Goal: Task Accomplishment & Management: Manage account settings

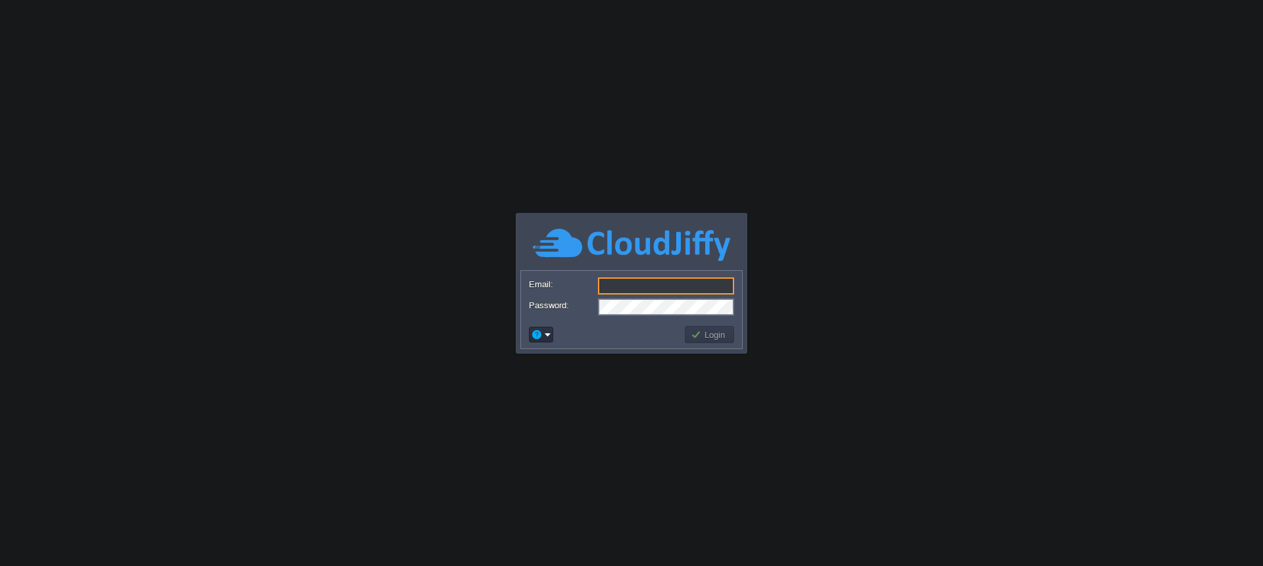
paste input "[EMAIL_ADDRESS][DOMAIN_NAME]"
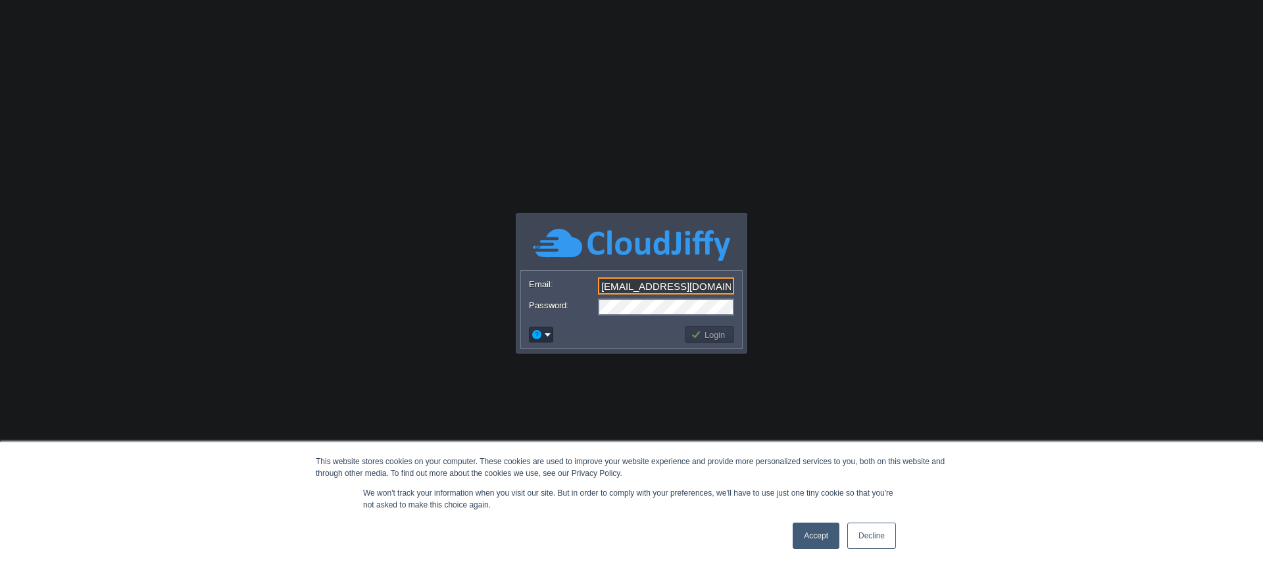
type input "[EMAIL_ADDRESS][DOMAIN_NAME]"
click at [719, 339] on button "Login" at bounding box center [710, 335] width 38 height 12
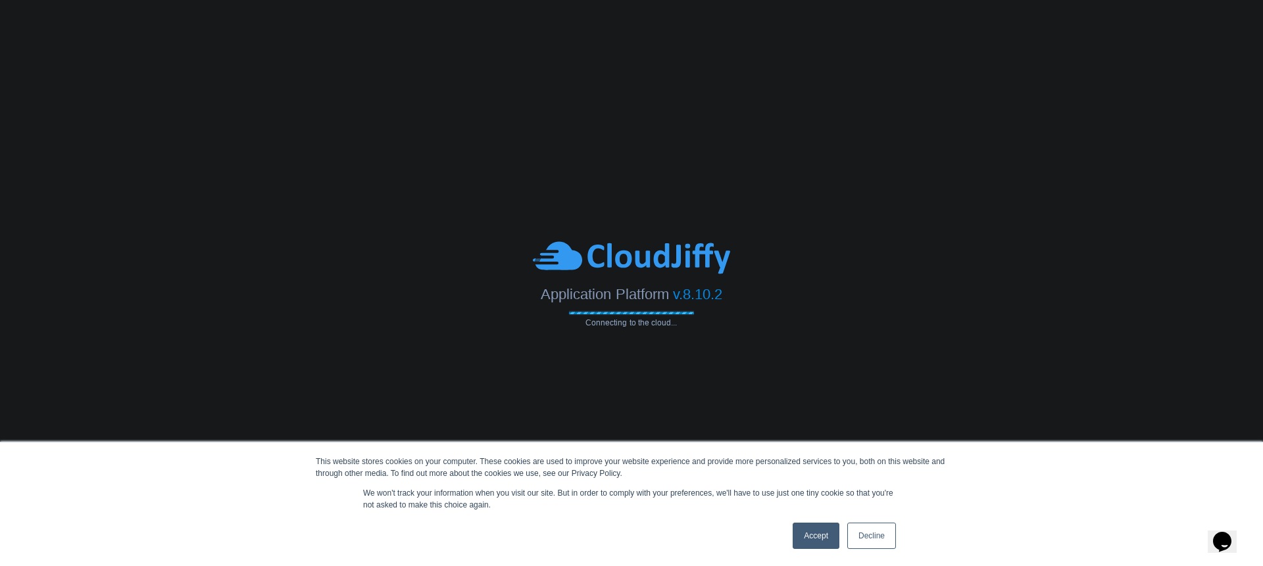
click at [878, 539] on link "Decline" at bounding box center [871, 536] width 49 height 26
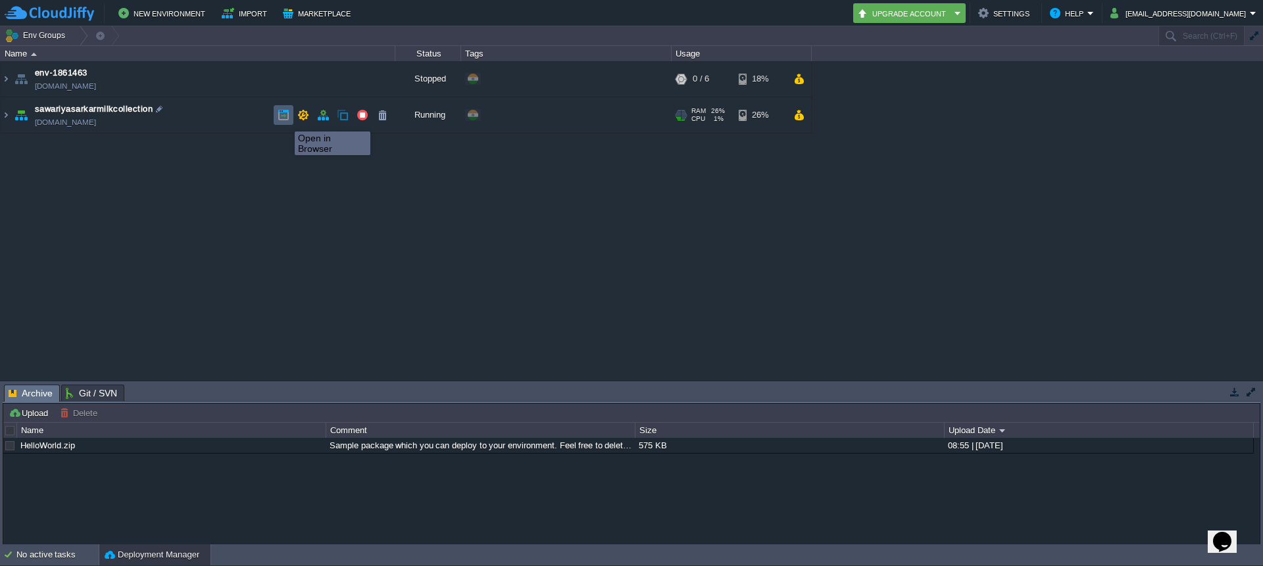
click at [285, 120] on button "button" at bounding box center [284, 115] width 12 height 12
click at [1, 117] on img at bounding box center [6, 115] width 11 height 36
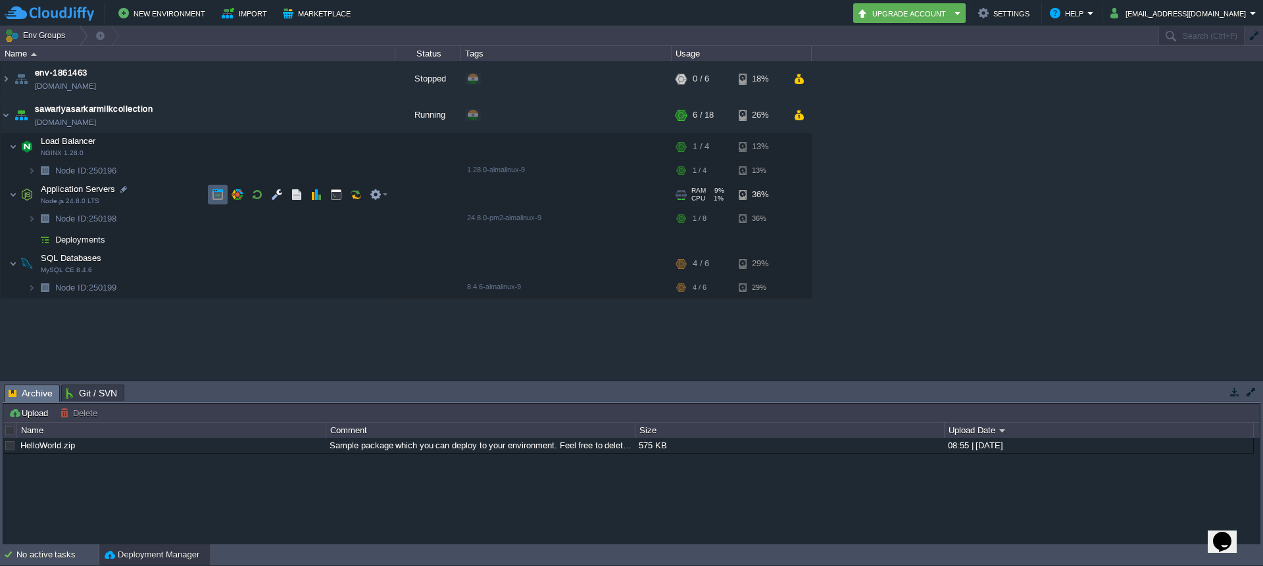
click at [214, 201] on td at bounding box center [218, 195] width 20 height 20
click at [339, 225] on td at bounding box center [336, 219] width 20 height 20
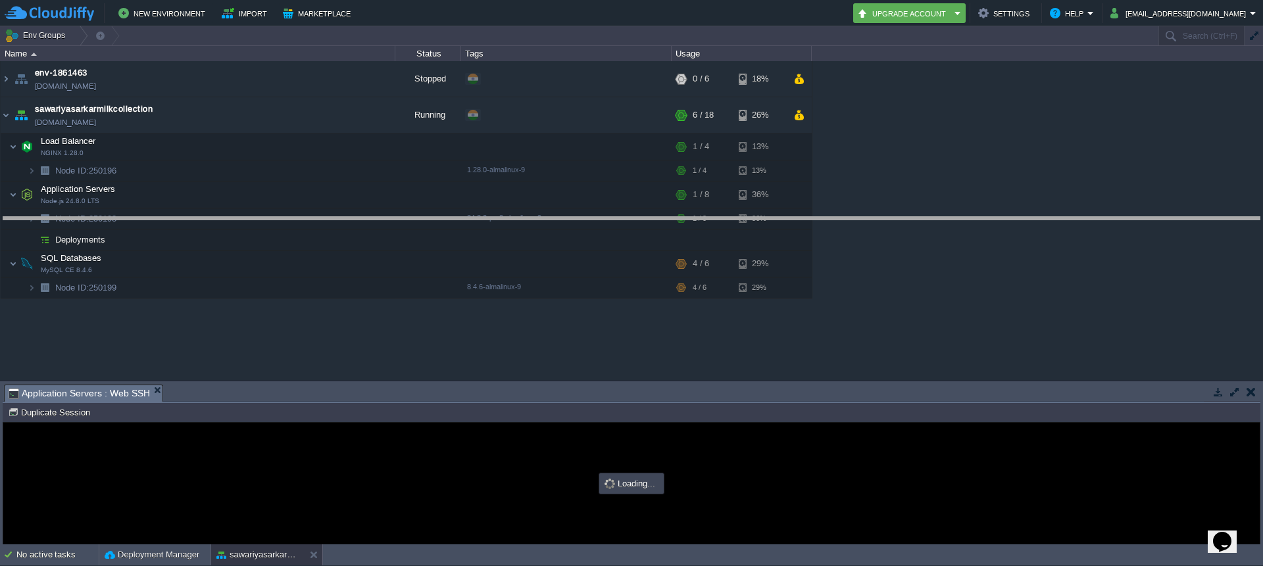
drag, startPoint x: 605, startPoint y: 399, endPoint x: 585, endPoint y: 232, distance: 168.8
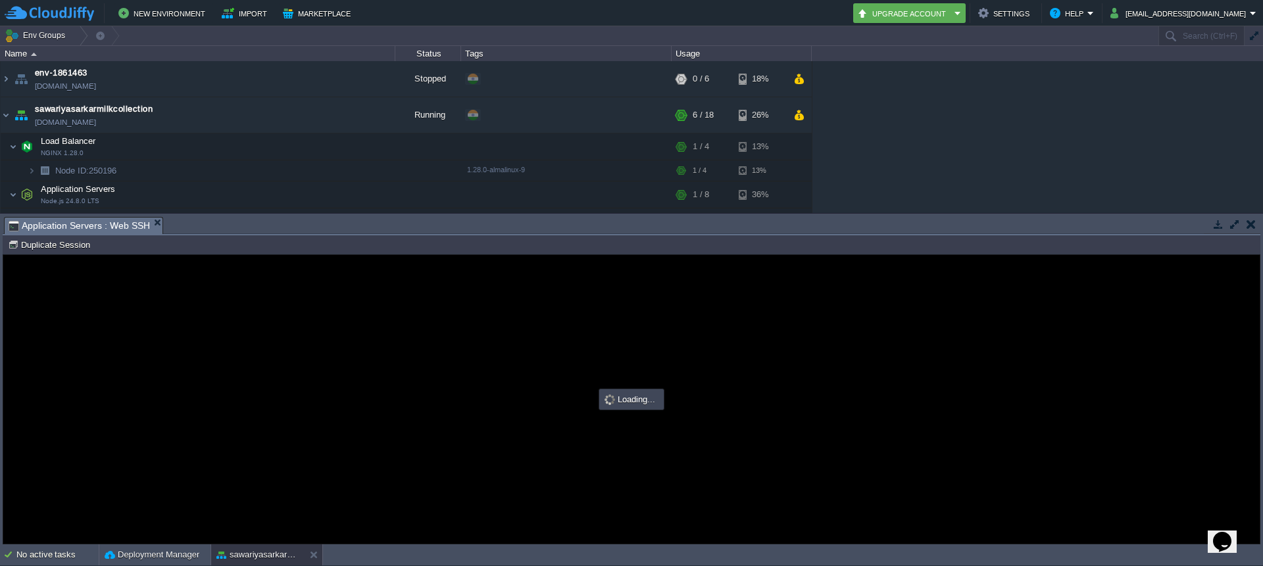
type input "#000000"
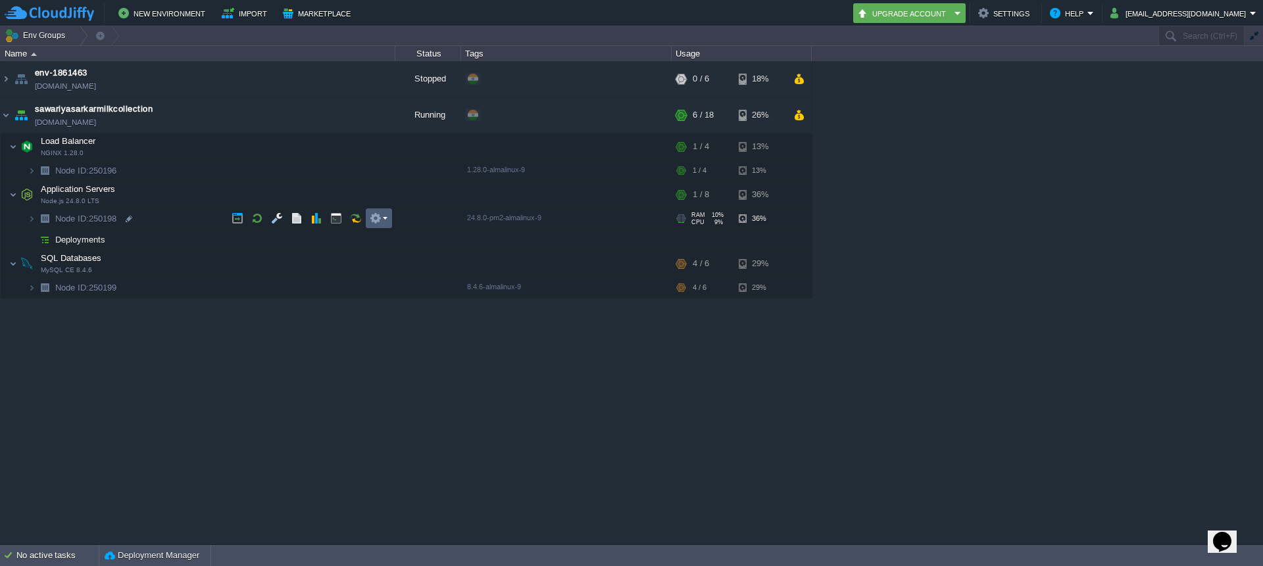
click at [384, 223] on em at bounding box center [379, 218] width 18 height 12
click at [95, 224] on td "Node ID: 250198" at bounding box center [198, 219] width 395 height 21
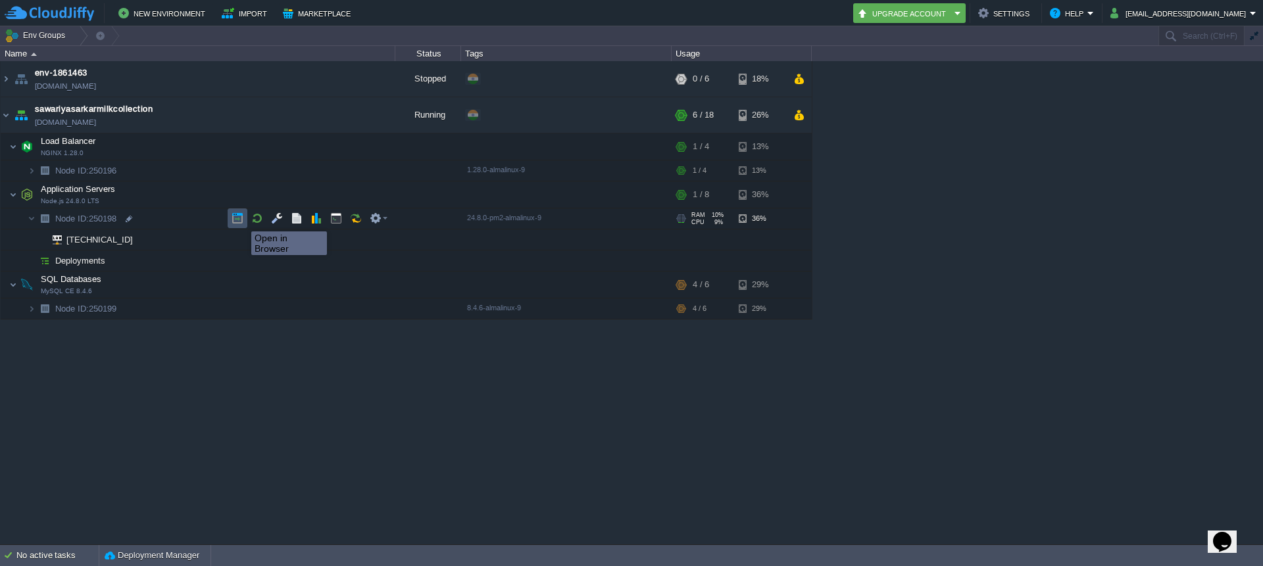
click at [241, 220] on button "button" at bounding box center [238, 218] width 12 height 12
click at [242, 196] on button "button" at bounding box center [238, 195] width 12 height 12
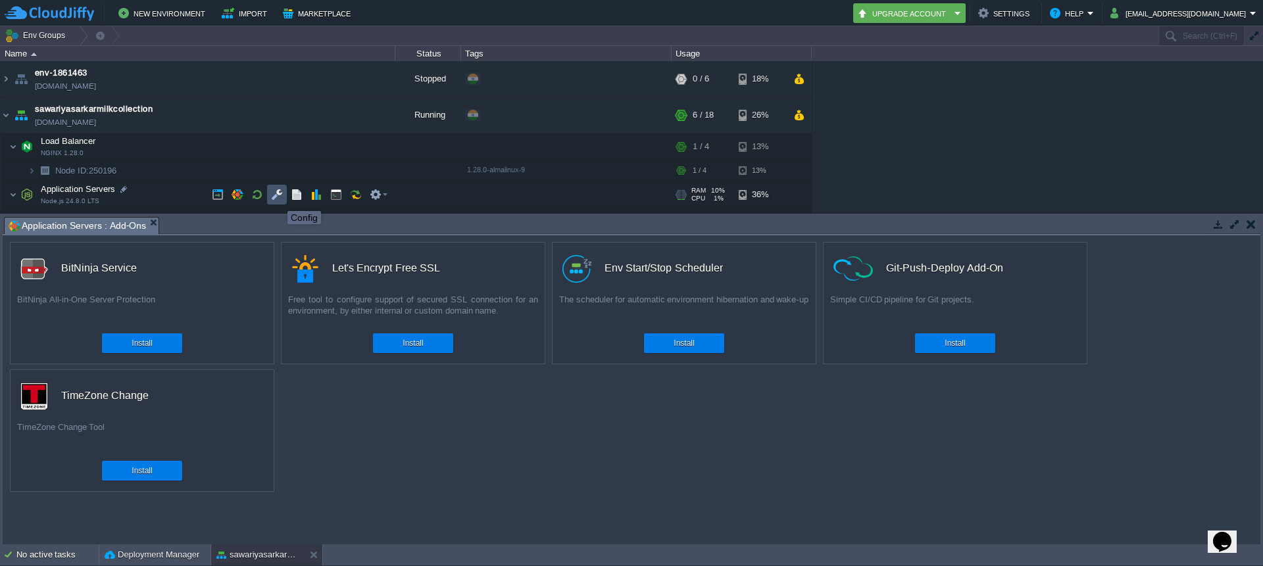
click at [278, 199] on button "button" at bounding box center [277, 195] width 12 height 12
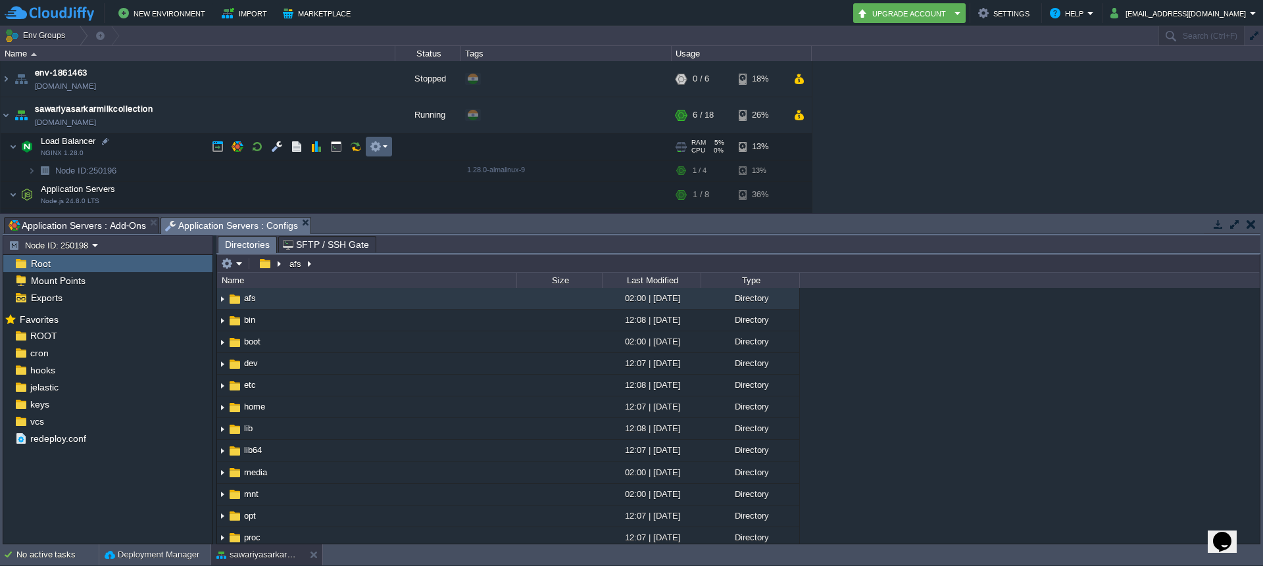
click at [378, 147] on button "button" at bounding box center [376, 147] width 12 height 12
click at [51, 139] on span "Load Balancer" at bounding box center [68, 141] width 58 height 11
click at [1254, 227] on button "button" at bounding box center [1251, 224] width 9 height 12
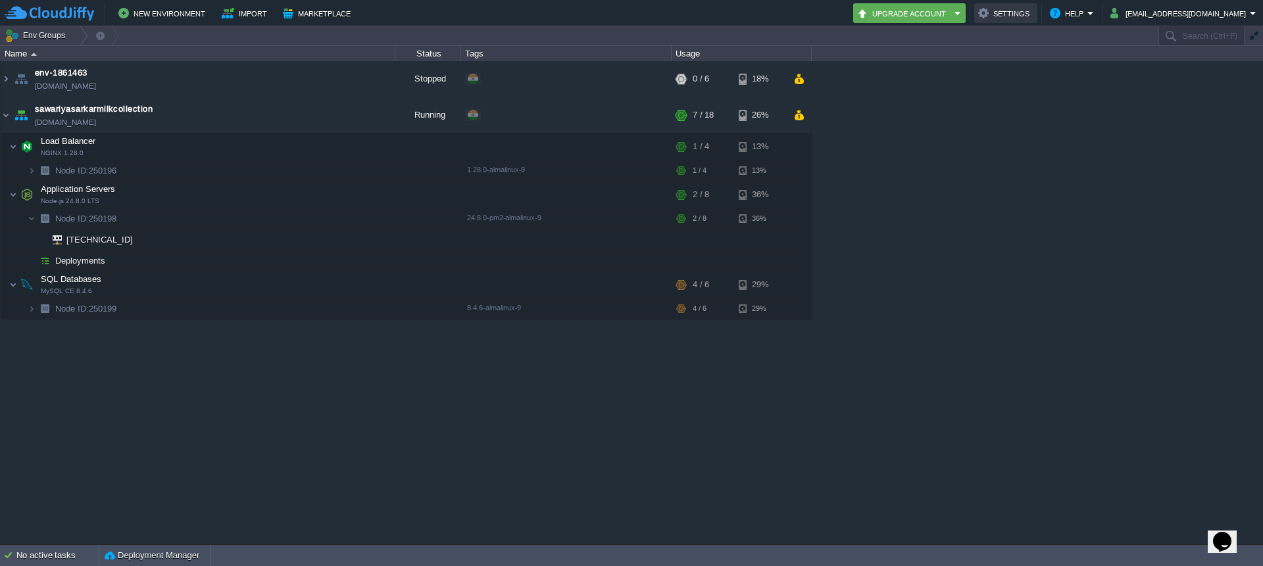
click at [1033, 7] on button "Settings" at bounding box center [1005, 13] width 55 height 16
click at [384, 195] on em at bounding box center [379, 195] width 18 height 12
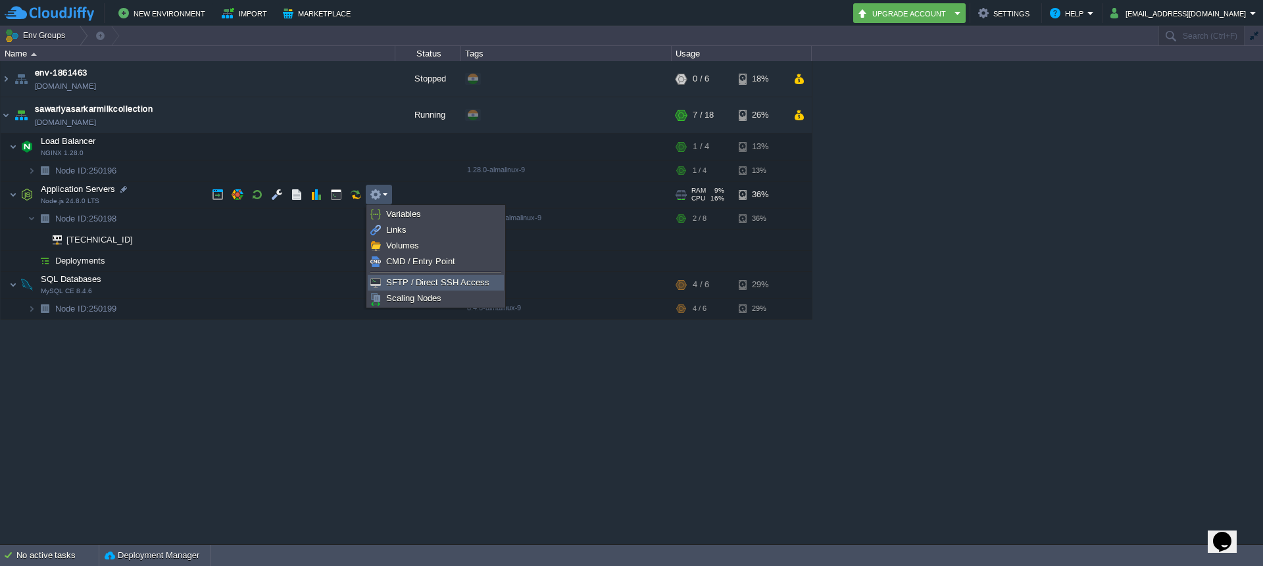
click at [405, 282] on span "SFTP / Direct SSH Access" at bounding box center [437, 283] width 103 height 10
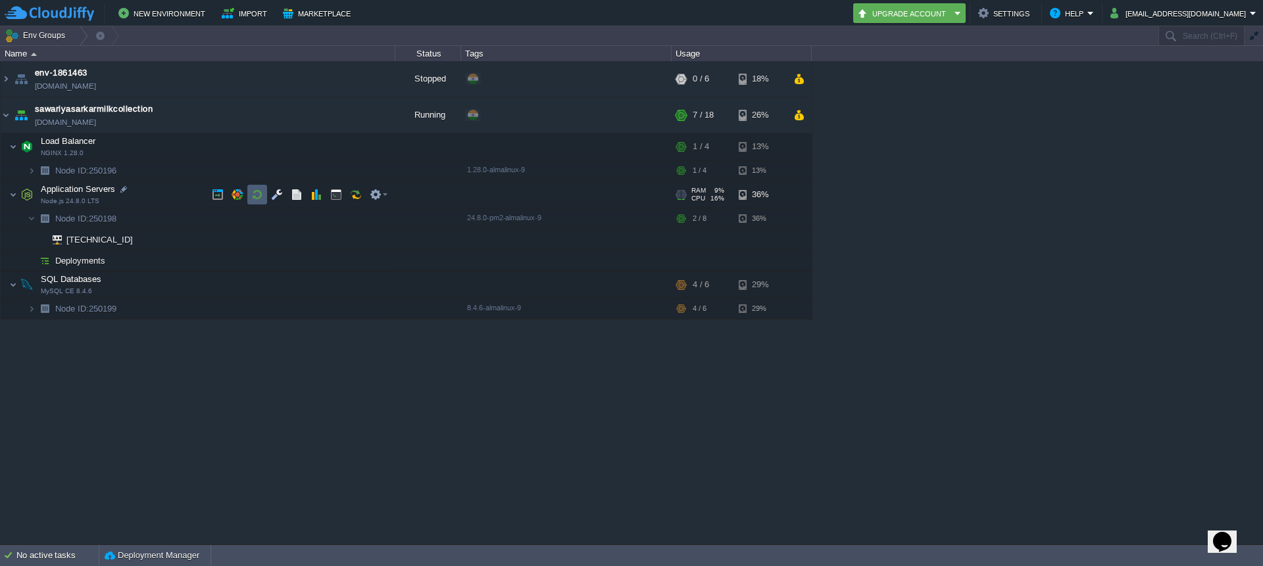
click at [260, 203] on td at bounding box center [257, 195] width 20 height 20
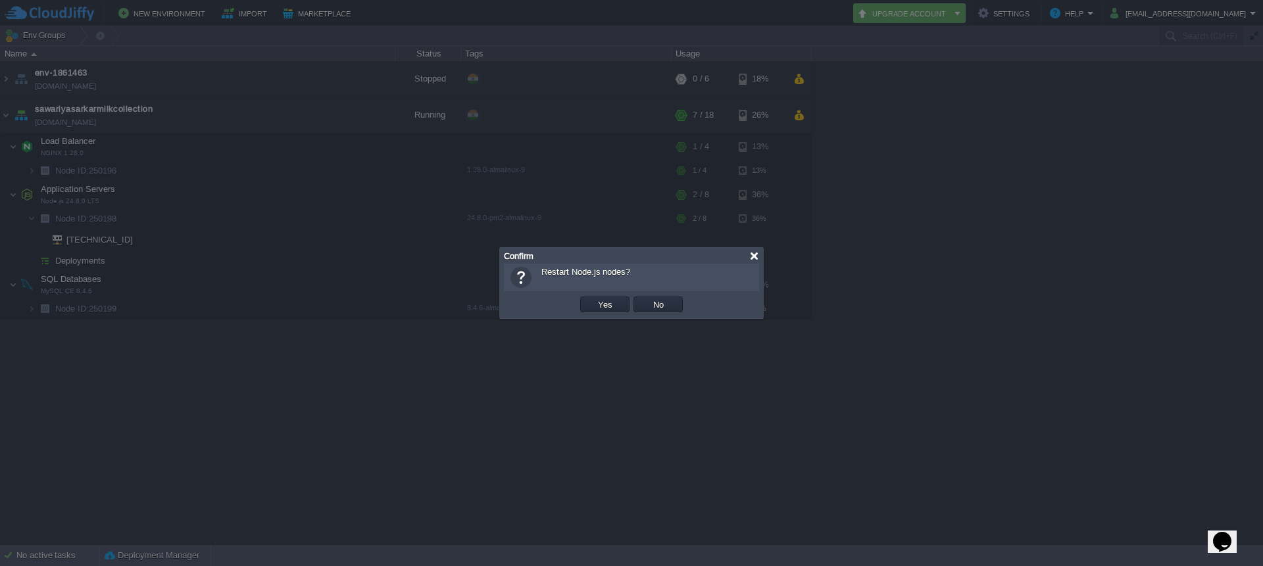
click at [758, 260] on div at bounding box center [754, 256] width 10 height 10
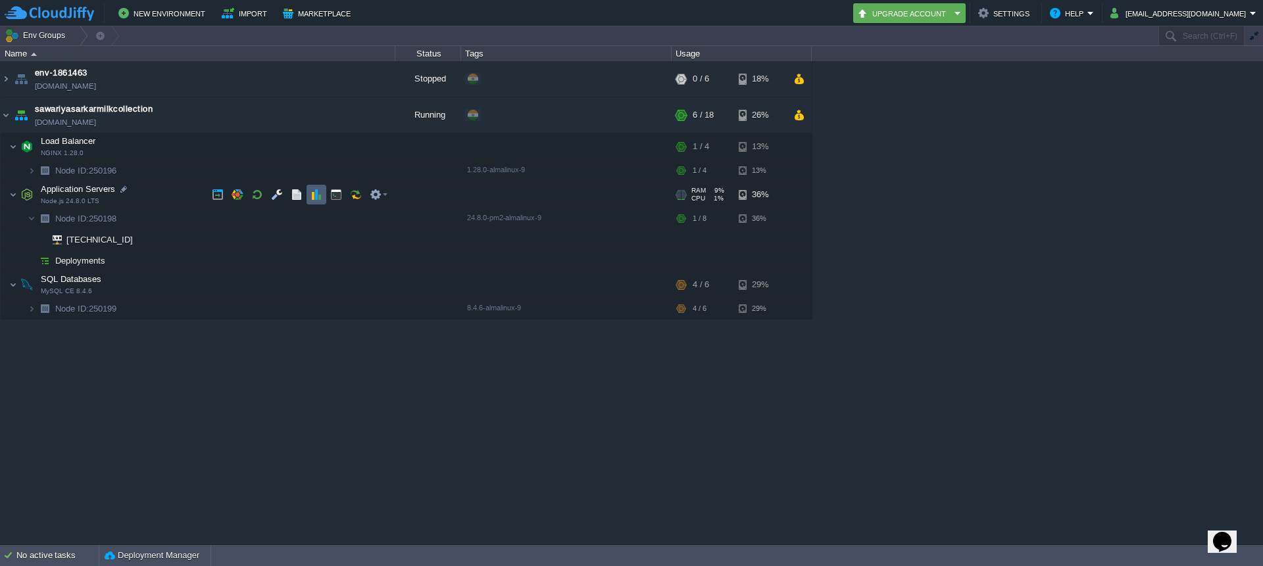
click at [318, 202] on td at bounding box center [317, 195] width 20 height 20
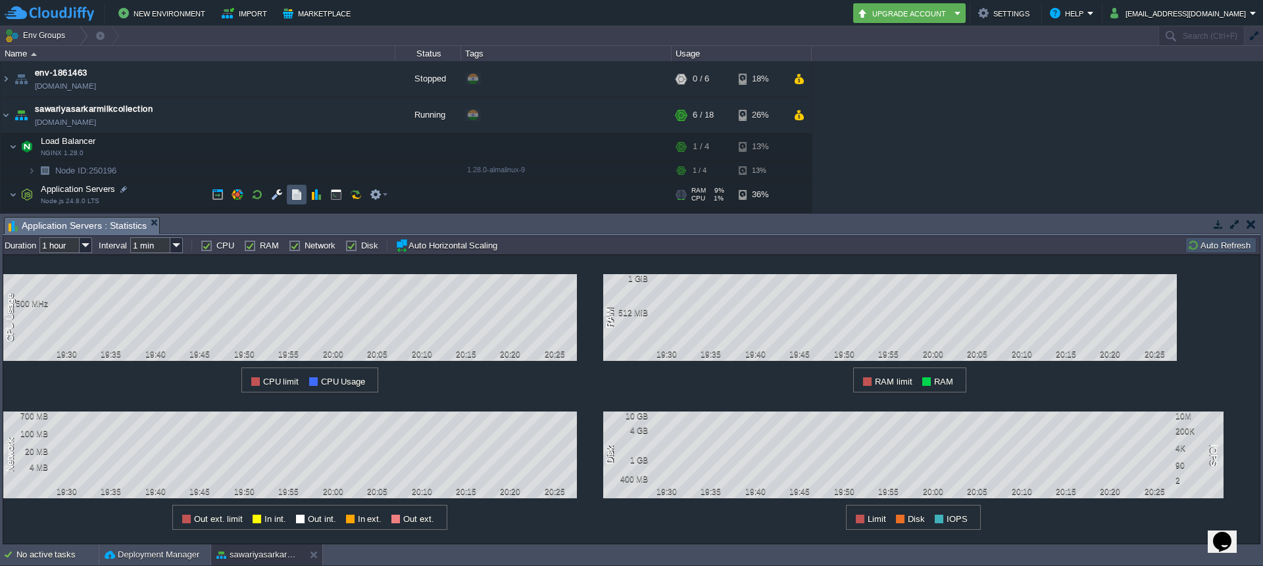
click at [297, 199] on button "button" at bounding box center [297, 195] width 12 height 12
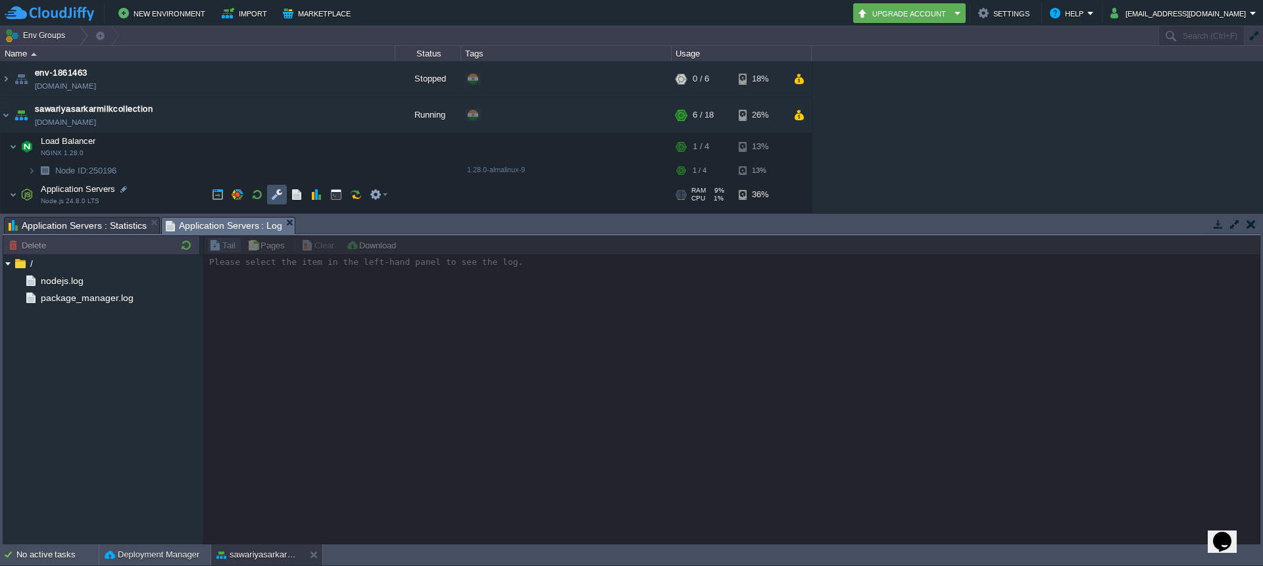
click at [277, 198] on button "button" at bounding box center [277, 195] width 12 height 12
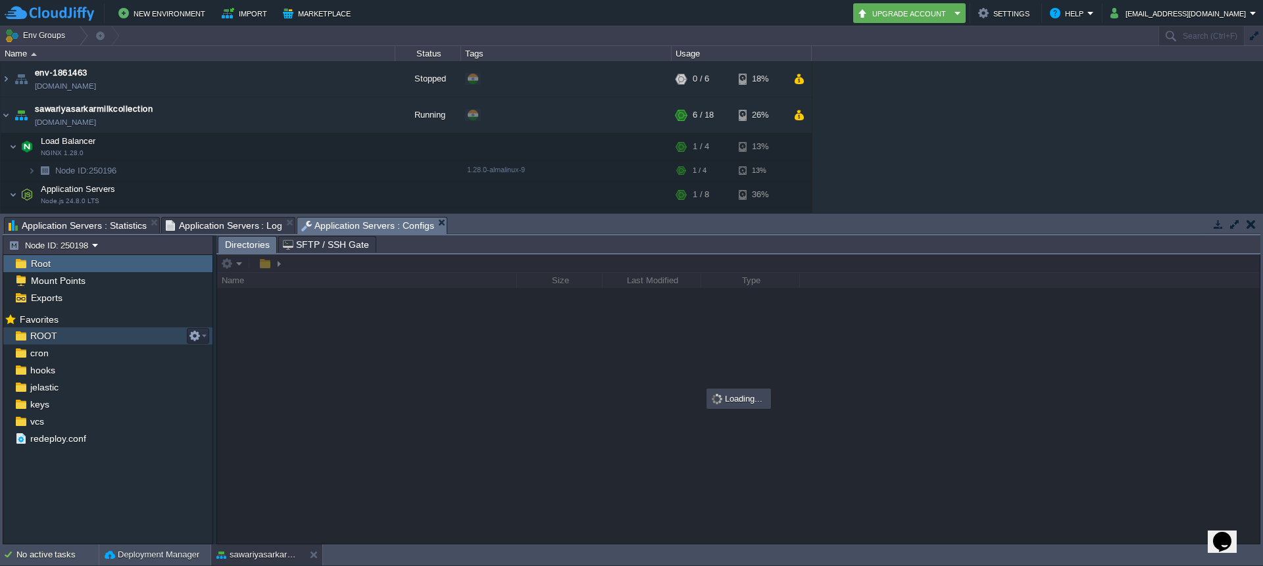
click at [60, 332] on div "ROOT" at bounding box center [107, 336] width 209 height 17
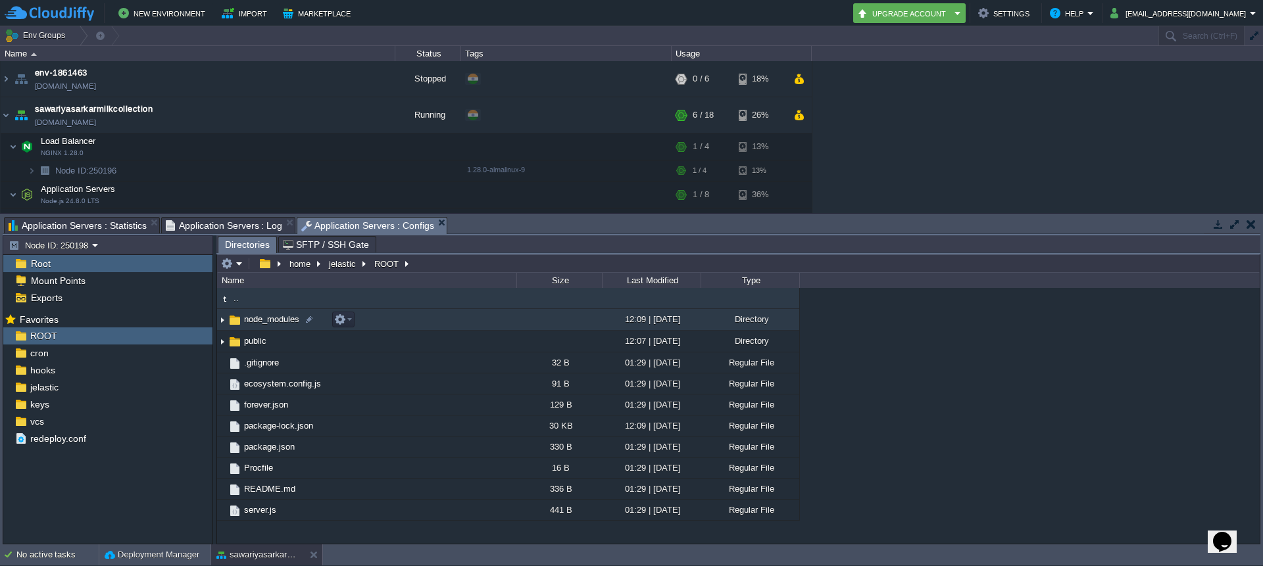
click at [462, 318] on td "node_modules" at bounding box center [366, 320] width 299 height 22
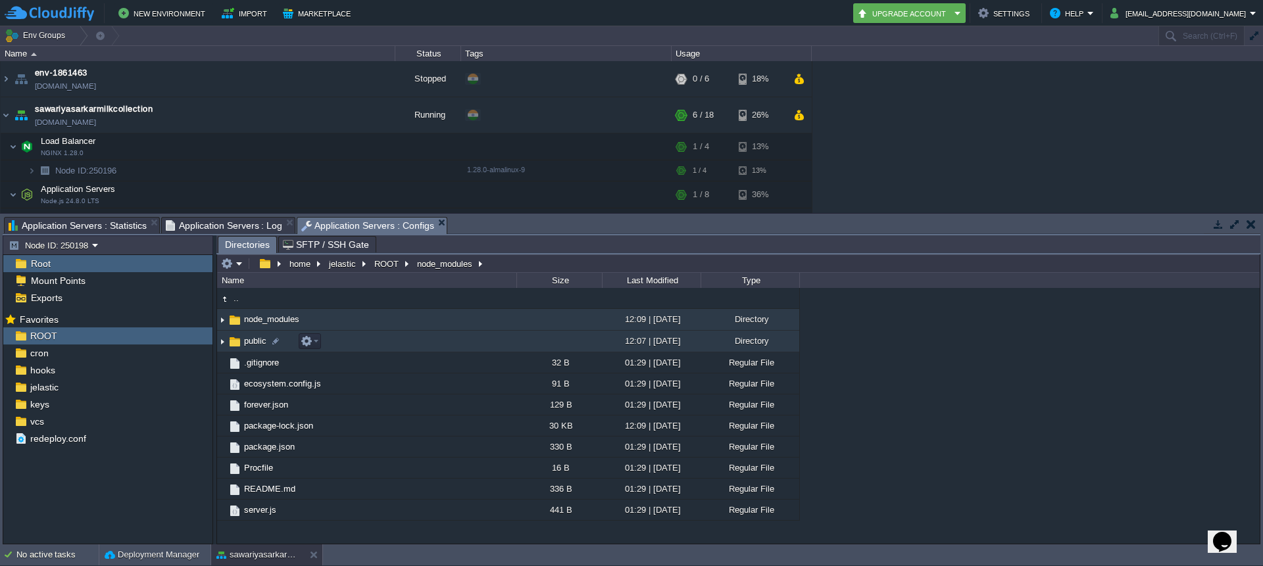
click at [396, 344] on td "public" at bounding box center [366, 342] width 299 height 22
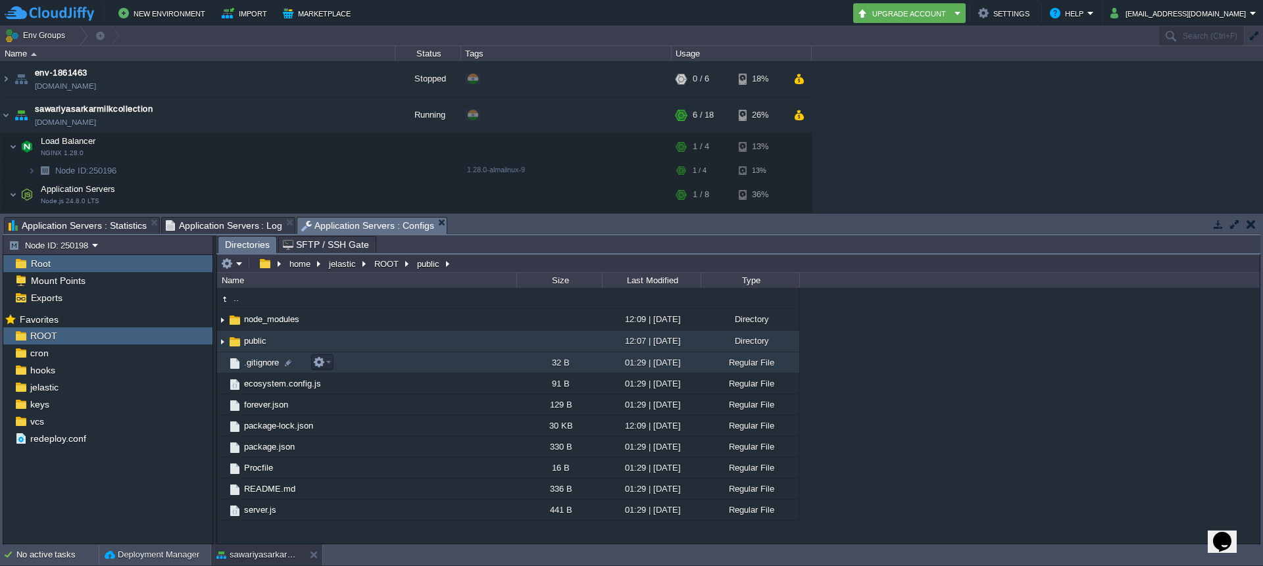
click at [404, 366] on td ".gitignore" at bounding box center [366, 363] width 299 height 21
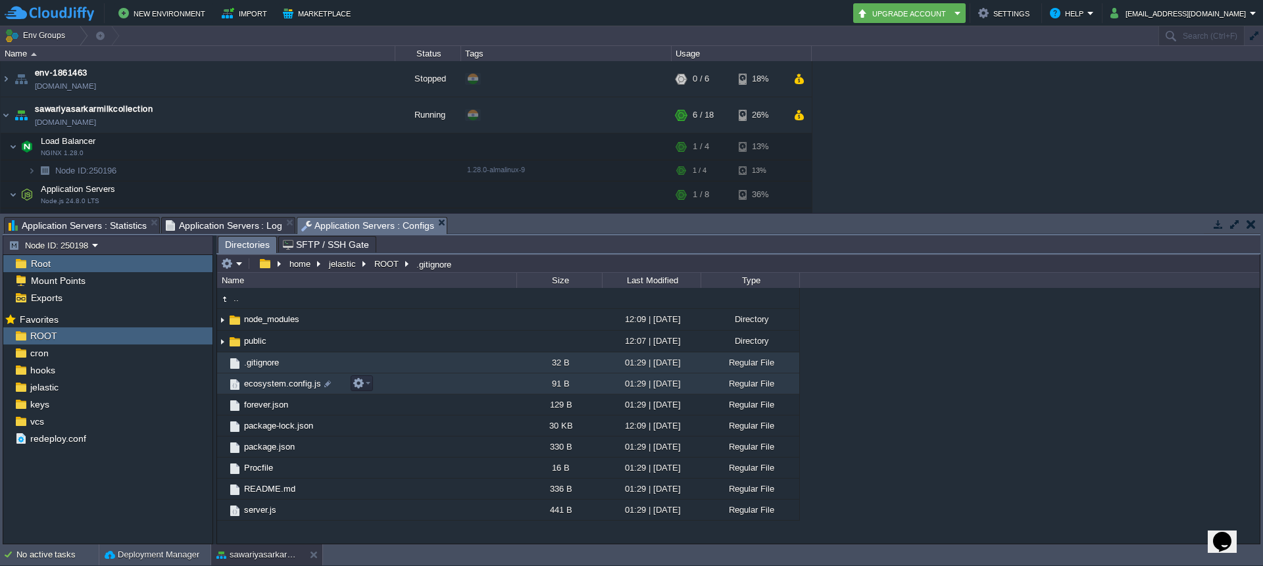
click at [386, 384] on td "ecosystem.config.js" at bounding box center [366, 384] width 299 height 21
click at [407, 263] on em "ROOT" at bounding box center [391, 264] width 39 height 12
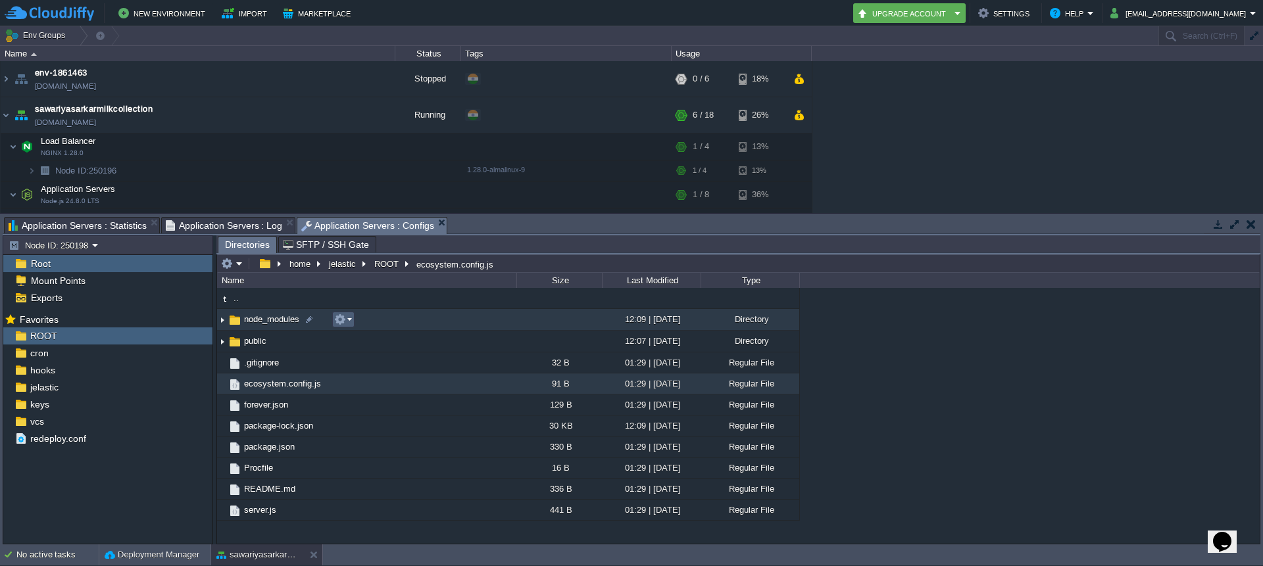
click at [348, 319] on em at bounding box center [343, 320] width 18 height 12
click at [118, 329] on div "ROOT" at bounding box center [107, 336] width 209 height 17
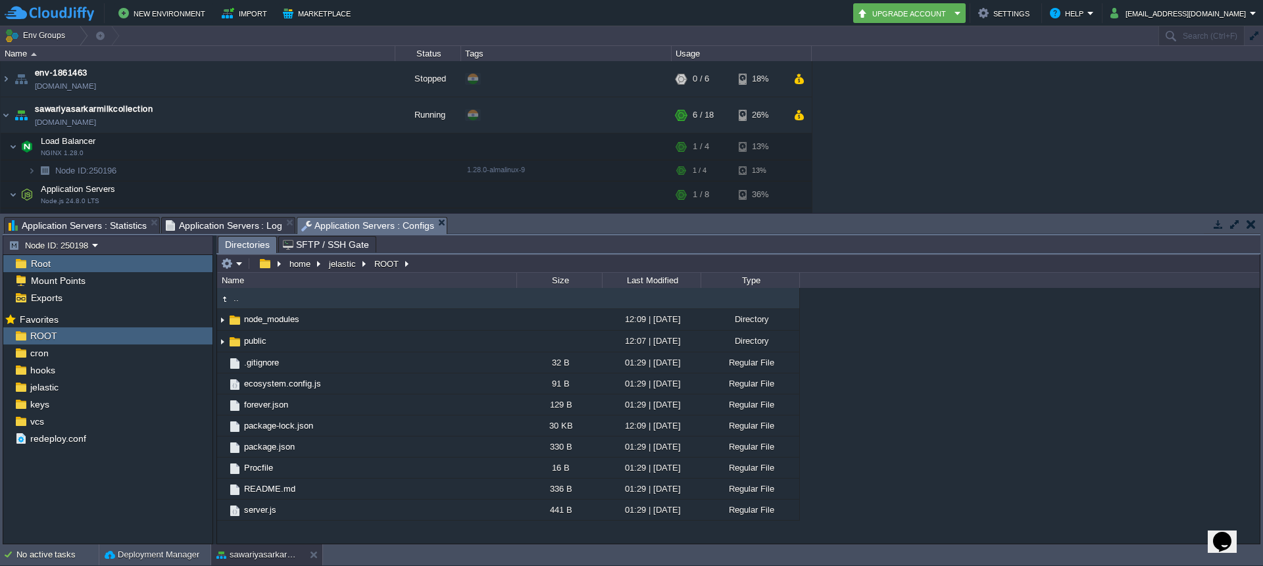
type input "/home/jelastic/ROOT"
click at [449, 265] on input "/home/jelastic/ROOT" at bounding box center [738, 264] width 1043 height 18
type input "cmd"
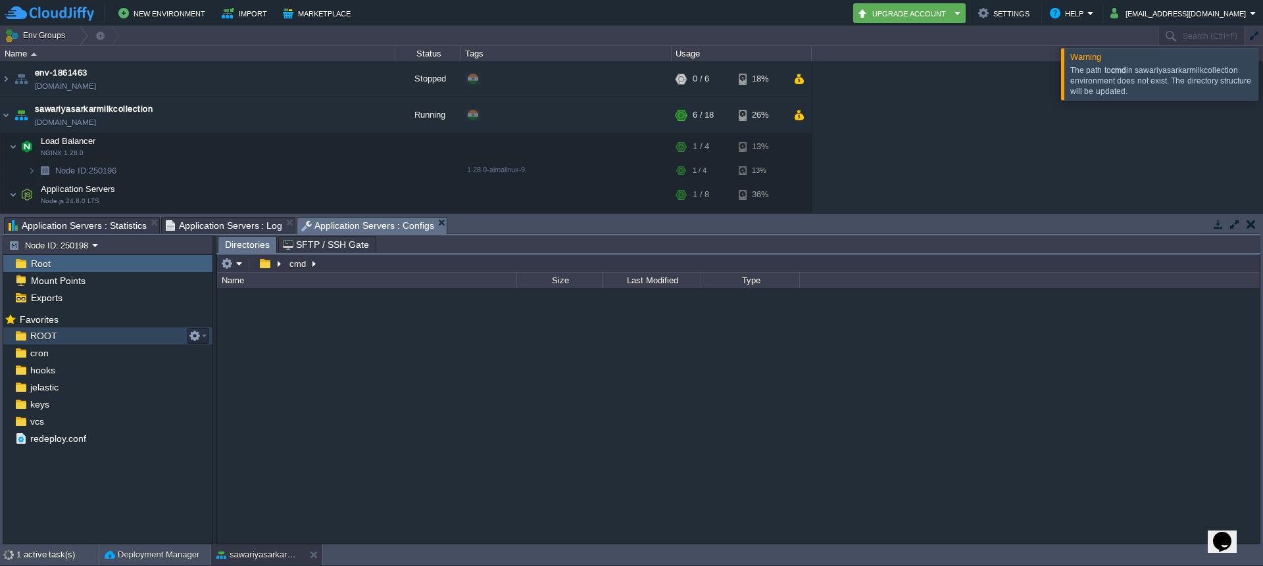
click at [64, 341] on div "ROOT" at bounding box center [107, 336] width 209 height 17
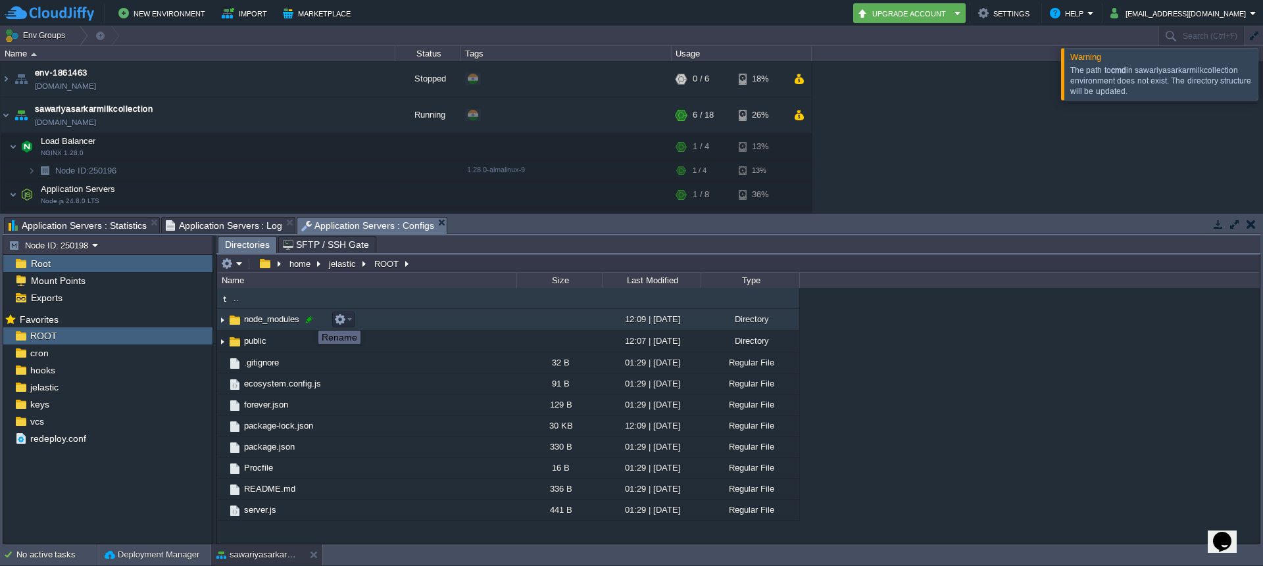
click at [309, 319] on div at bounding box center [309, 320] width 12 height 12
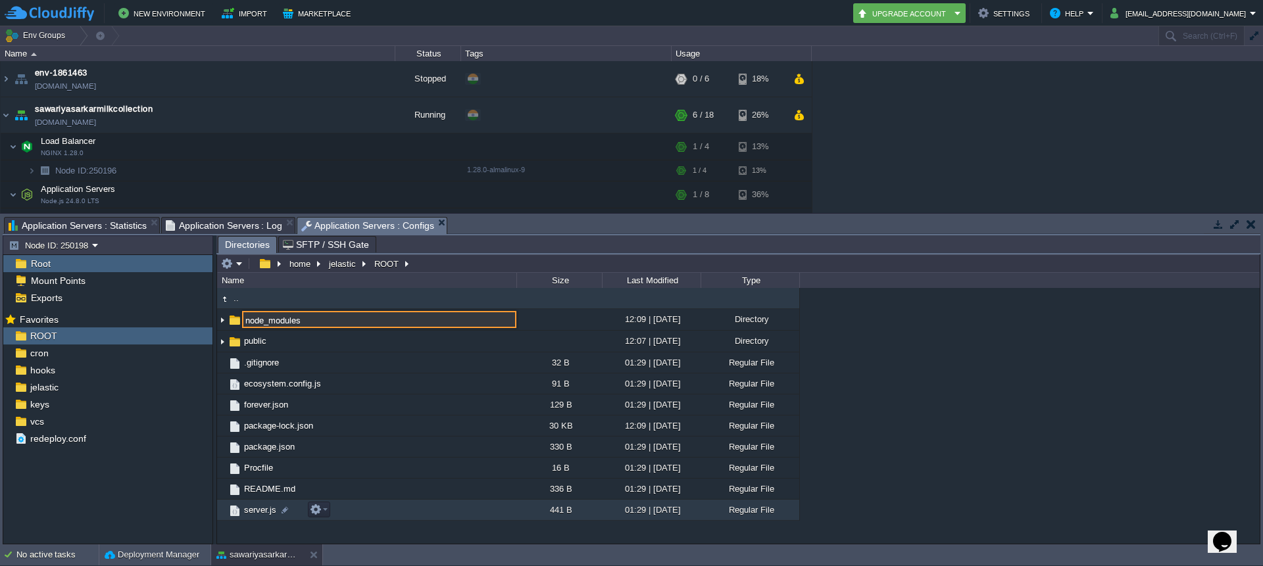
click at [243, 514] on span "server.js" at bounding box center [260, 510] width 36 height 11
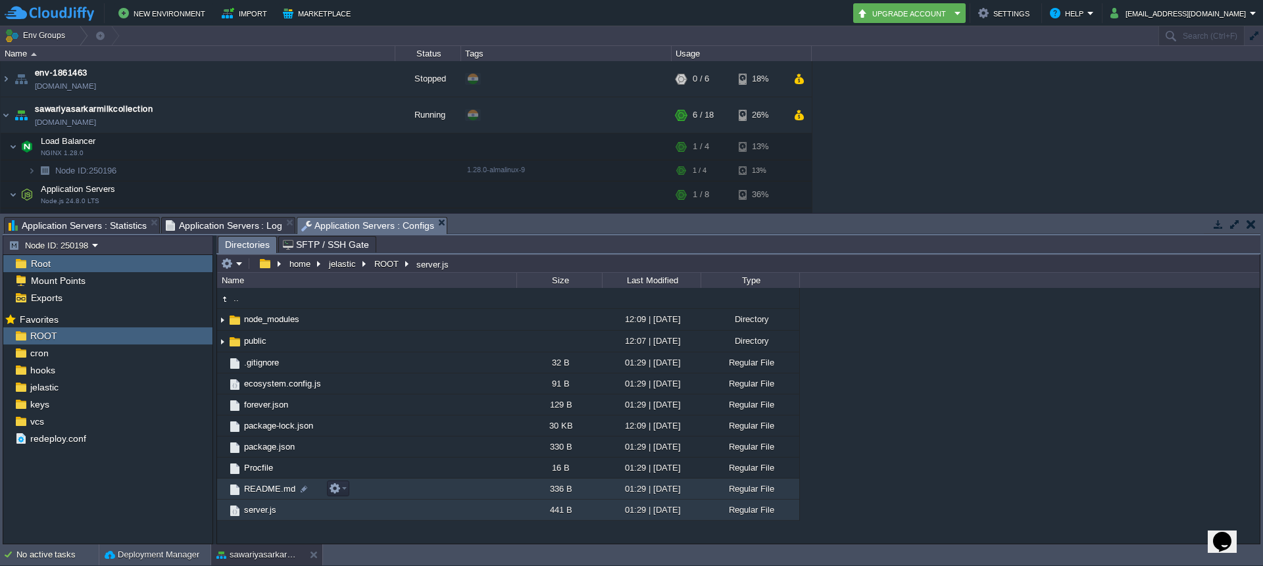
click at [282, 492] on span "README.md" at bounding box center [269, 488] width 55 height 11
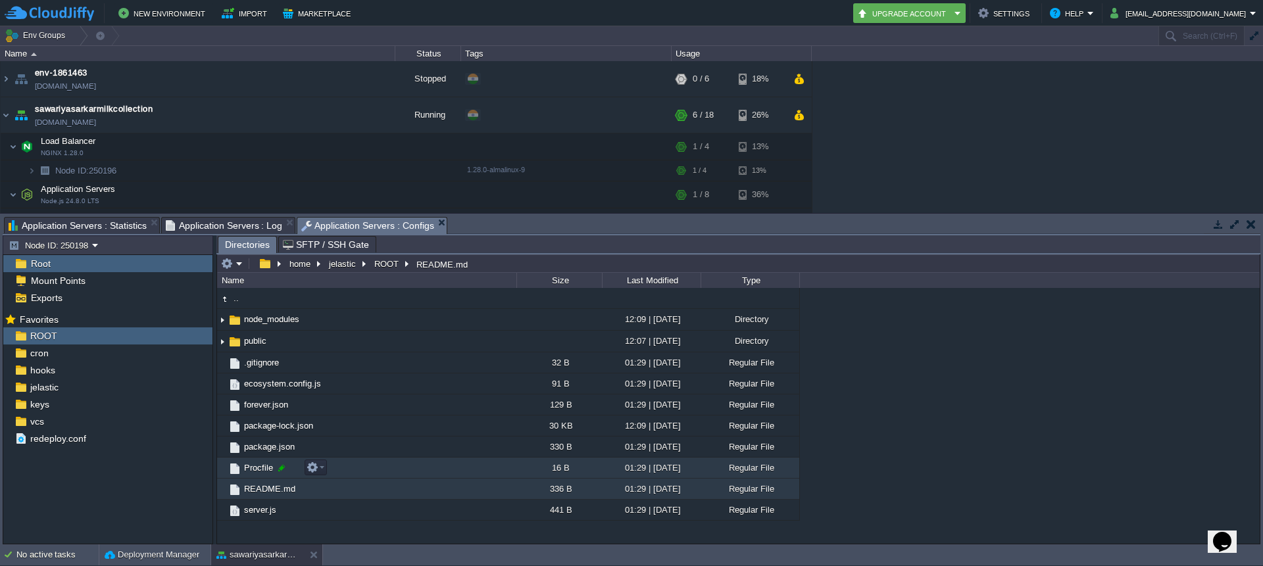
click at [276, 468] on div at bounding box center [282, 468] width 12 height 12
type input "Procfile"
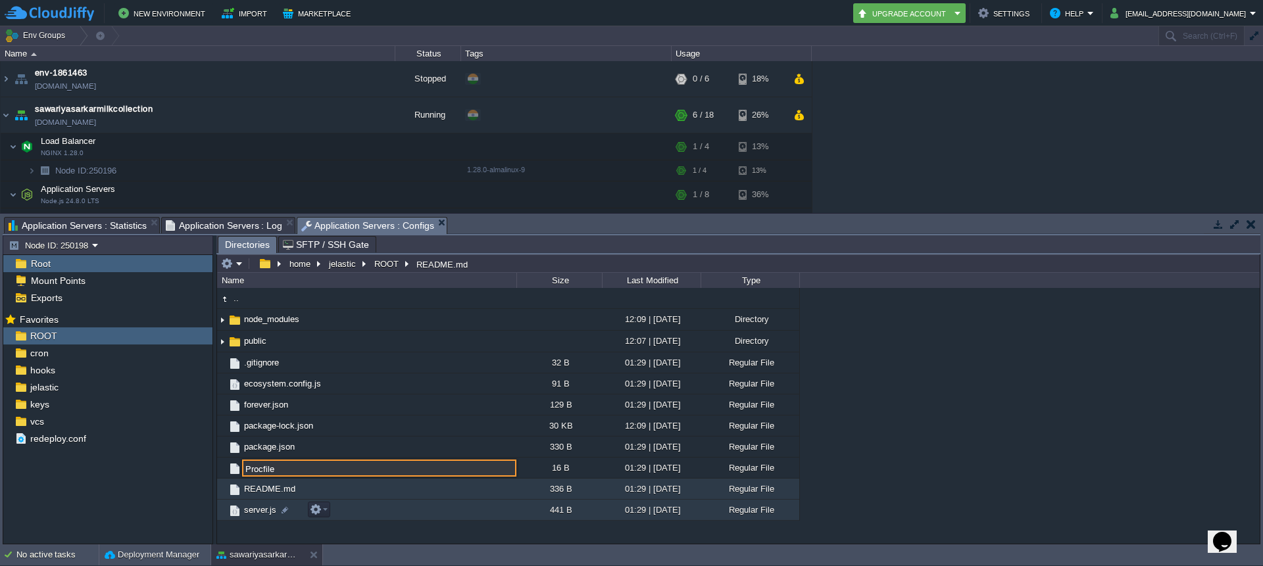
click at [464, 508] on td "server.js" at bounding box center [366, 510] width 299 height 21
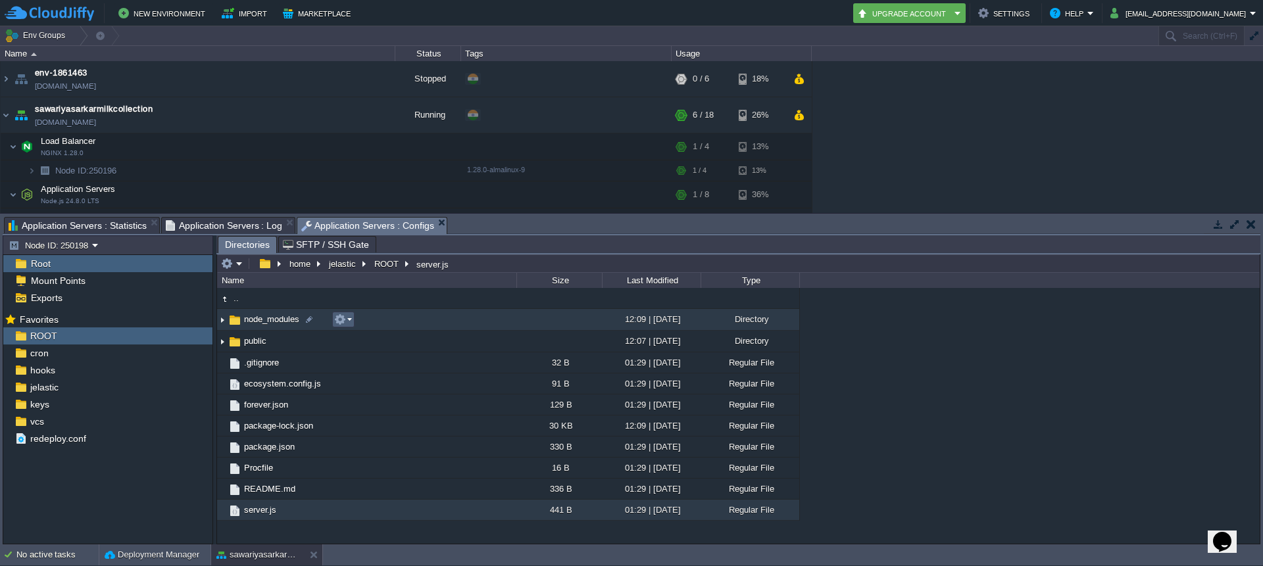
click at [347, 312] on td at bounding box center [343, 320] width 22 height 16
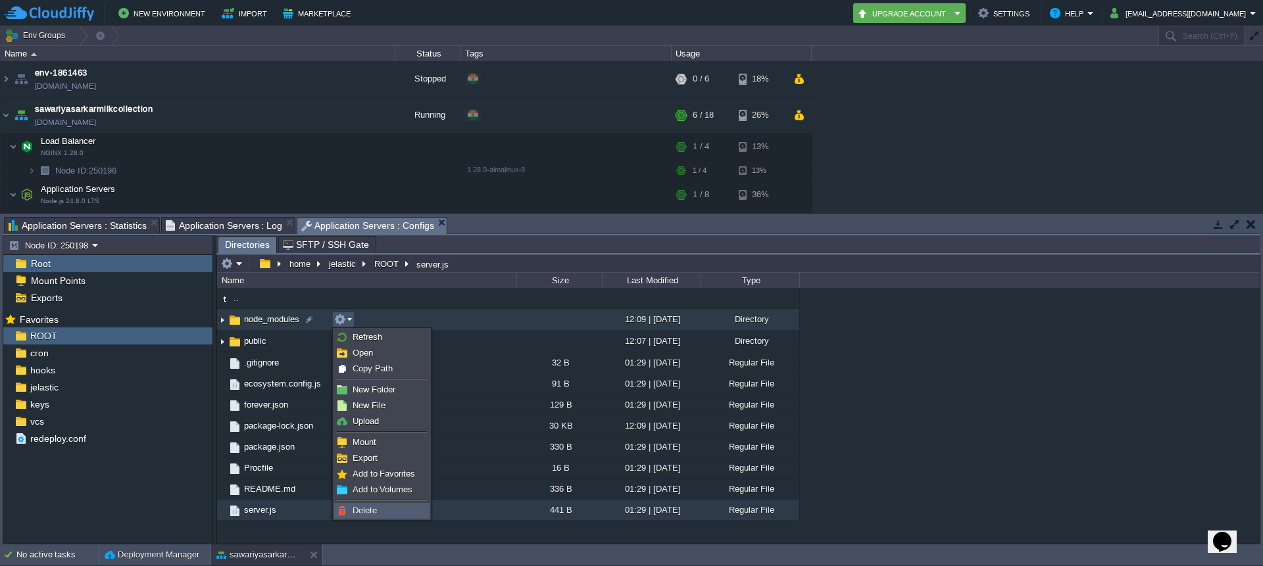
click at [353, 506] on span "Delete" at bounding box center [365, 511] width 24 height 10
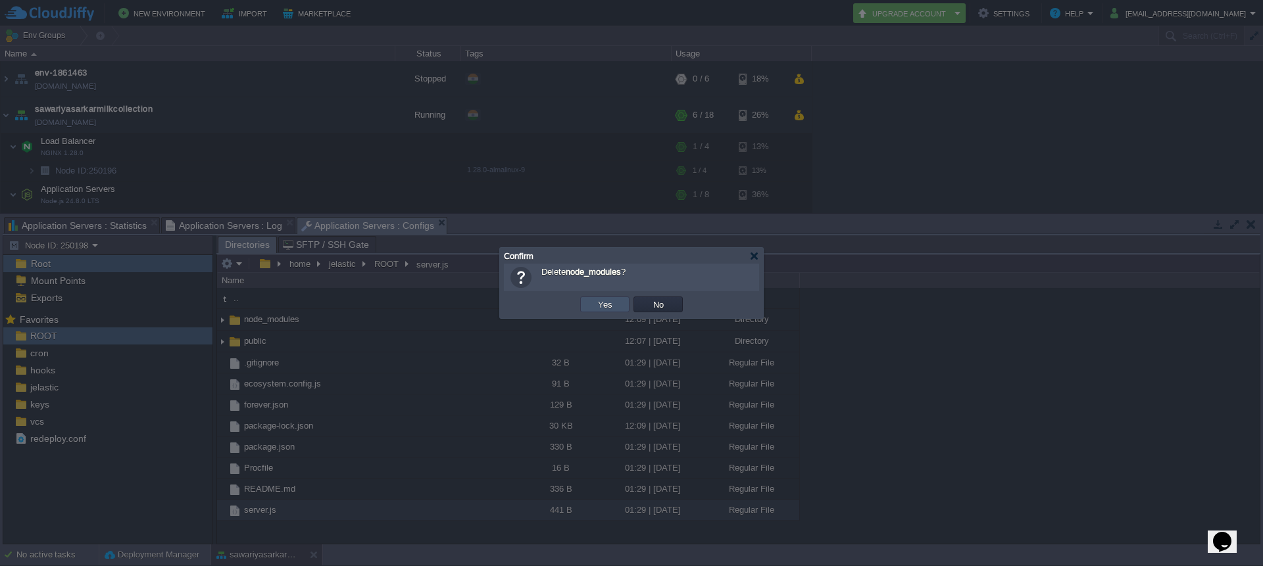
click at [612, 303] on button "Yes" at bounding box center [605, 305] width 22 height 12
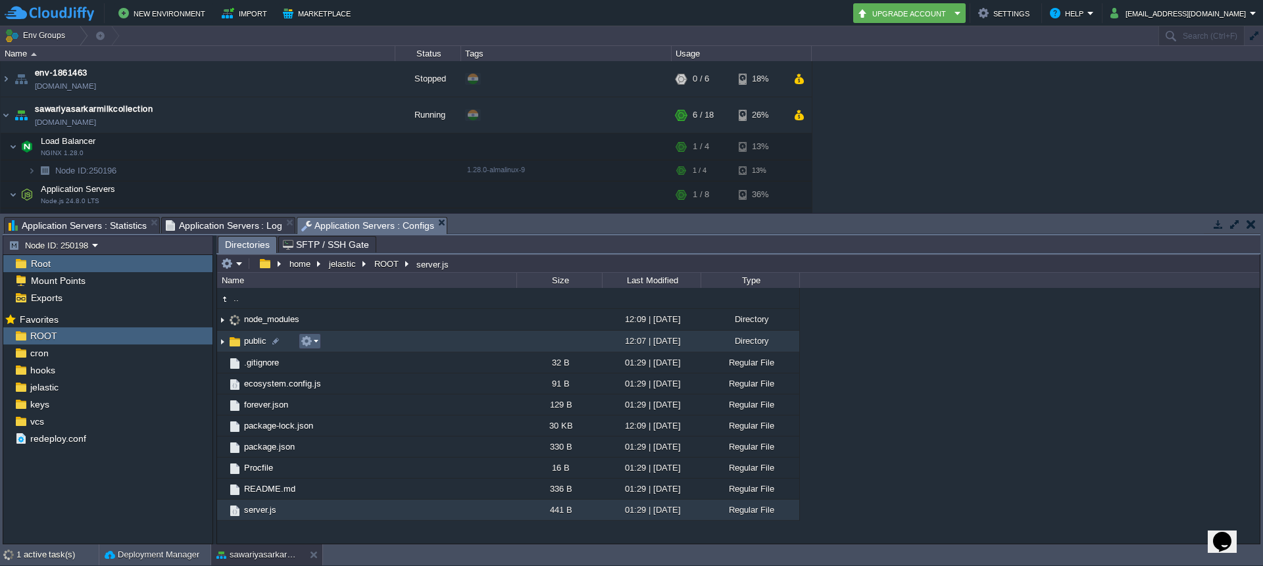
click at [316, 340] on em at bounding box center [310, 341] width 18 height 12
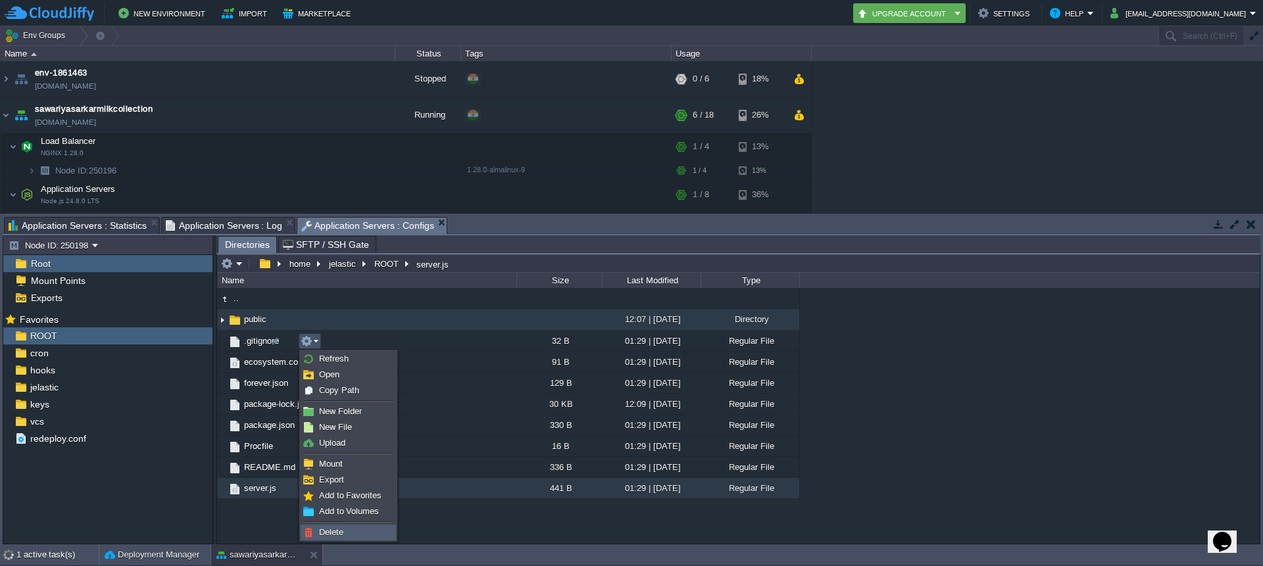
click at [324, 530] on span "Delete" at bounding box center [331, 533] width 24 height 10
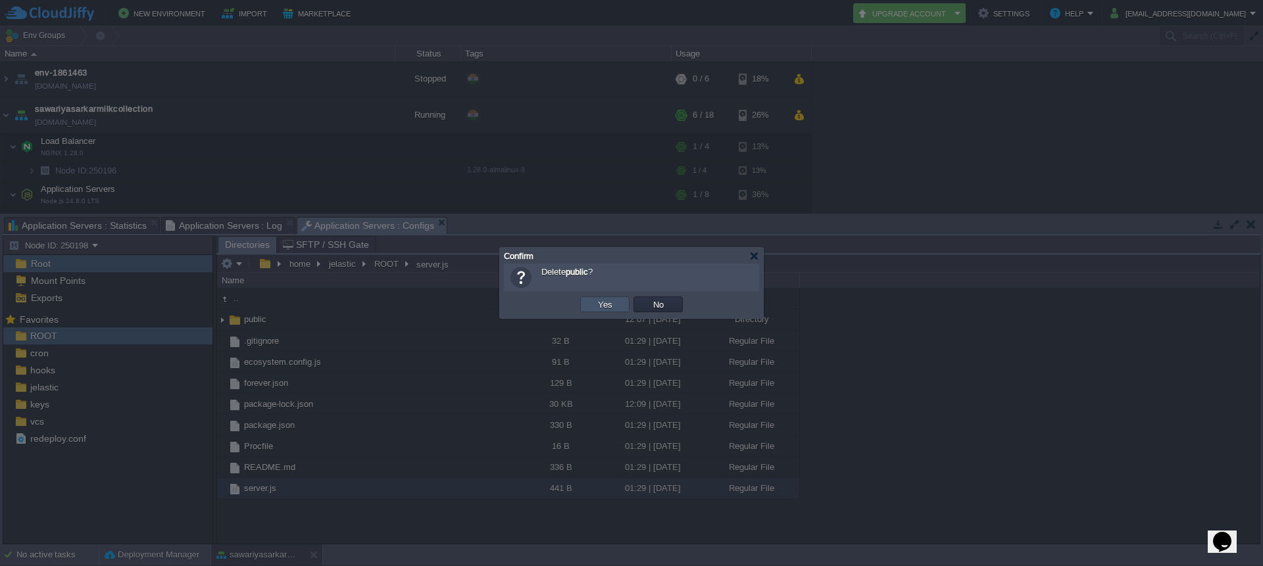
click at [608, 304] on button "Yes" at bounding box center [605, 305] width 22 height 12
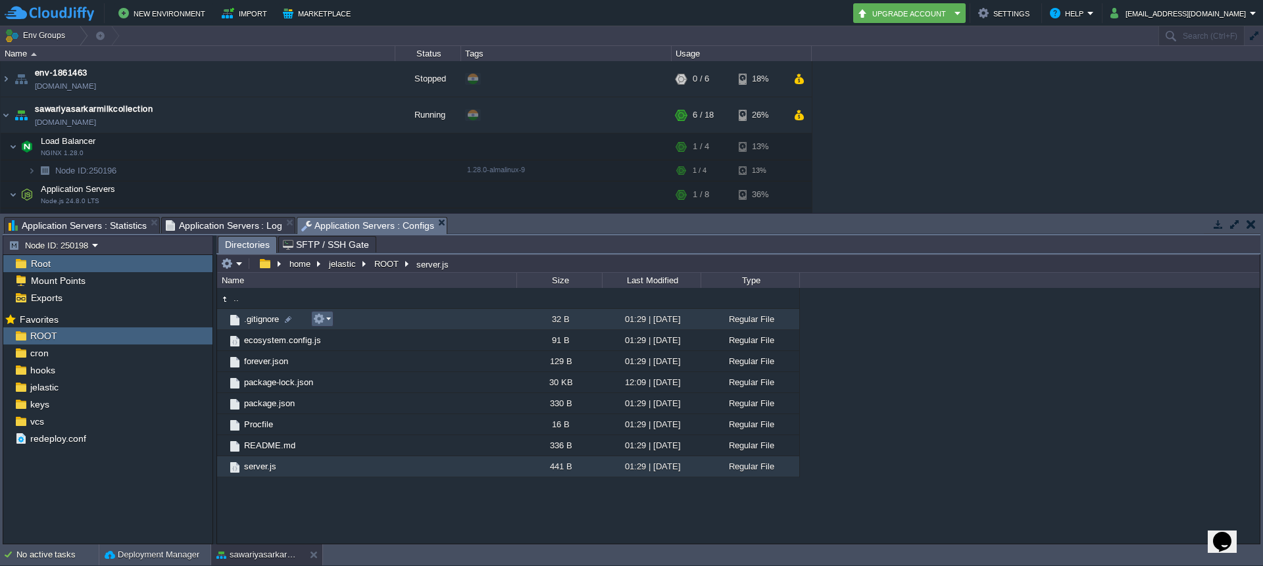
click at [329, 320] on em at bounding box center [322, 319] width 18 height 12
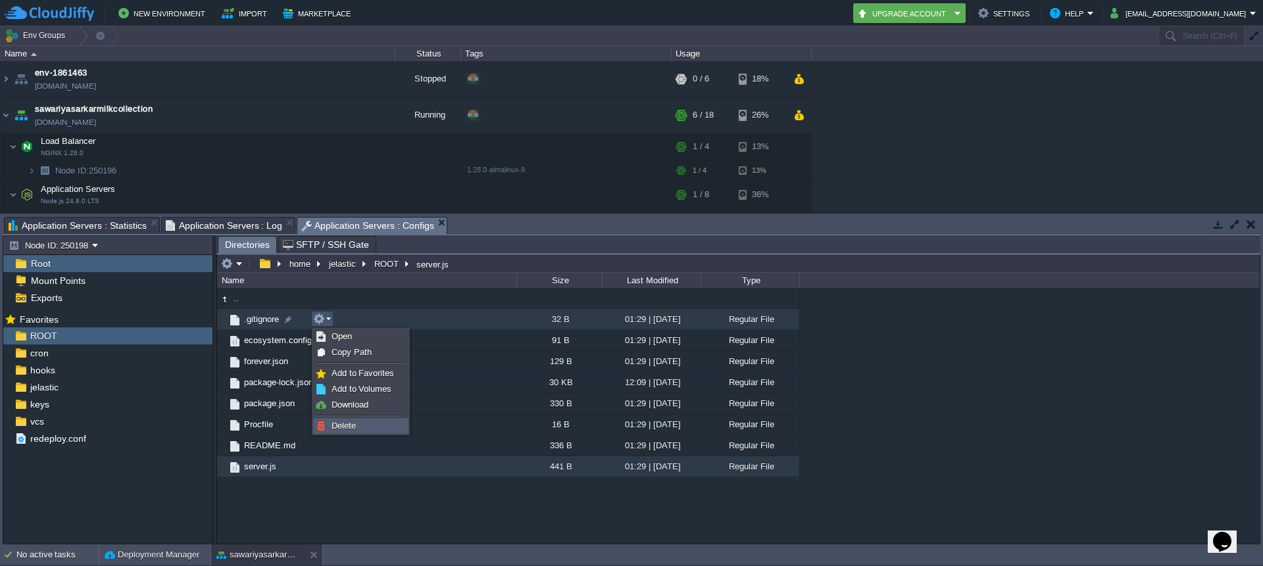
click at [349, 428] on span "Delete" at bounding box center [344, 426] width 24 height 10
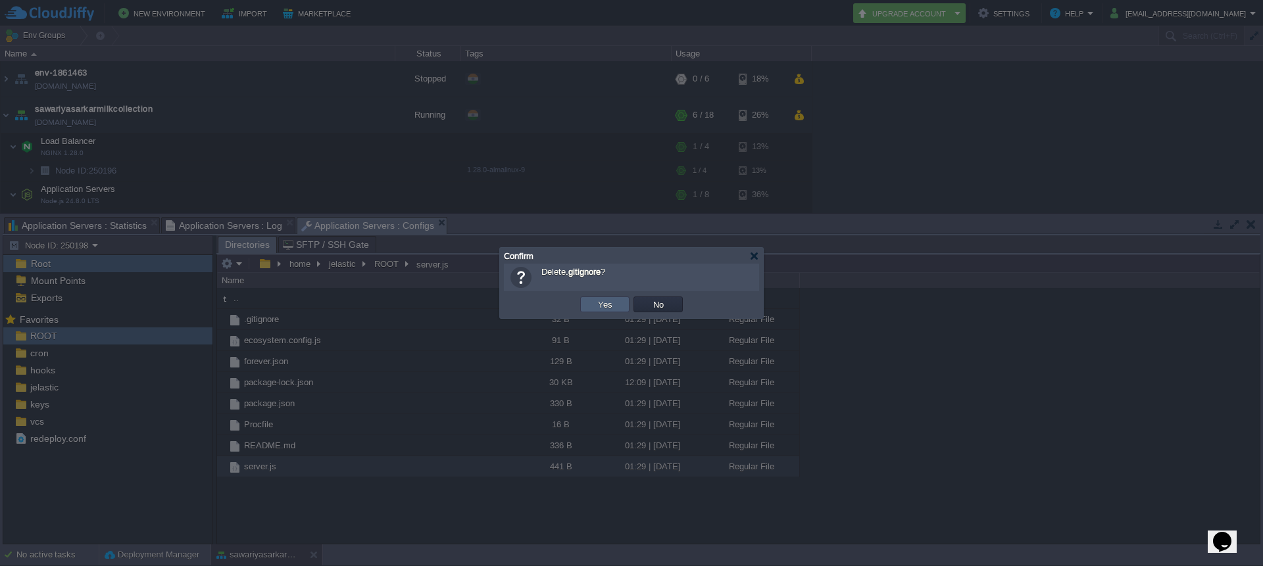
click at [601, 307] on button "Yes" at bounding box center [605, 305] width 22 height 12
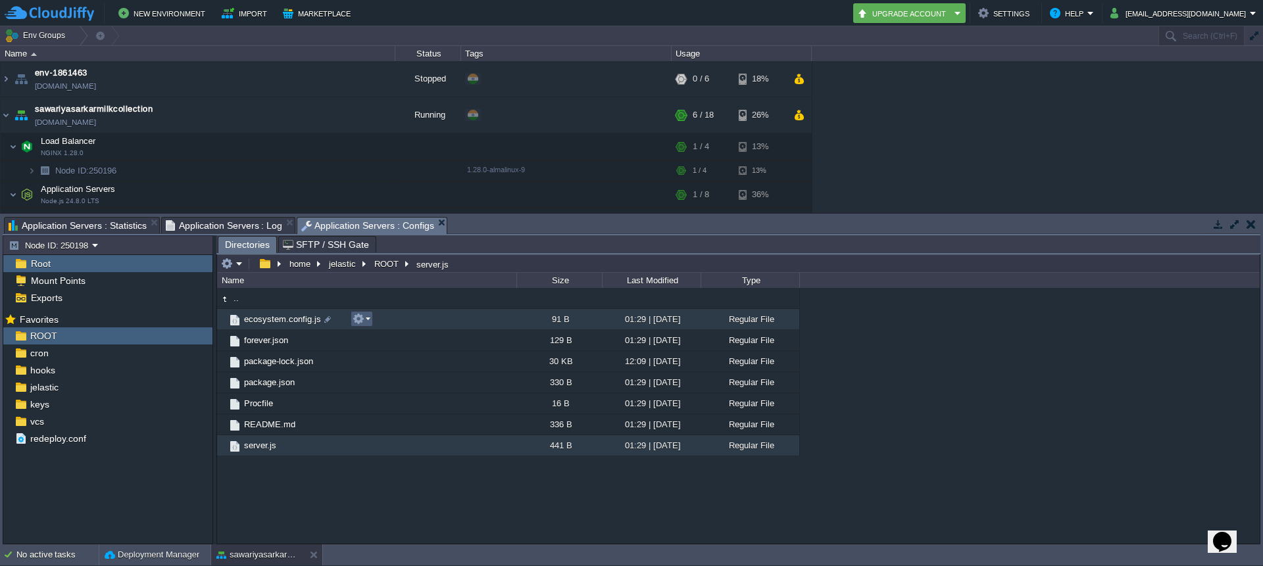
click at [368, 320] on em at bounding box center [362, 319] width 18 height 12
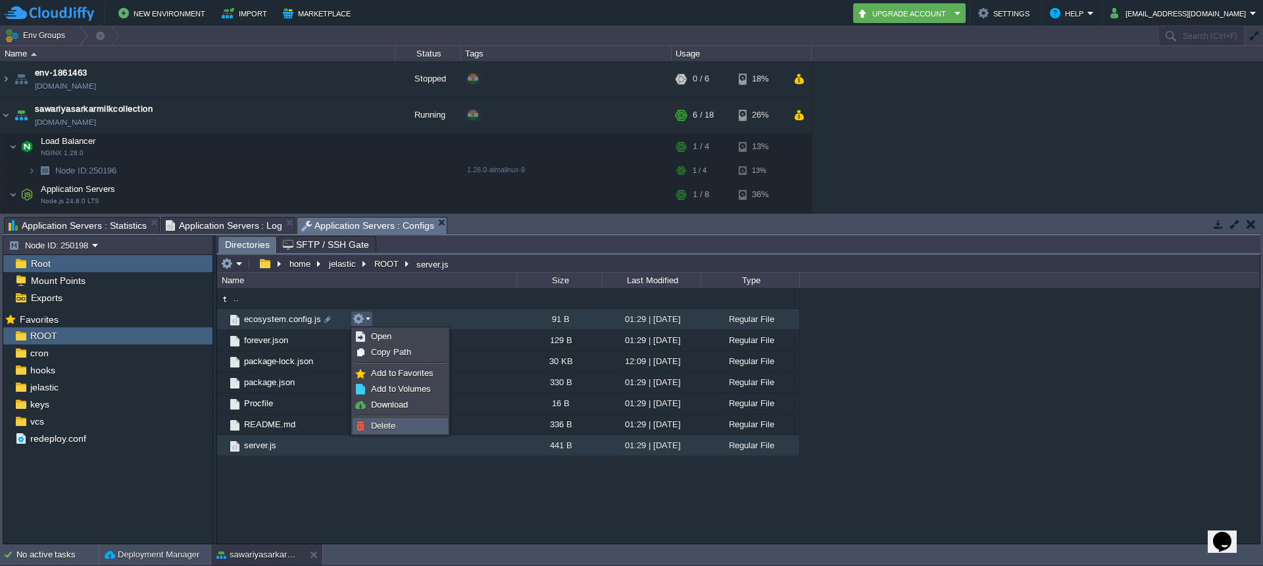
click at [400, 424] on link "Delete" at bounding box center [400, 426] width 94 height 14
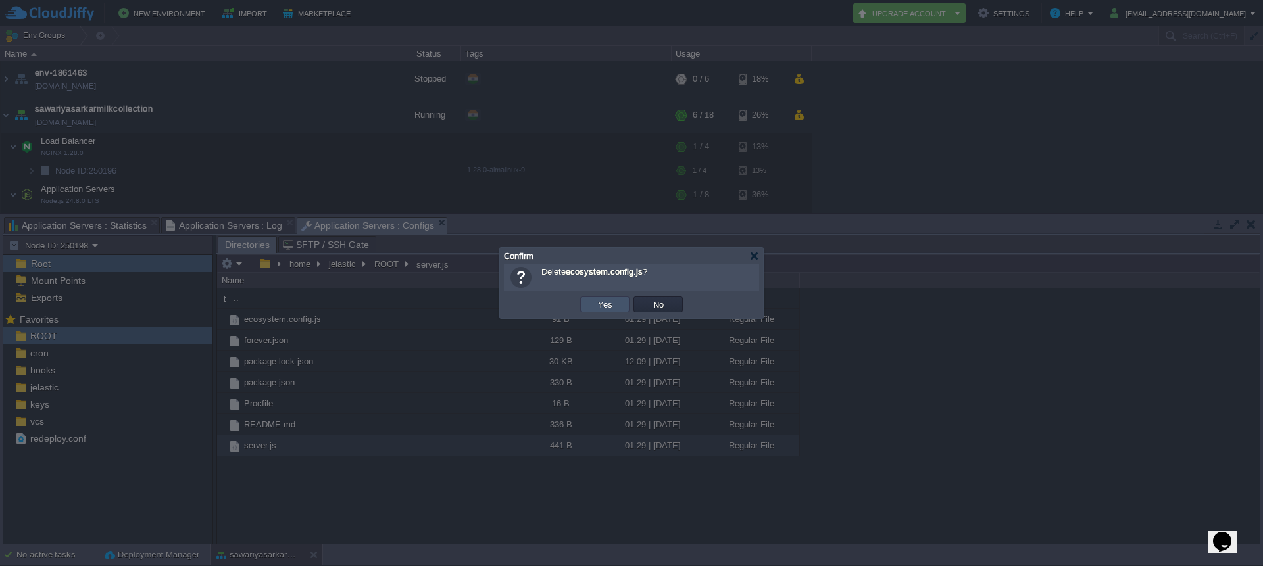
click at [613, 308] on button "Yes" at bounding box center [605, 305] width 22 height 12
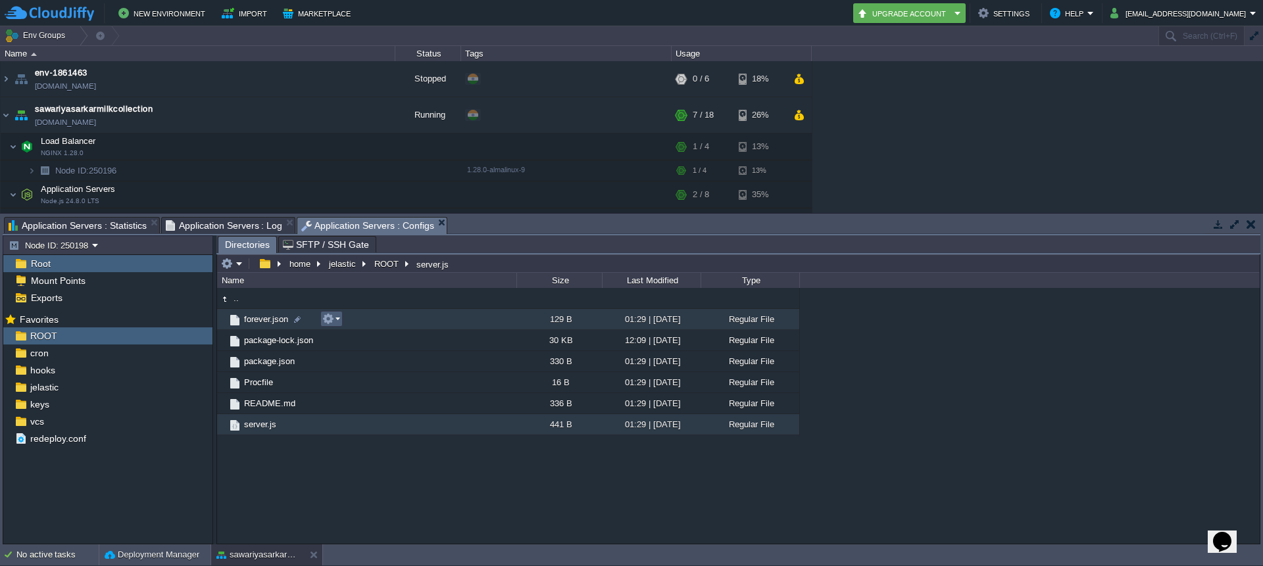
click at [339, 326] on td at bounding box center [331, 319] width 22 height 16
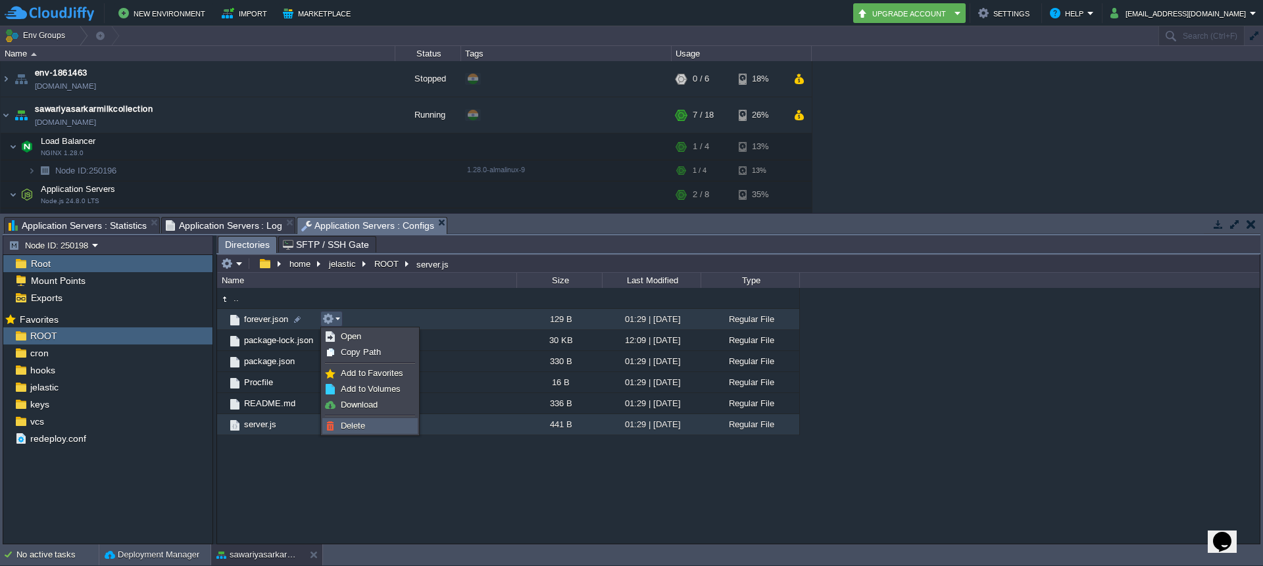
click at [352, 433] on link "Delete" at bounding box center [370, 426] width 94 height 14
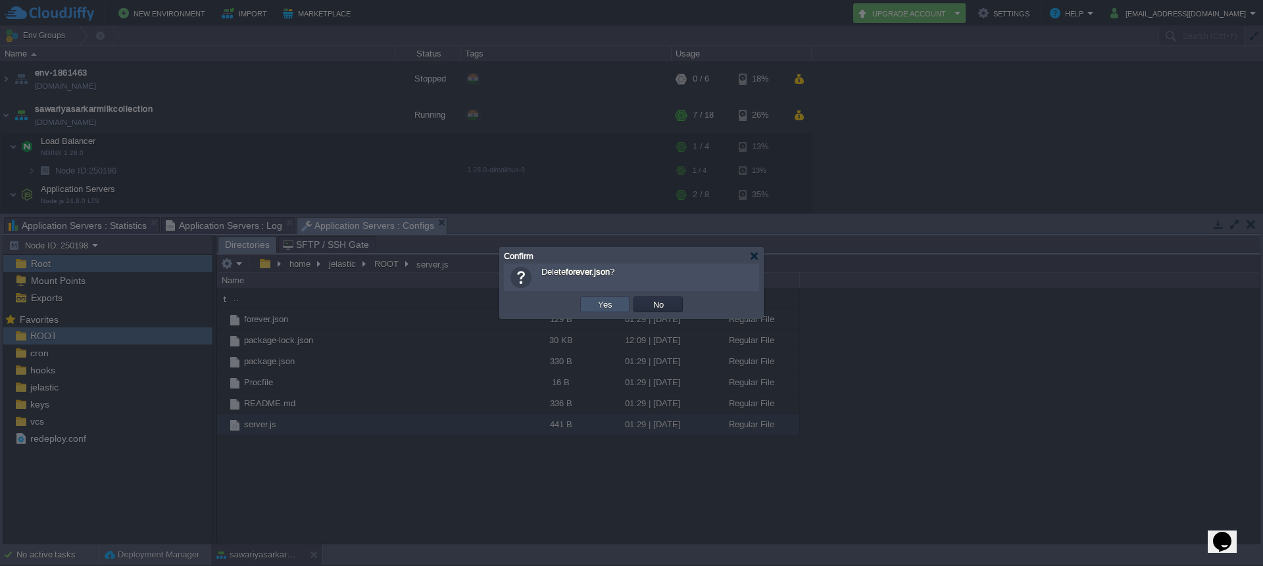
click at [606, 305] on button "Yes" at bounding box center [605, 305] width 22 height 12
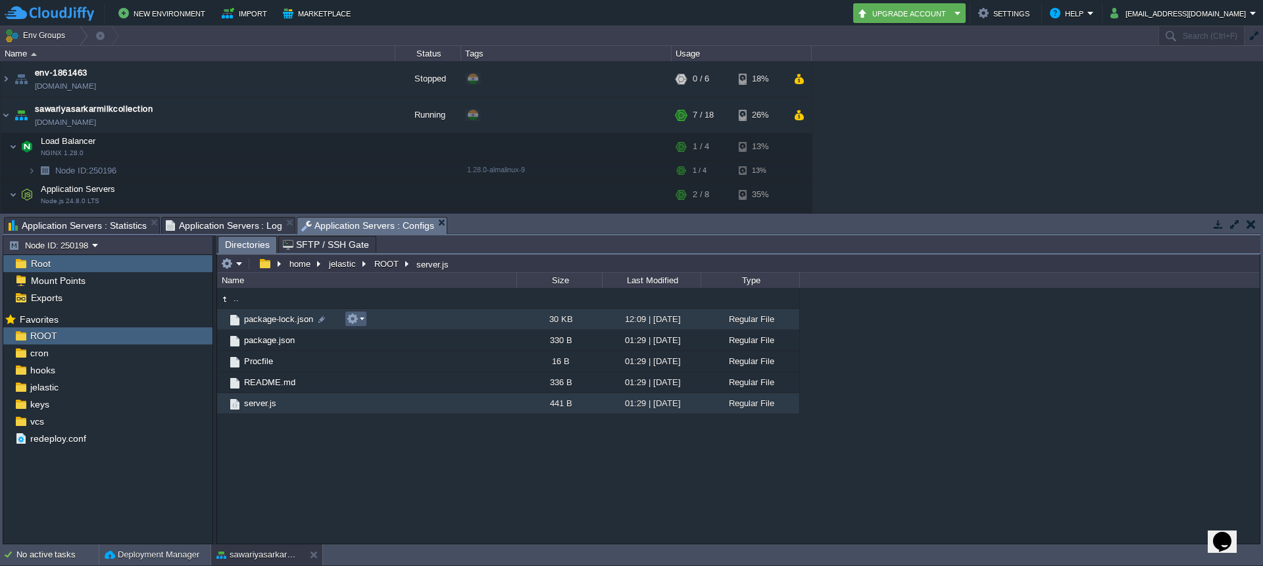
click at [360, 318] on em at bounding box center [356, 319] width 18 height 12
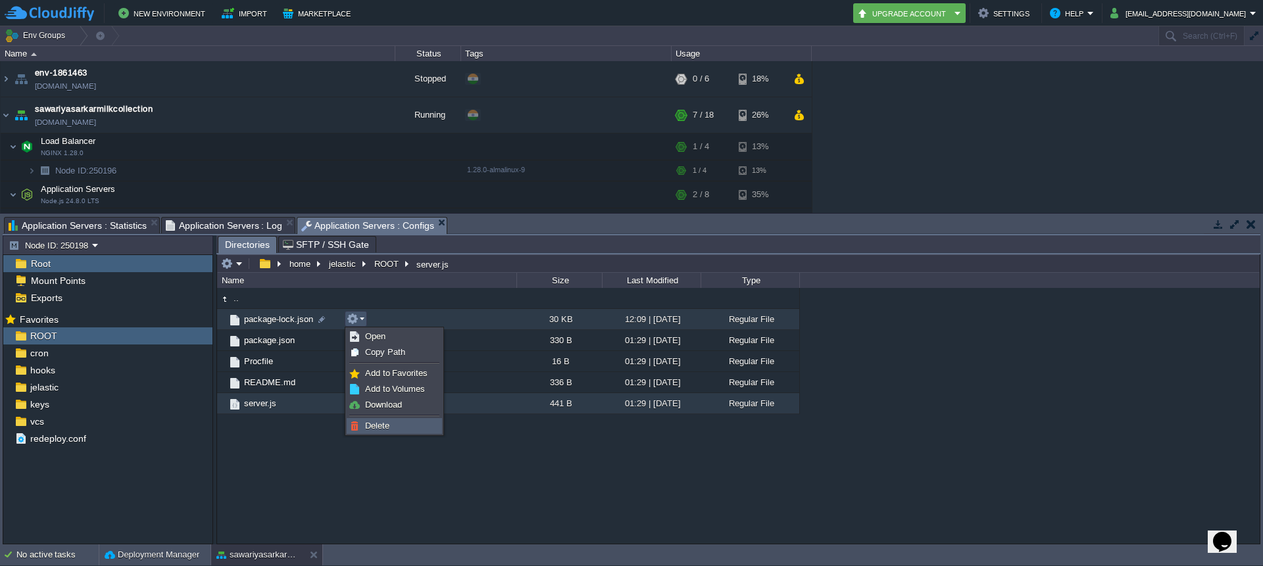
click at [376, 431] on link "Delete" at bounding box center [394, 426] width 94 height 14
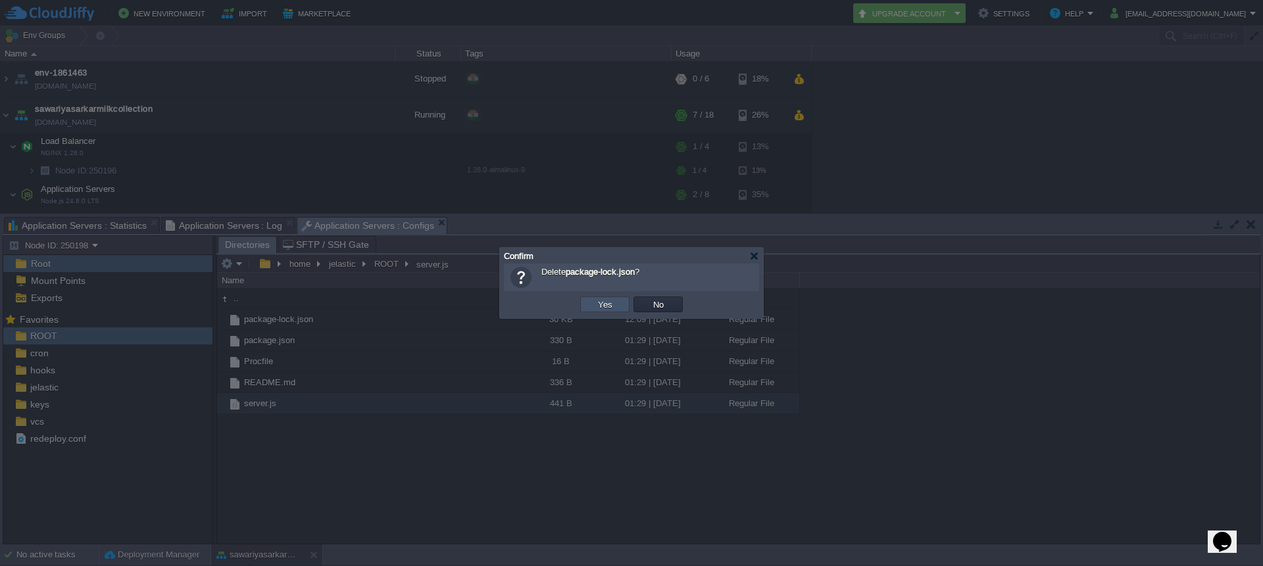
click at [604, 309] on button "Yes" at bounding box center [605, 305] width 22 height 12
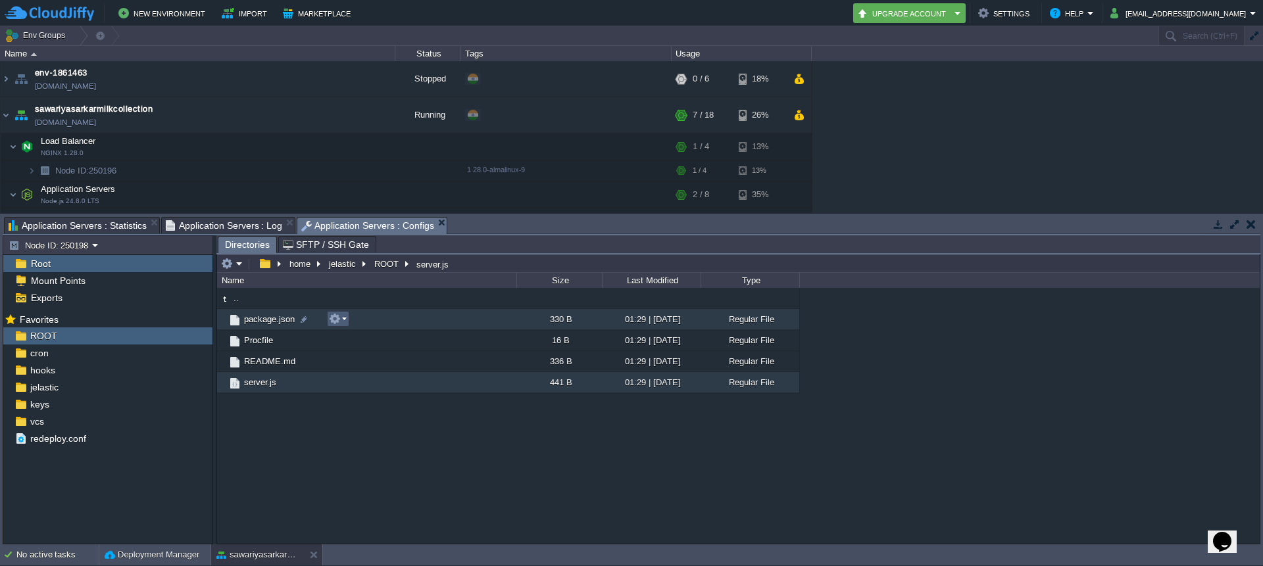
click at [345, 322] on em at bounding box center [338, 319] width 18 height 12
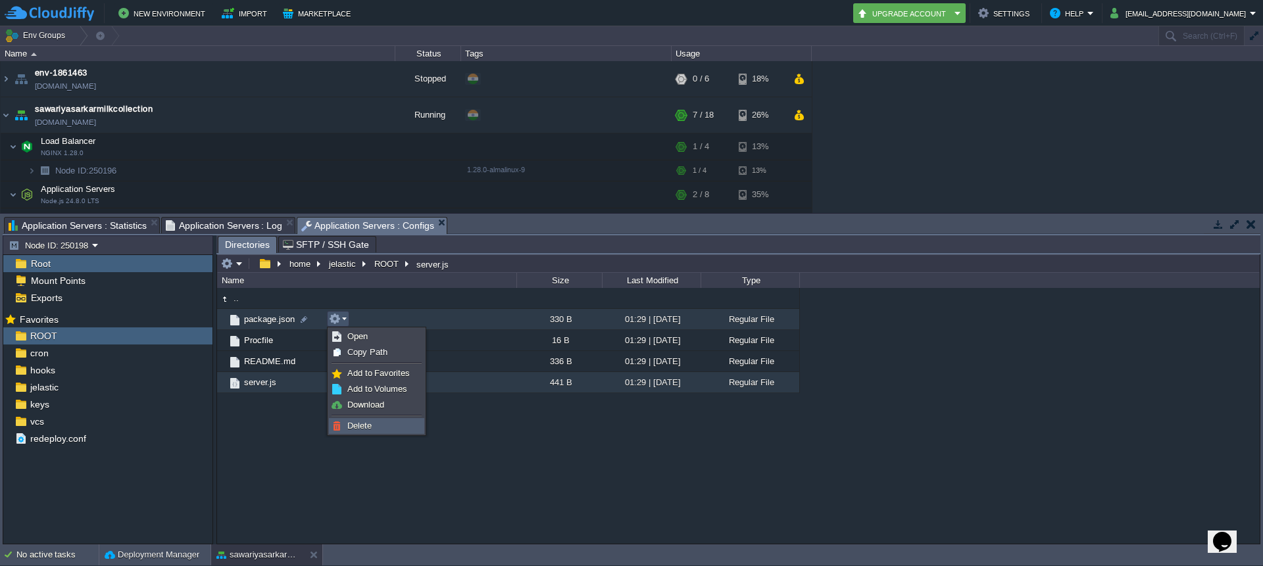
click at [367, 426] on span "Delete" at bounding box center [359, 426] width 24 height 10
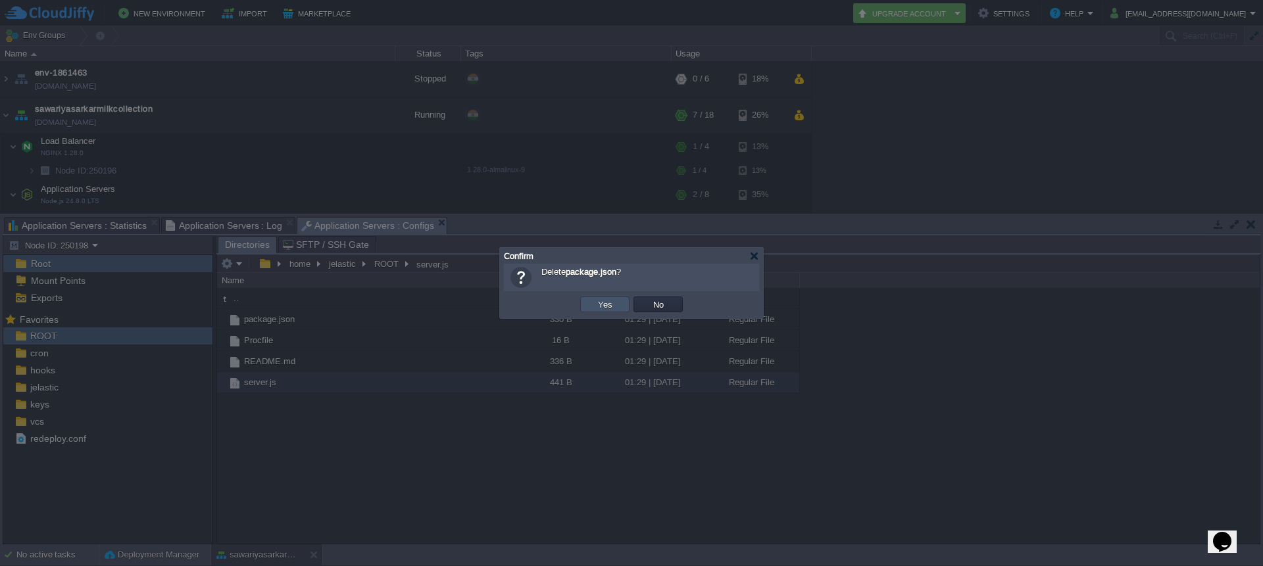
click at [594, 305] on button "Yes" at bounding box center [605, 305] width 22 height 12
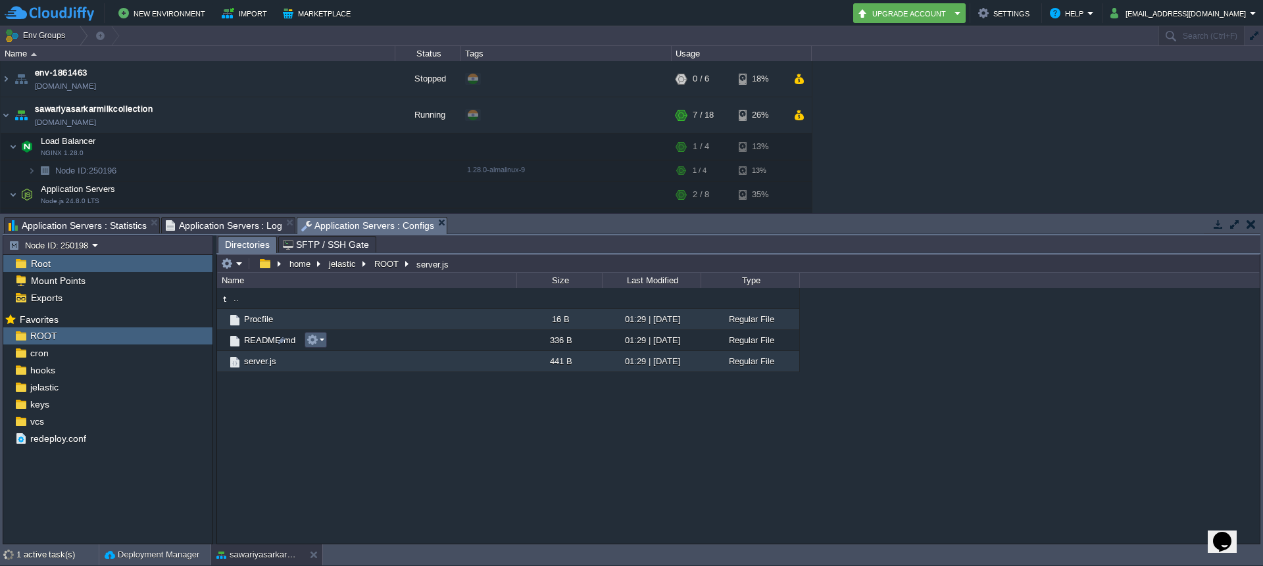
click at [322, 339] on em at bounding box center [316, 340] width 18 height 12
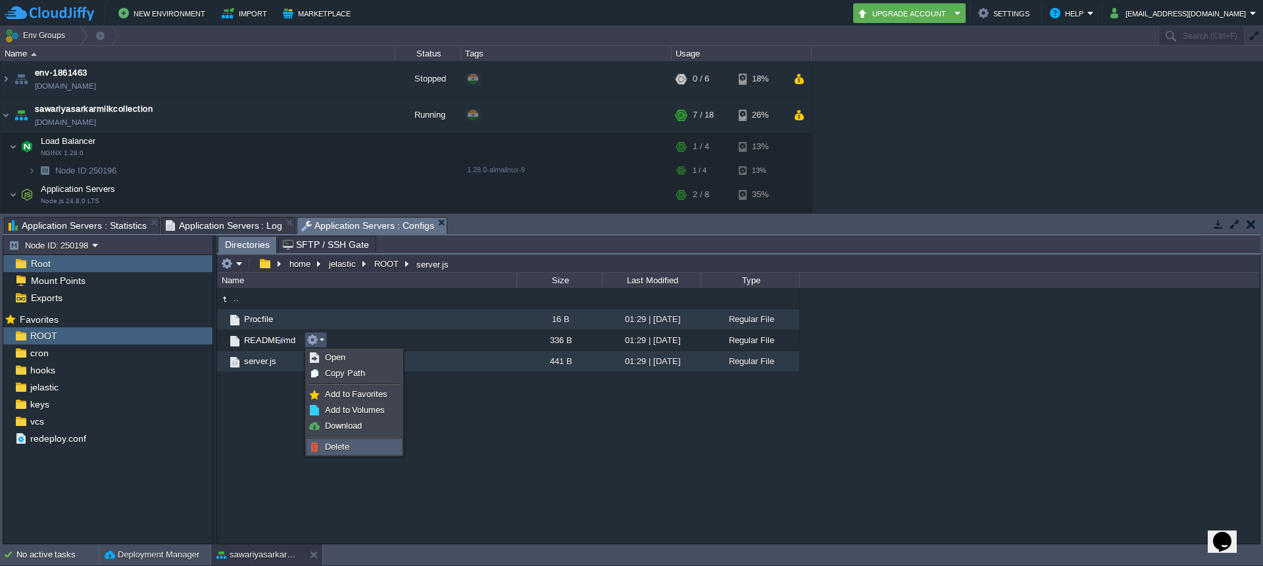
click at [349, 447] on span "Delete" at bounding box center [337, 447] width 24 height 10
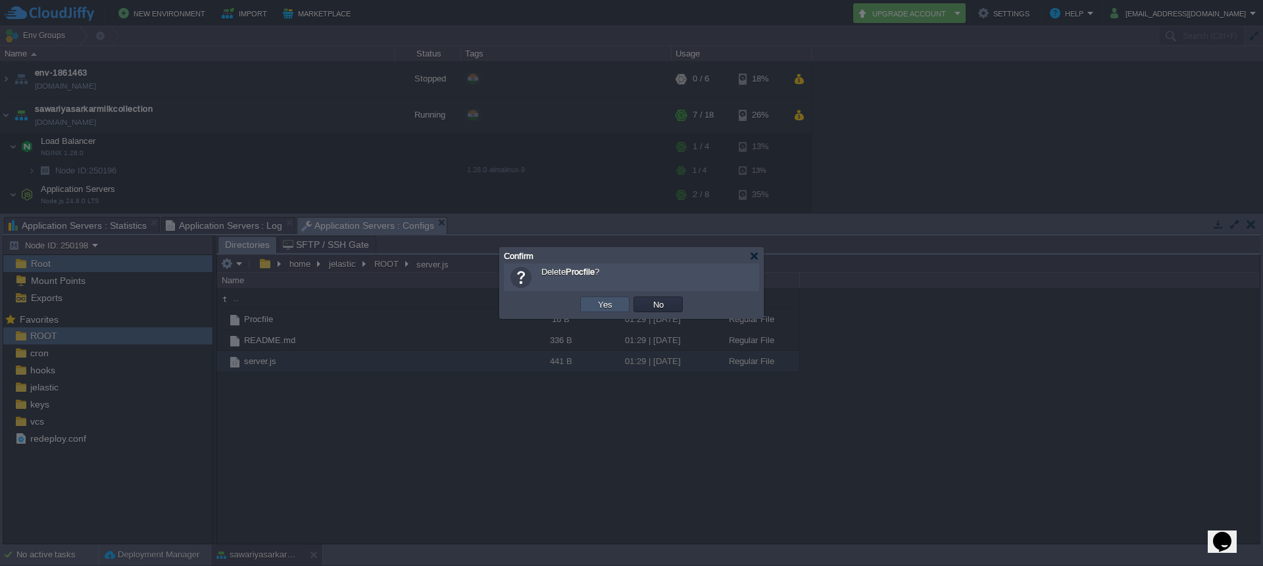
click at [601, 305] on button "Yes" at bounding box center [605, 305] width 22 height 12
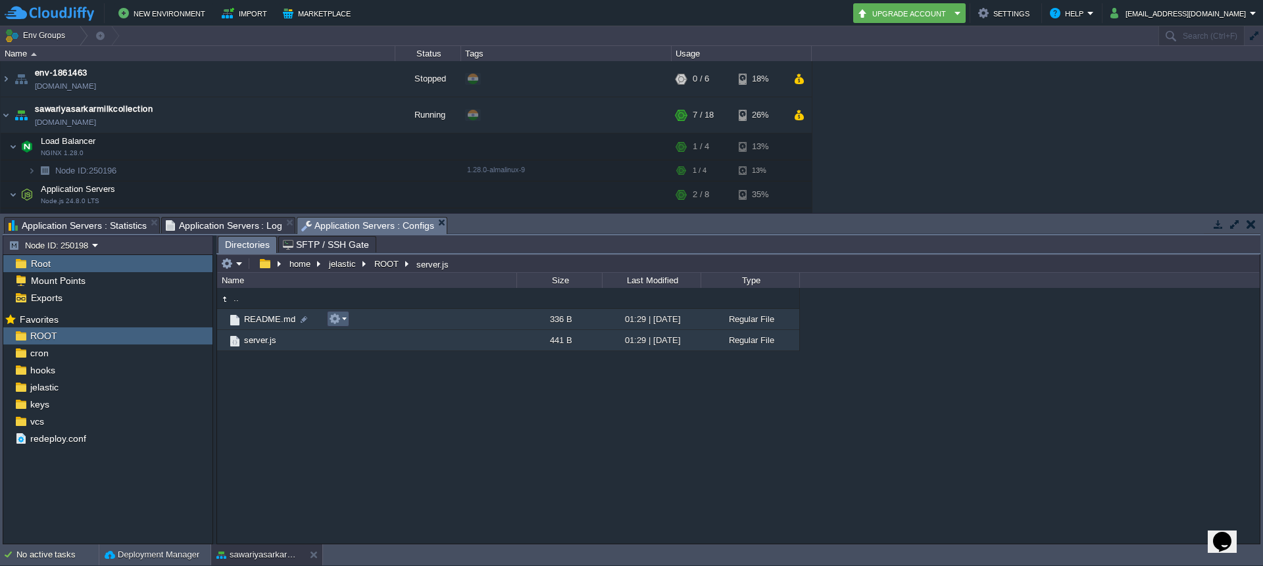
click at [348, 318] on td at bounding box center [338, 319] width 22 height 16
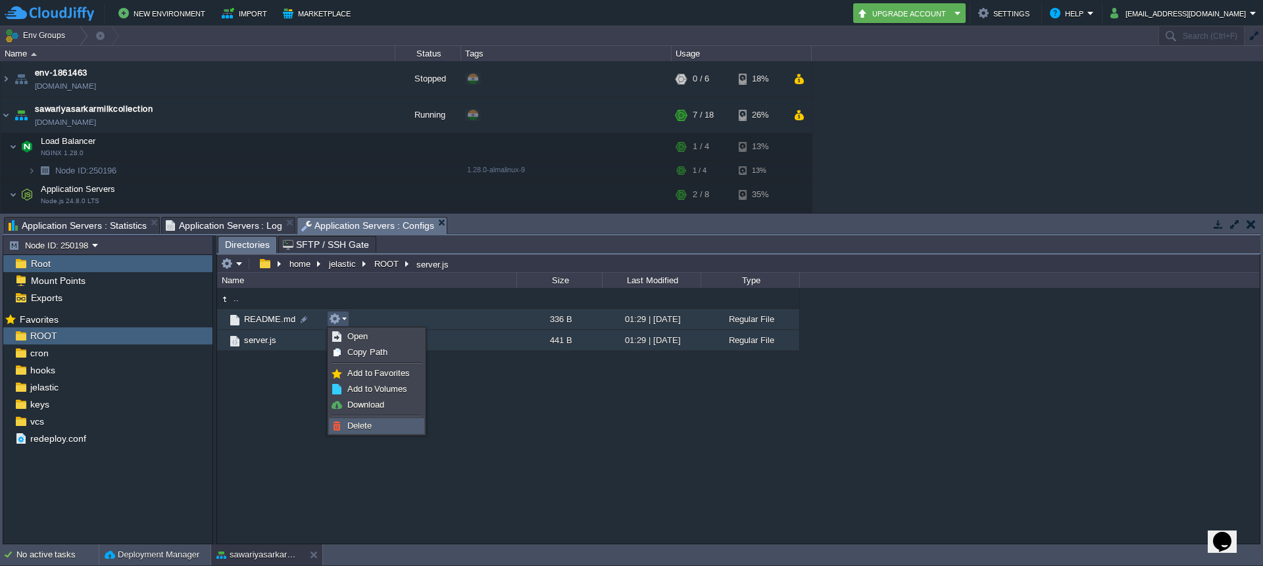
click at [366, 420] on link "Delete" at bounding box center [377, 426] width 94 height 14
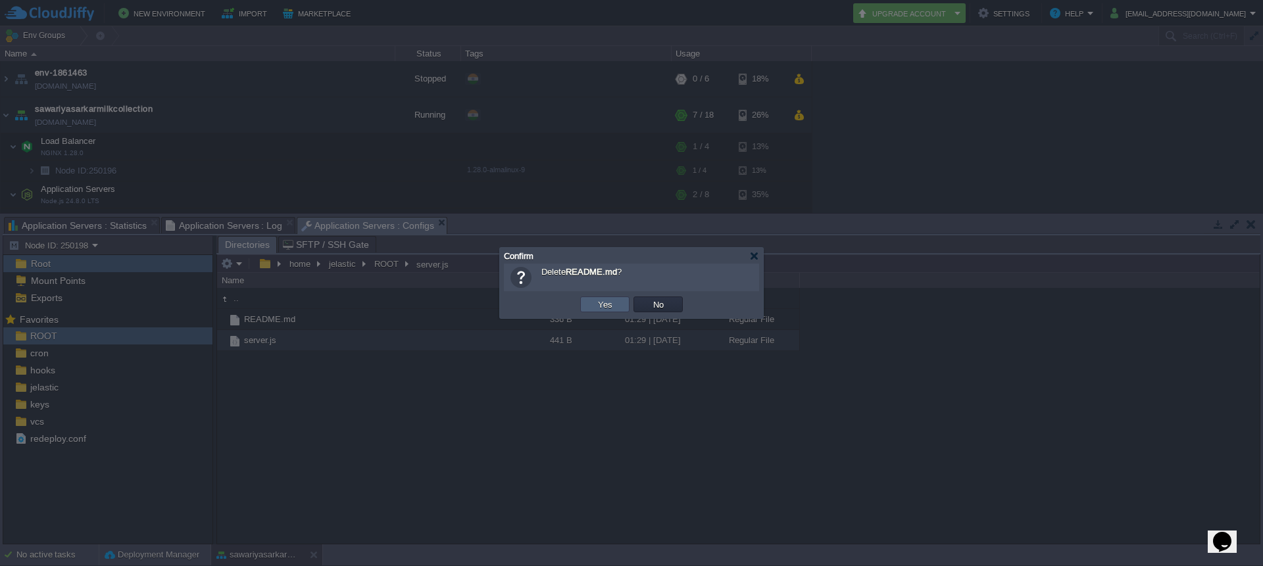
click at [618, 306] on td "Yes" at bounding box center [604, 305] width 49 height 16
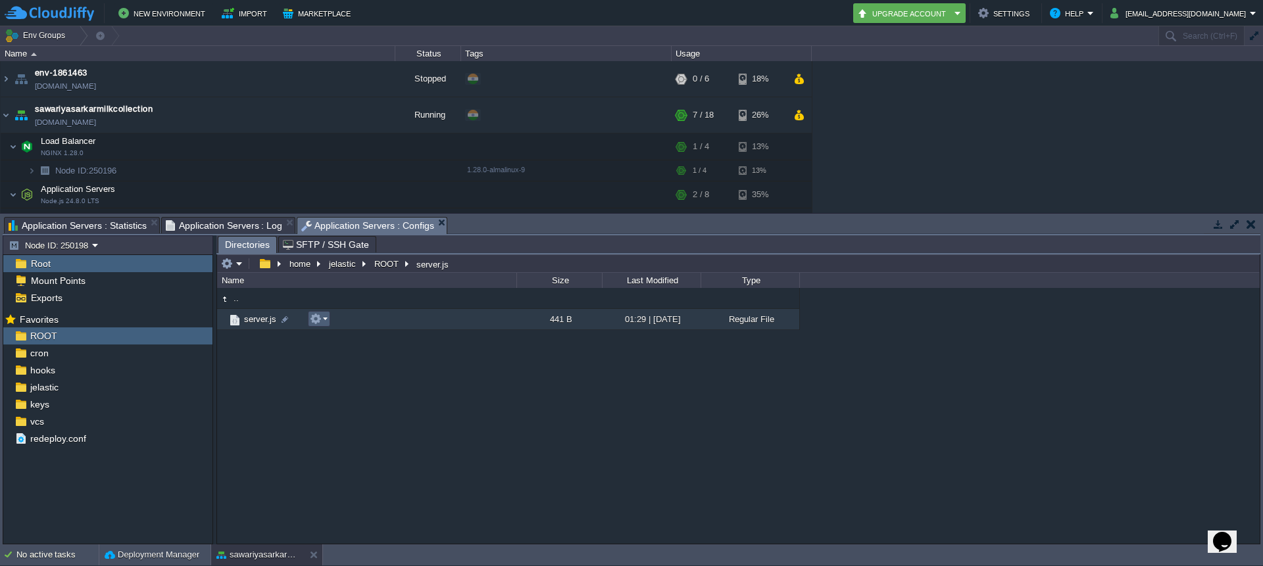
click at [324, 322] on em at bounding box center [319, 319] width 18 height 12
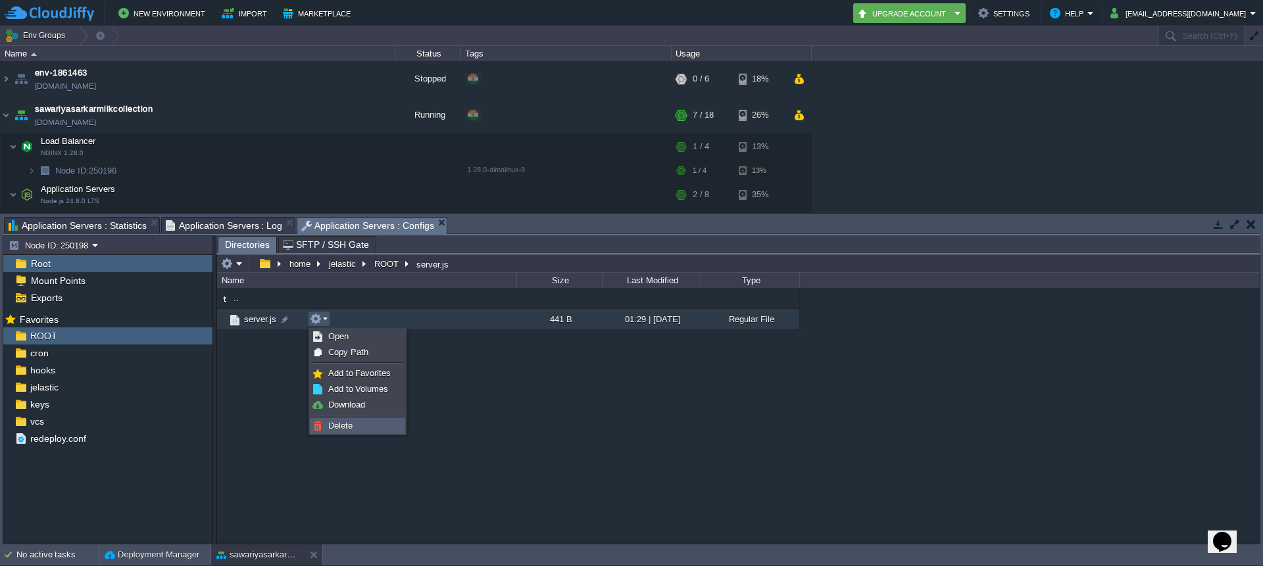
click at [345, 426] on span "Delete" at bounding box center [340, 426] width 24 height 10
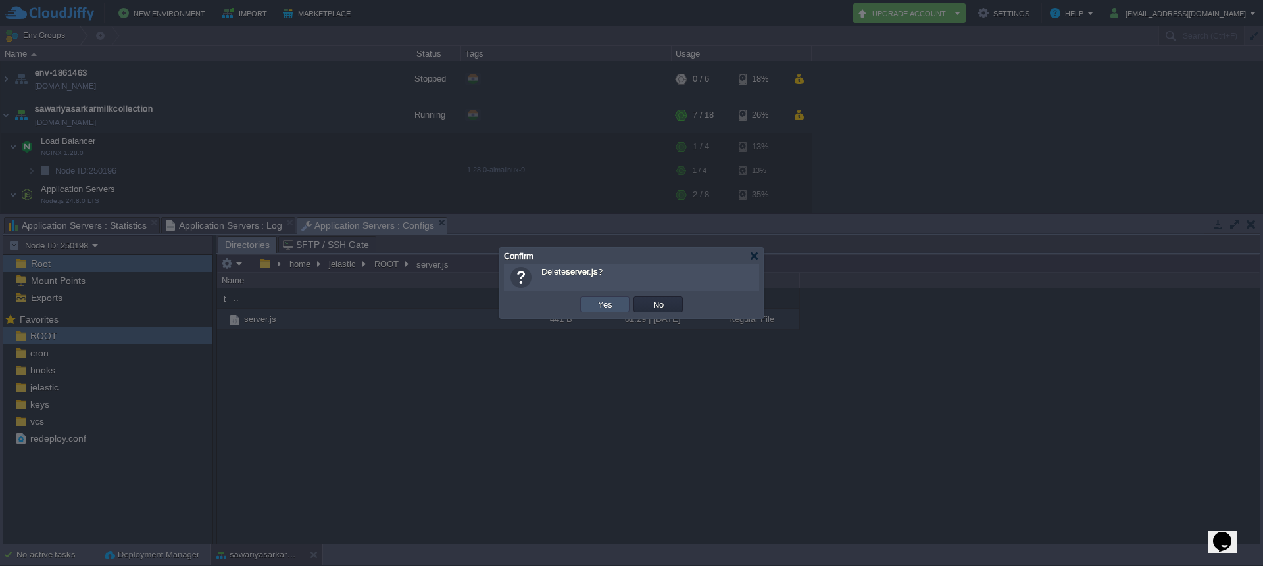
click at [615, 299] on button "Yes" at bounding box center [605, 305] width 22 height 12
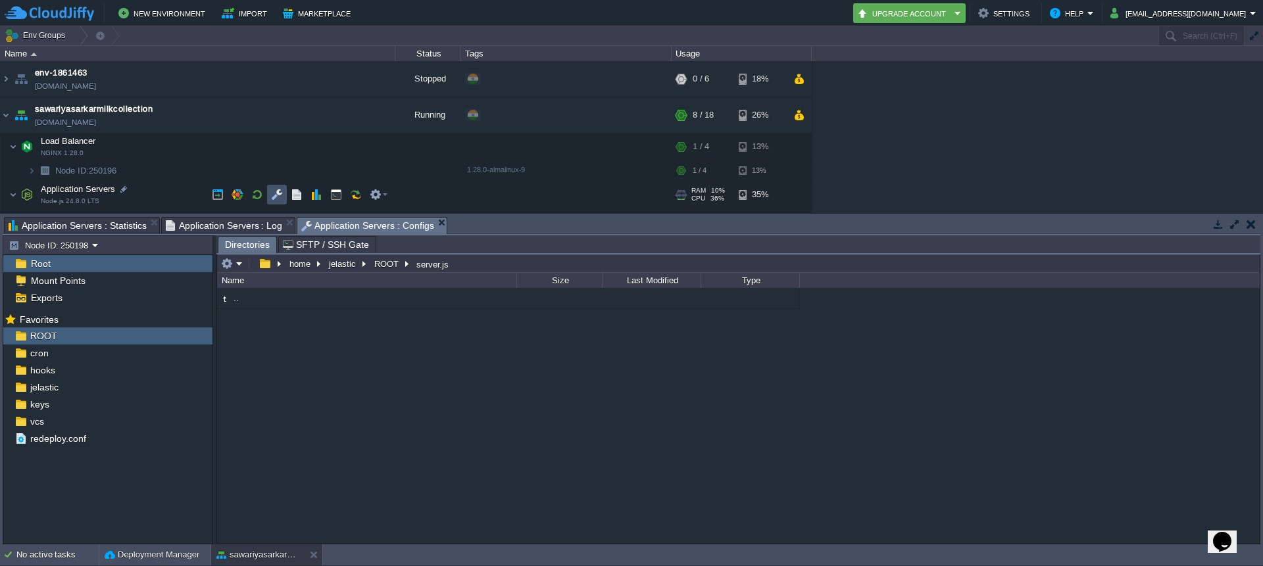
click at [281, 198] on button "button" at bounding box center [277, 195] width 12 height 12
click at [222, 199] on button "button" at bounding box center [218, 195] width 12 height 12
click at [341, 195] on button "button" at bounding box center [336, 195] width 12 height 12
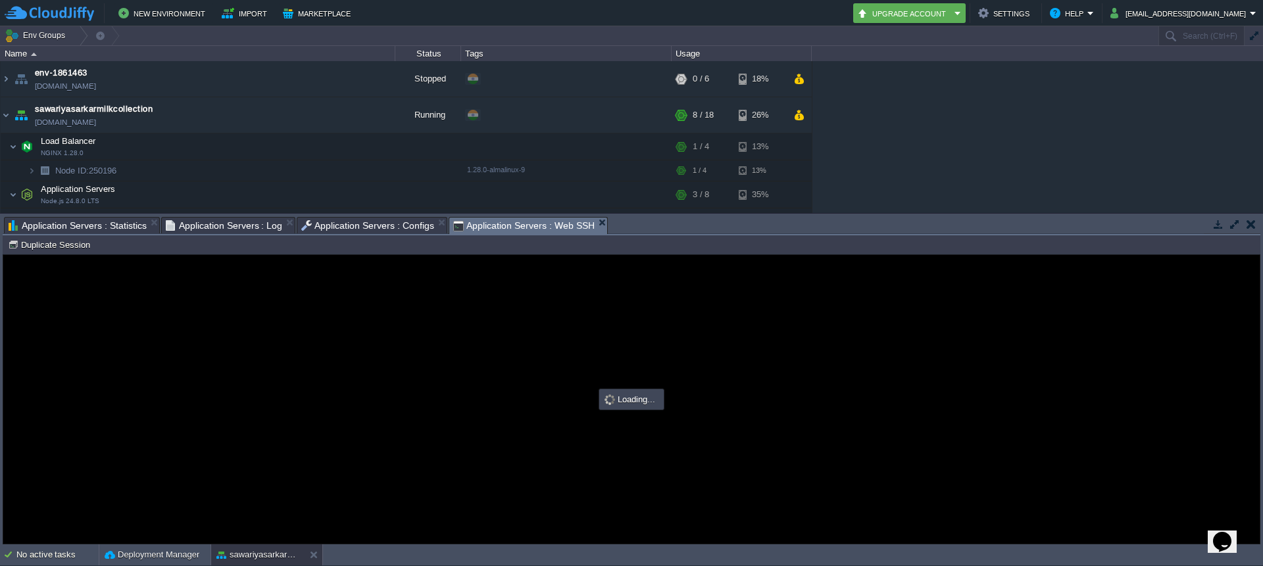
type input "#000000"
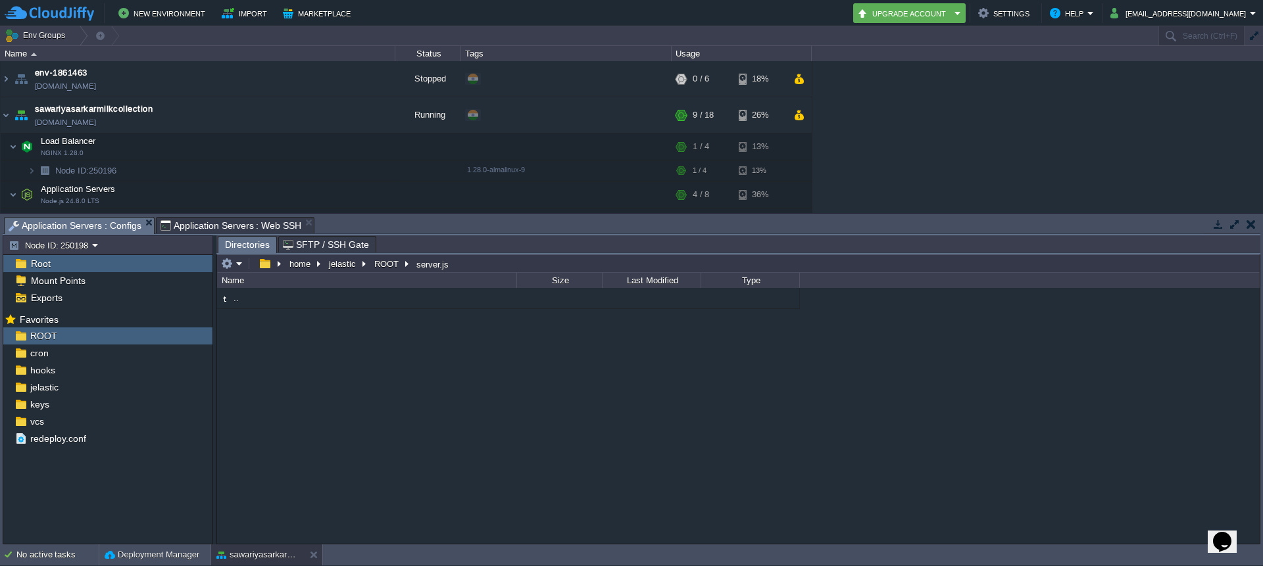
click at [112, 226] on span "Application Servers : Configs" at bounding box center [75, 226] width 133 height 16
click at [63, 333] on div "ROOT" at bounding box center [107, 336] width 209 height 17
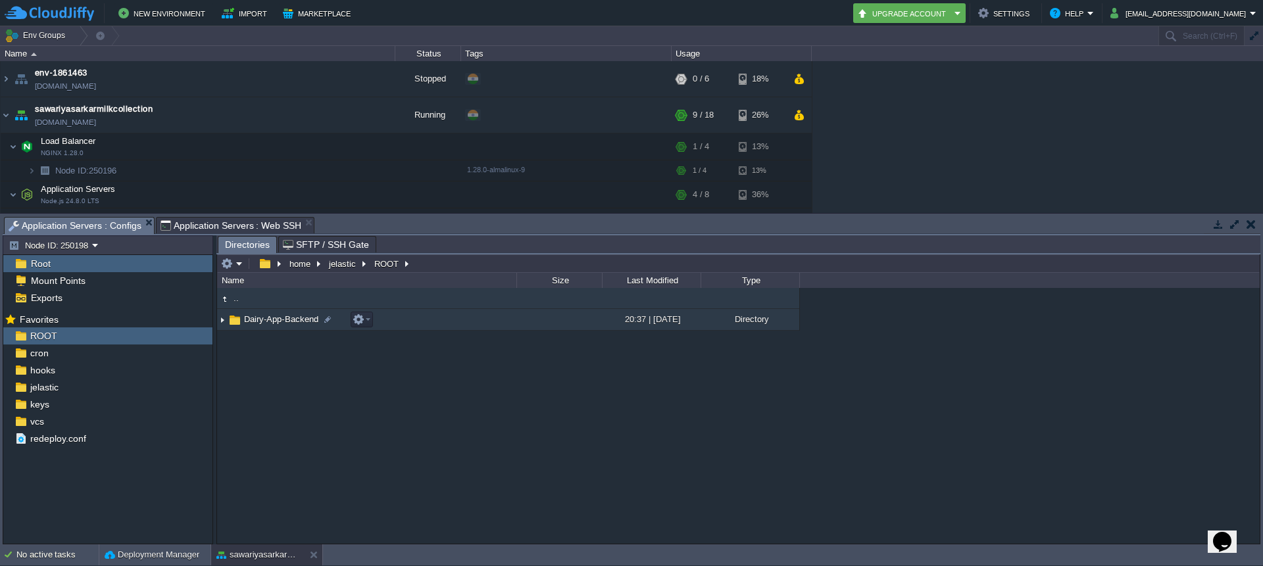
click at [219, 322] on img at bounding box center [222, 320] width 11 height 20
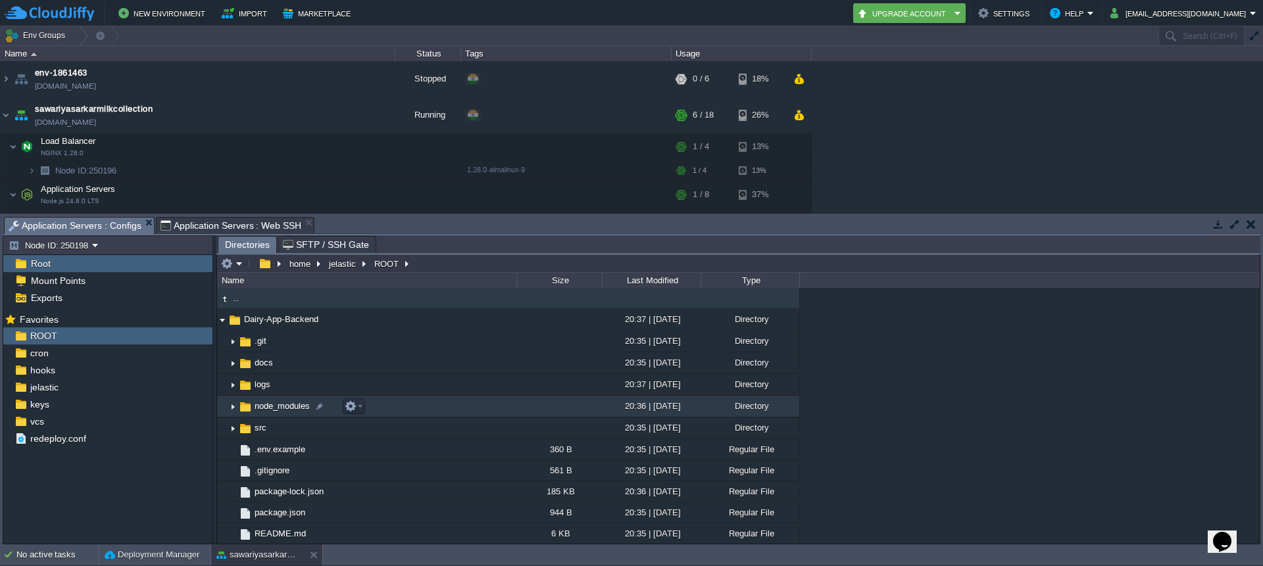
scroll to position [43, 0]
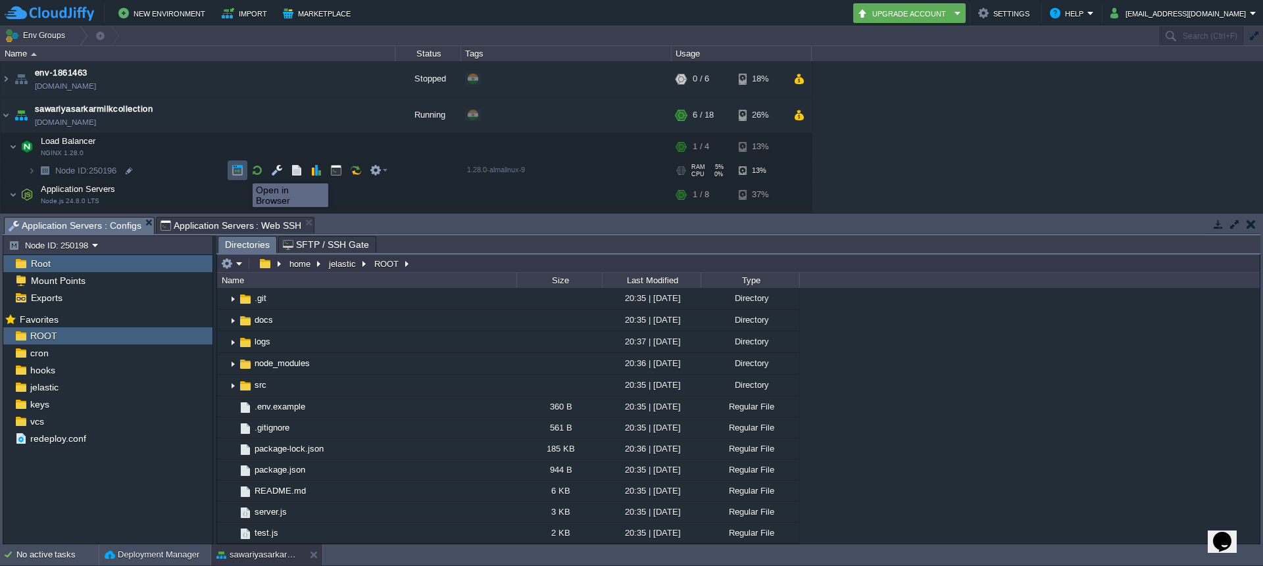
click at [240, 172] on button "button" at bounding box center [238, 170] width 12 height 12
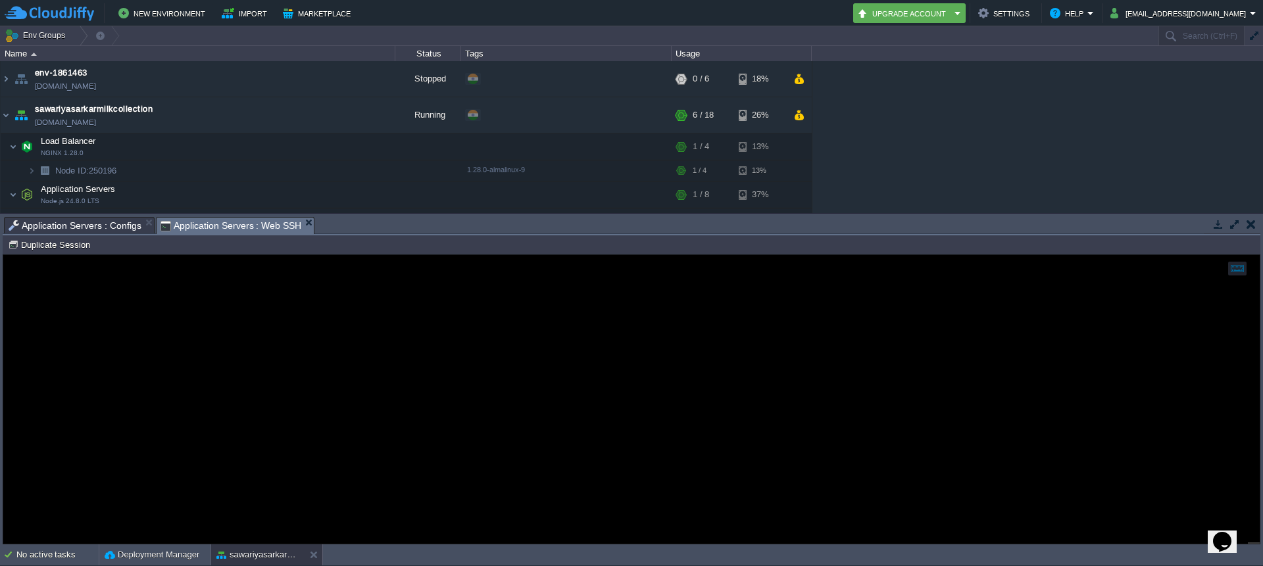
click at [270, 224] on span "Application Servers : Web SSH" at bounding box center [231, 226] width 141 height 16
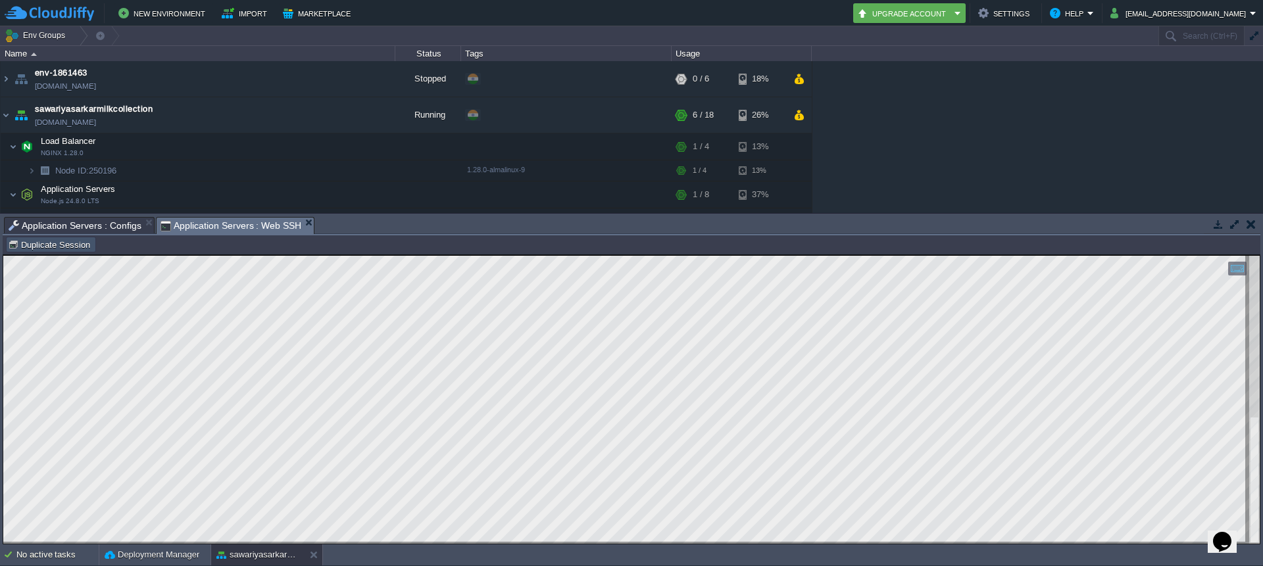
click at [69, 243] on button "Duplicate Session" at bounding box center [51, 245] width 86 height 12
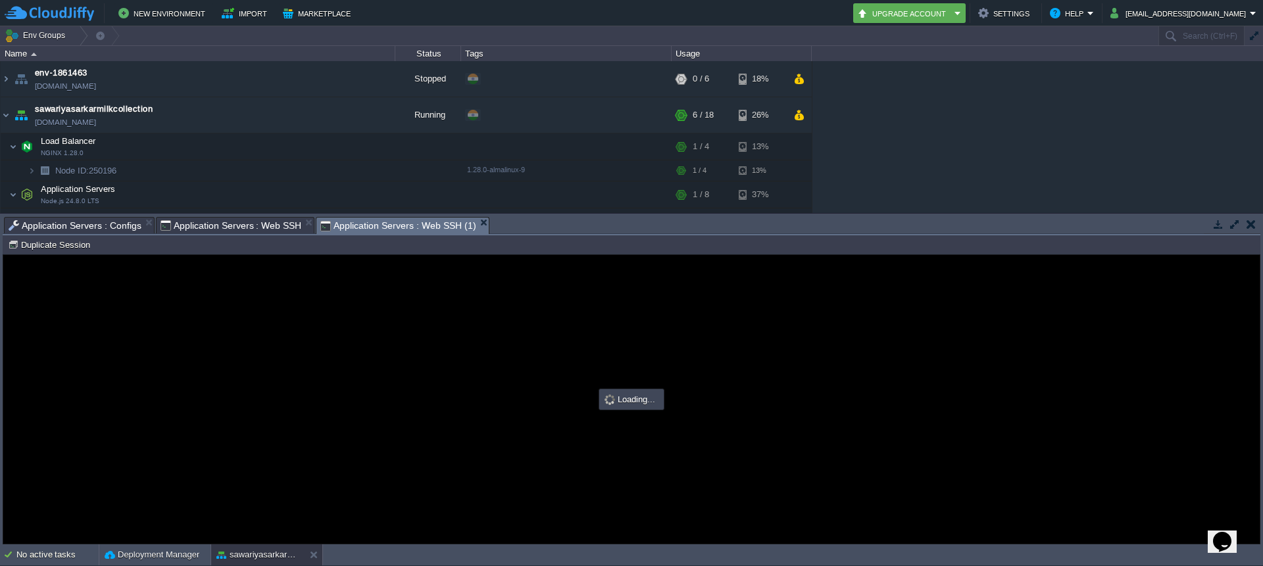
scroll to position [0, 0]
type input "#000000"
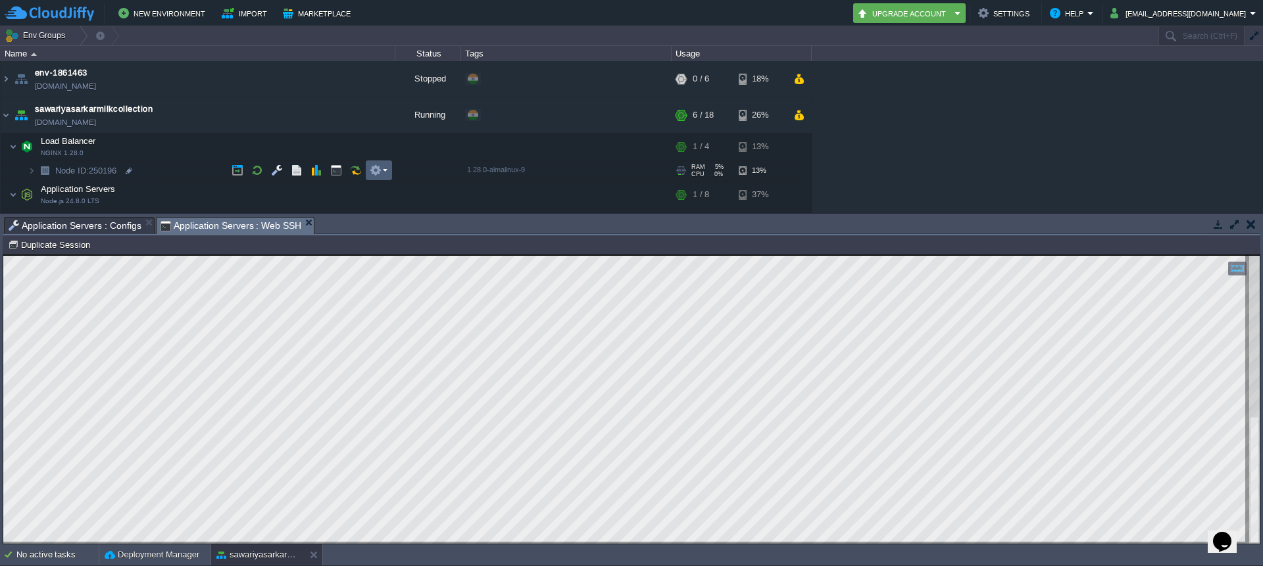
click at [382, 172] on em at bounding box center [379, 170] width 18 height 12
click at [353, 169] on button "button" at bounding box center [356, 170] width 12 height 12
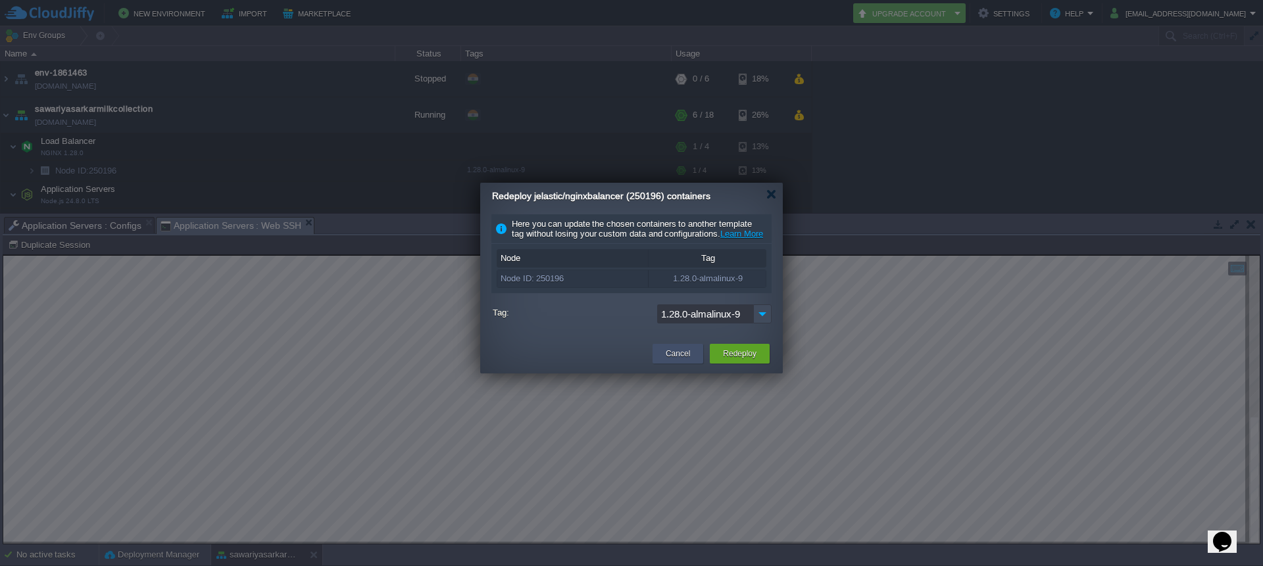
click at [686, 360] on button "Cancel" at bounding box center [678, 353] width 24 height 13
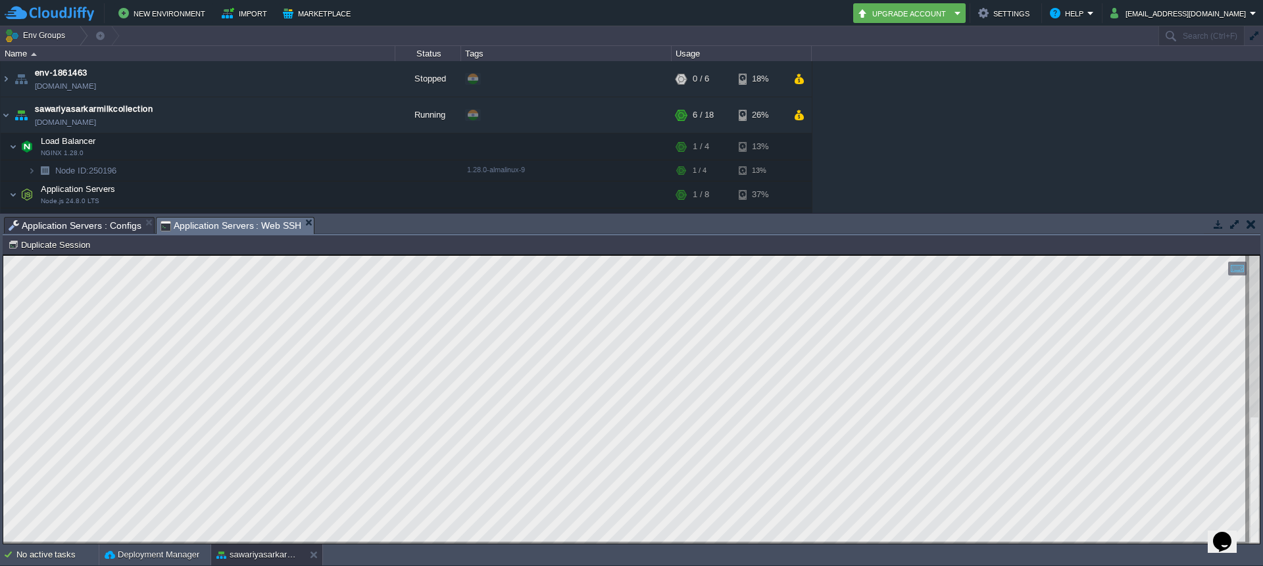
click at [22, 255] on html "Copy: Ctrl + Shift + C Paste: Ctrl + V Settings: Ctrl + Shift + Alt 0" at bounding box center [631, 255] width 1256 height 0
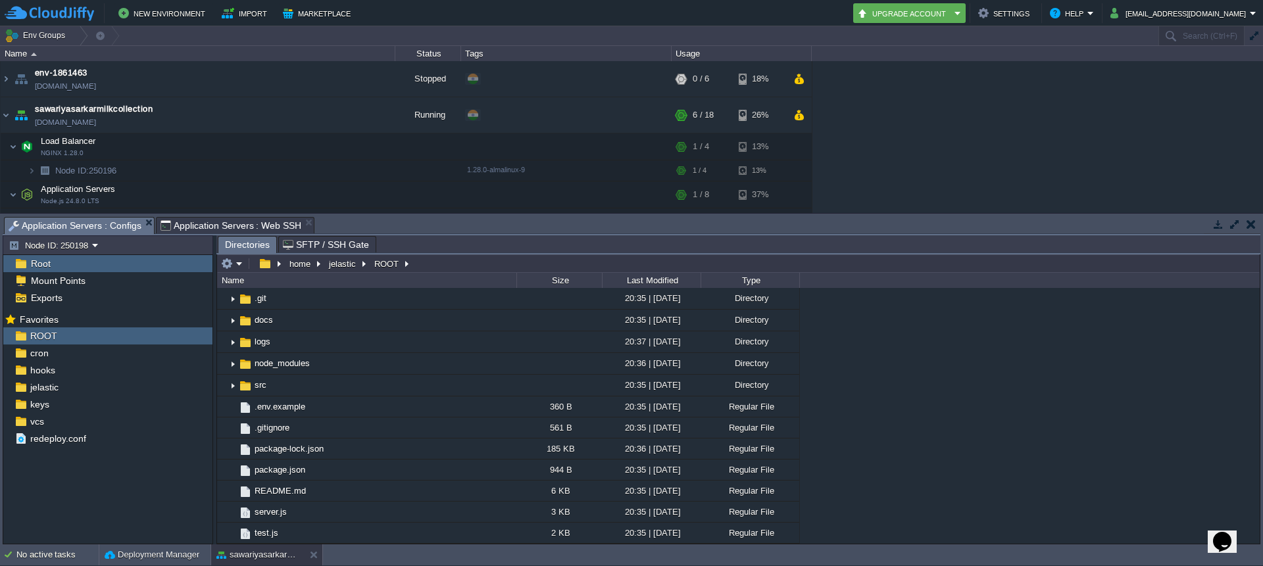
click at [86, 225] on span "Application Servers : Configs" at bounding box center [75, 226] width 133 height 16
click at [242, 265] on em at bounding box center [232, 264] width 22 height 12
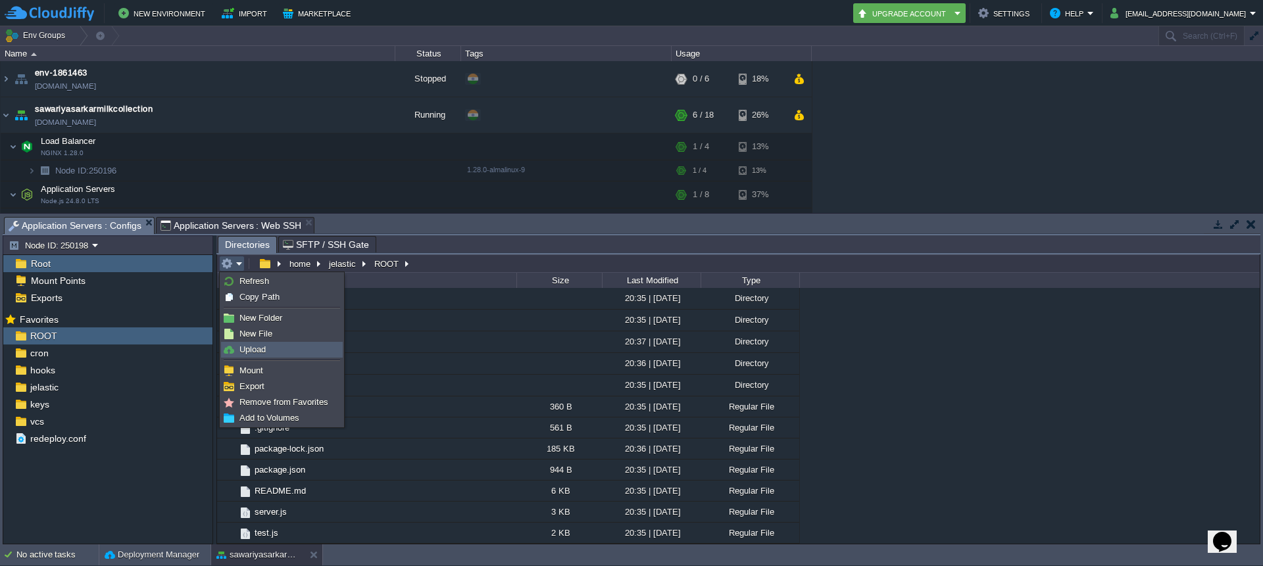
click at [266, 347] on link "Upload" at bounding box center [282, 350] width 120 height 14
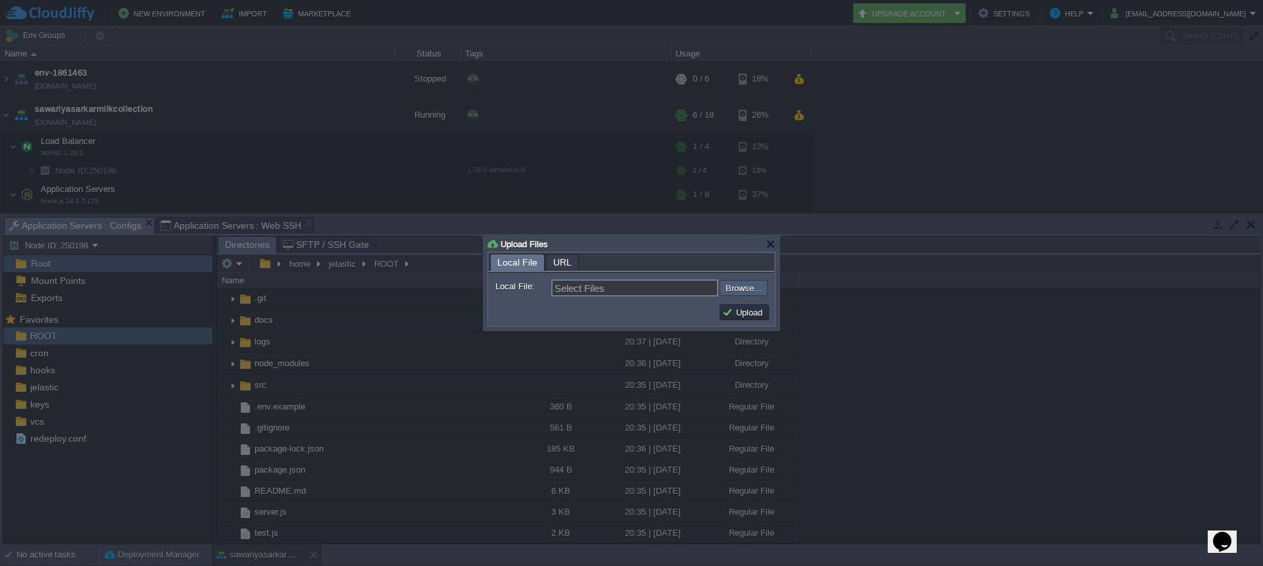
click at [742, 291] on input "file" at bounding box center [684, 288] width 166 height 16
click at [727, 293] on input "file" at bounding box center [684, 288] width 166 height 16
click at [566, 262] on span "URL" at bounding box center [562, 263] width 18 height 16
click at [520, 259] on span "Local File" at bounding box center [517, 263] width 40 height 16
click at [748, 292] on input "file" at bounding box center [684, 288] width 166 height 16
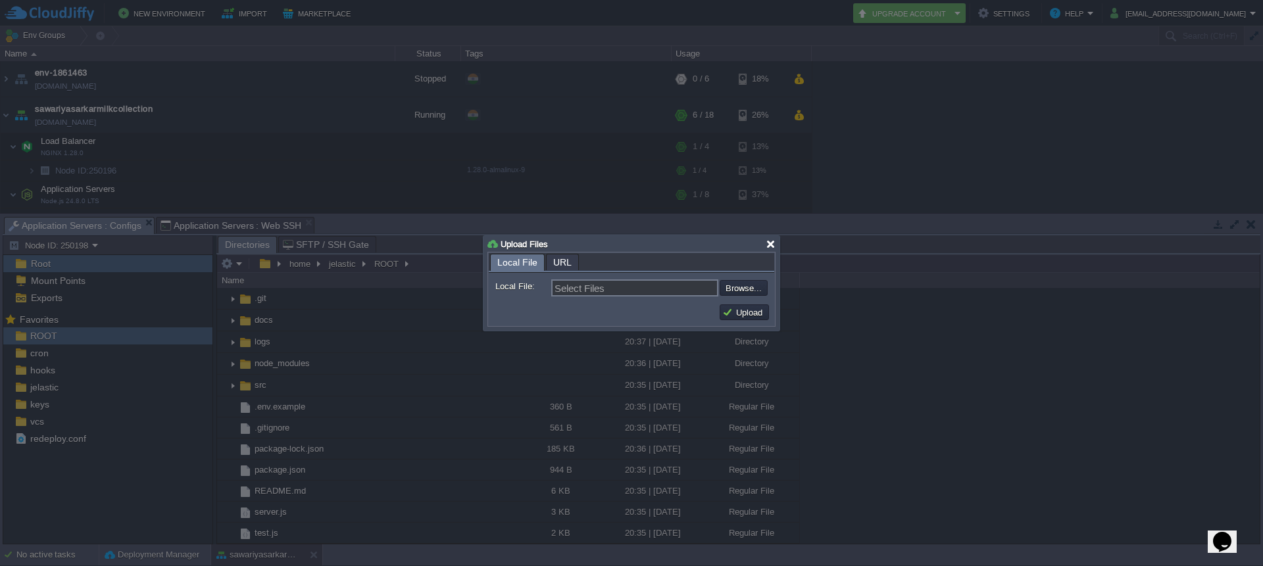
click at [774, 247] on div at bounding box center [771, 244] width 10 height 10
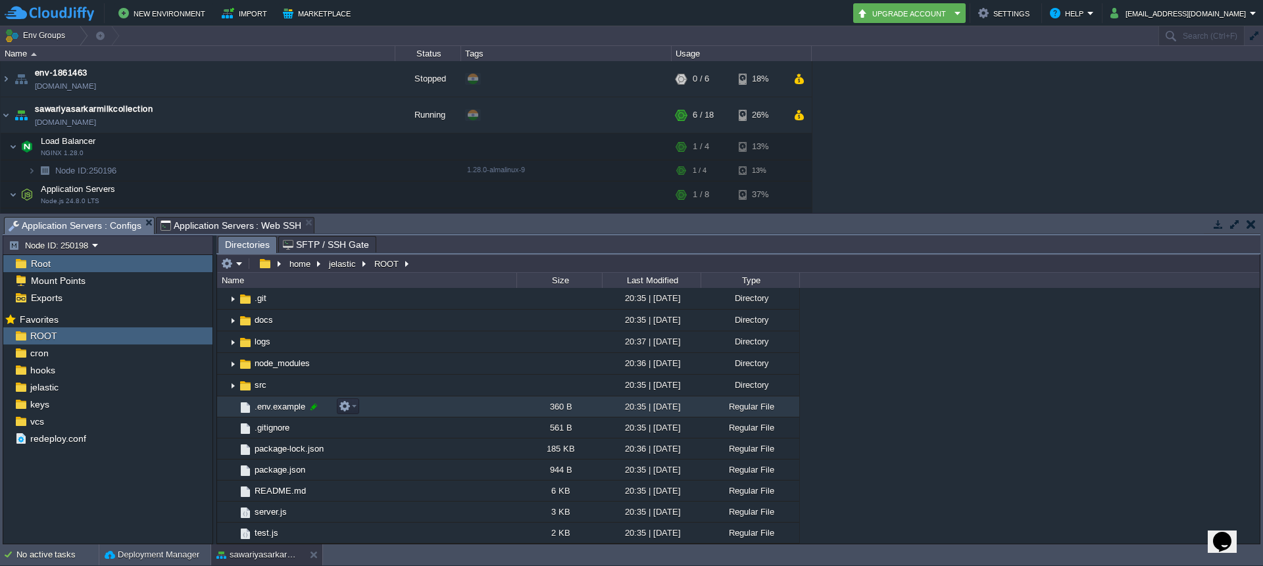
click at [314, 407] on div at bounding box center [314, 407] width 12 height 12
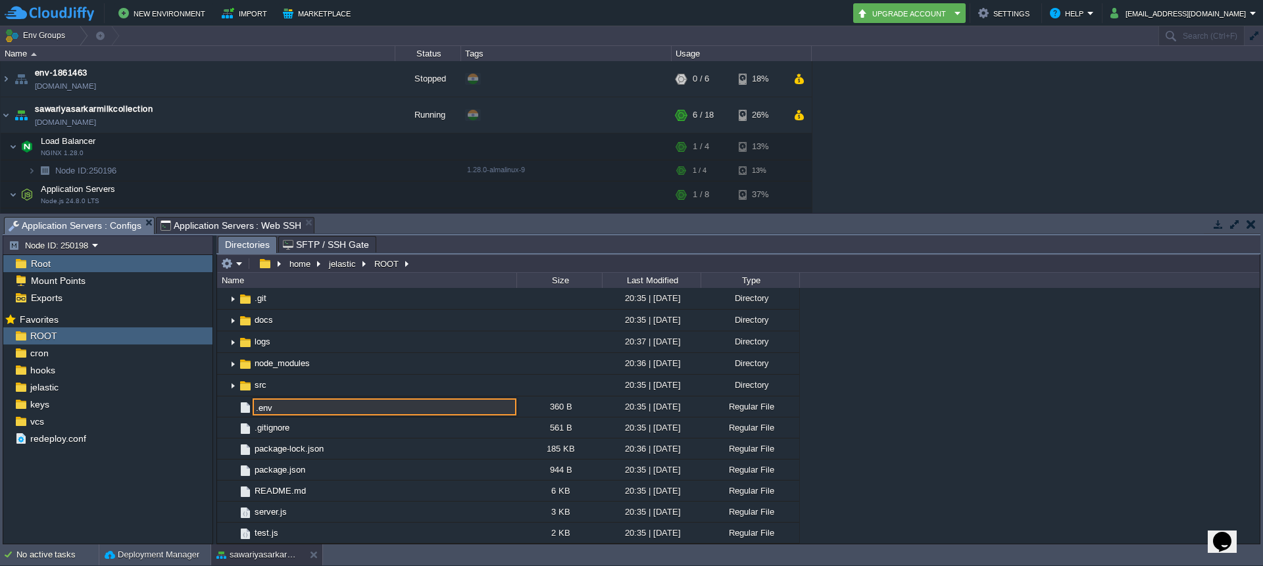
type input ".env.example"
click at [881, 407] on div ".. Dairy-App-Backend 20:37 | [DATE] Directory .. .git 20:35 | [DATE] Directory …" at bounding box center [738, 416] width 1043 height 256
click at [390, 266] on button "ROOT" at bounding box center [387, 264] width 30 height 12
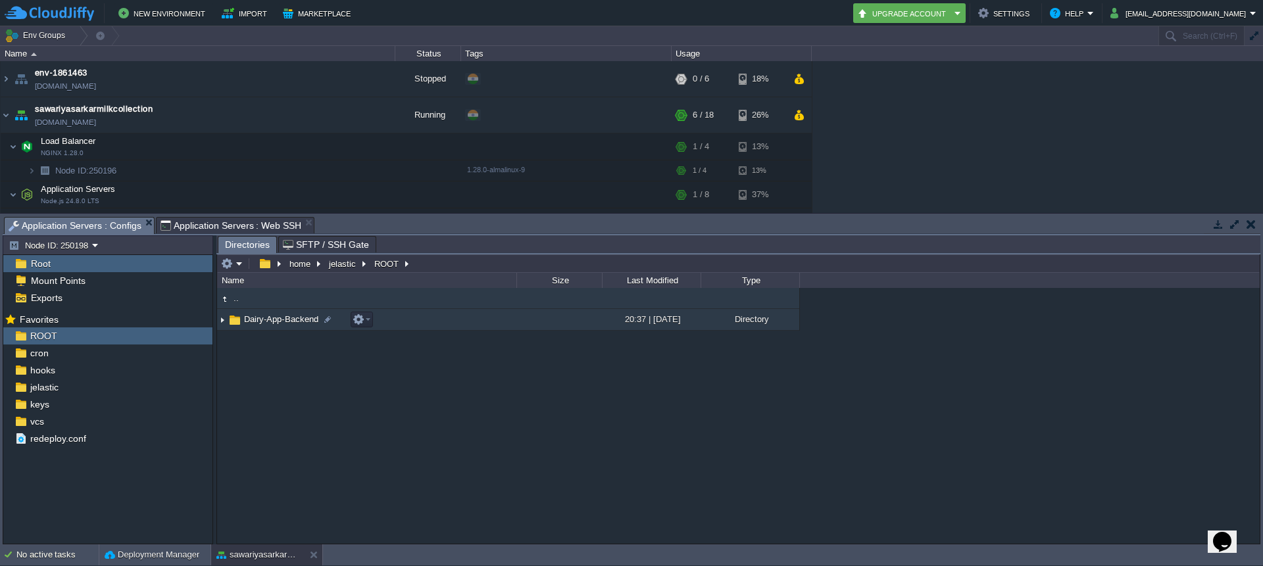
click at [274, 322] on span "Dairy-App-Backend" at bounding box center [281, 319] width 78 height 11
click at [220, 322] on img at bounding box center [222, 320] width 11 height 20
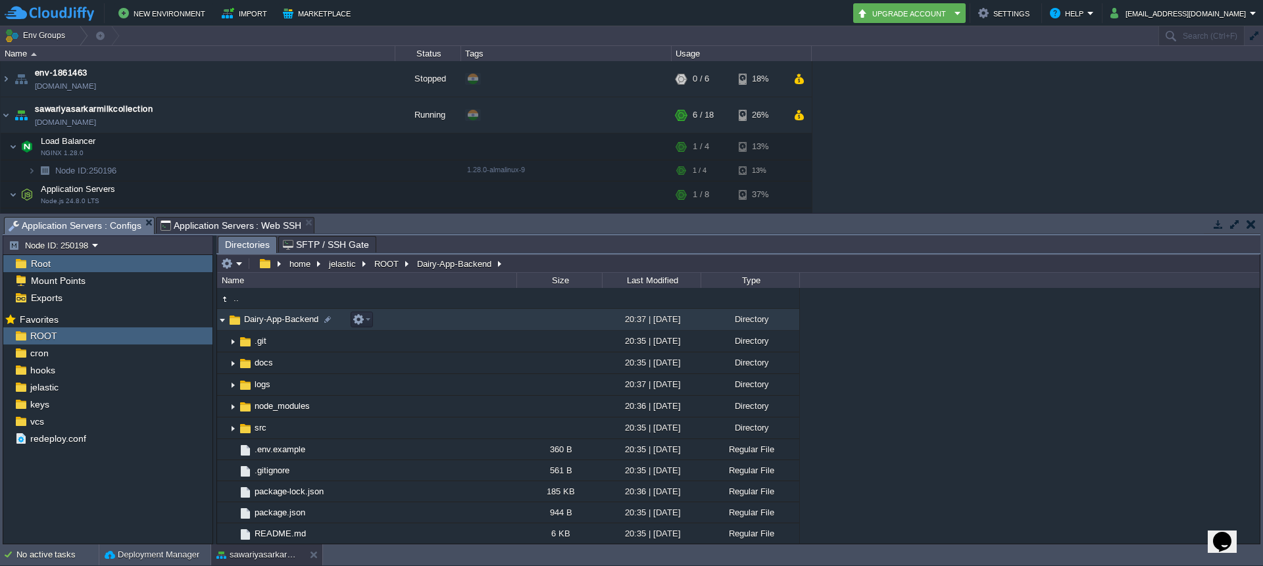
click at [903, 411] on div ".. Dairy-App-Backend 20:37 | [DATE] Directory .. .git 20:35 | [DATE] Directory …" at bounding box center [738, 416] width 1043 height 256
click at [368, 324] on em at bounding box center [362, 320] width 18 height 12
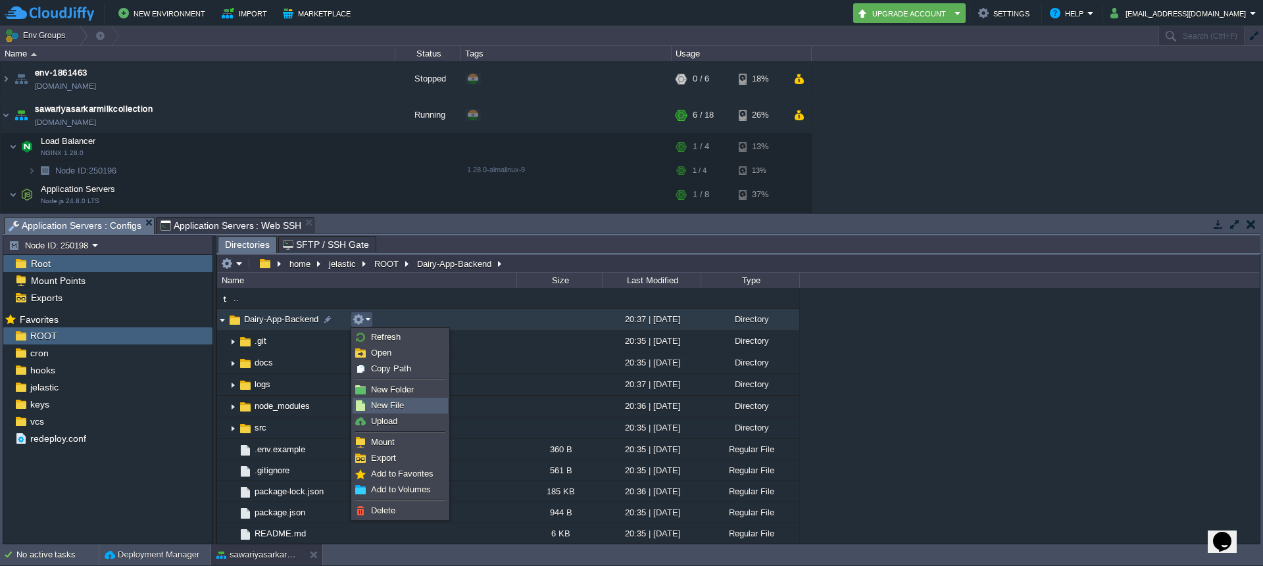
click at [401, 410] on span "New File" at bounding box center [387, 406] width 33 height 10
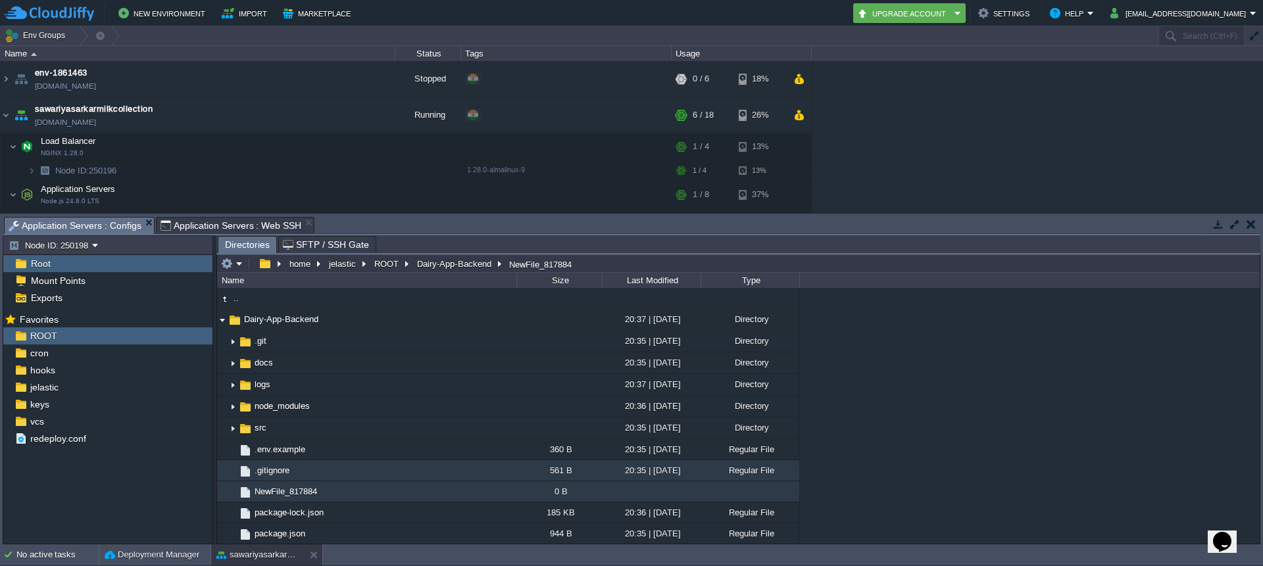
scroll to position [64, 0]
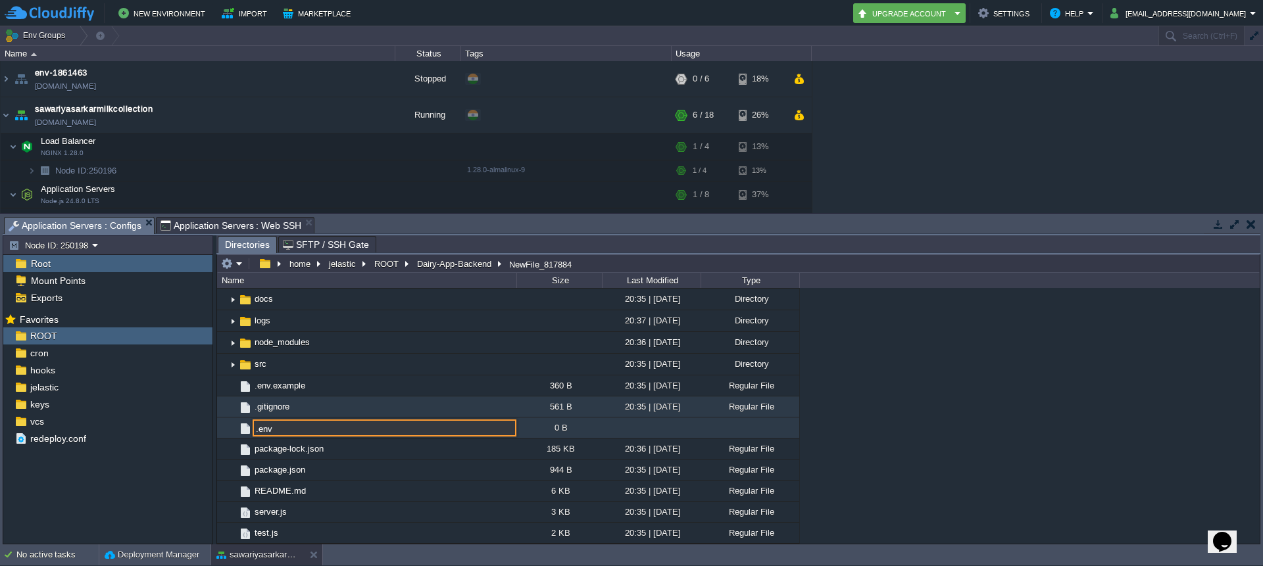
type input ".env"
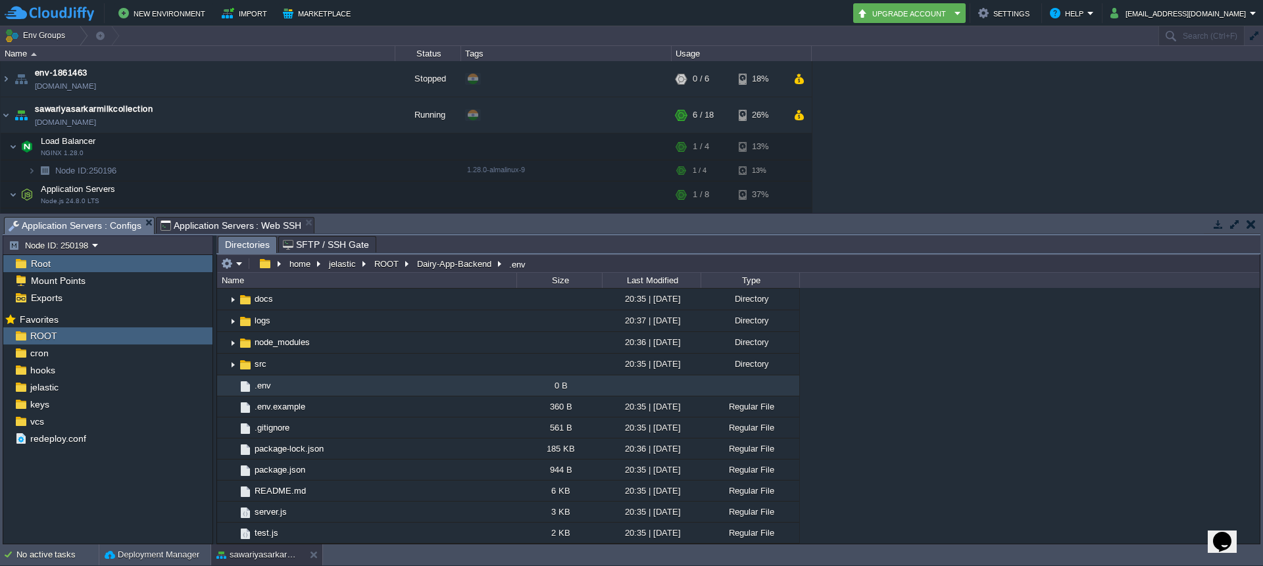
click at [328, 388] on td ".env" at bounding box center [366, 386] width 299 height 21
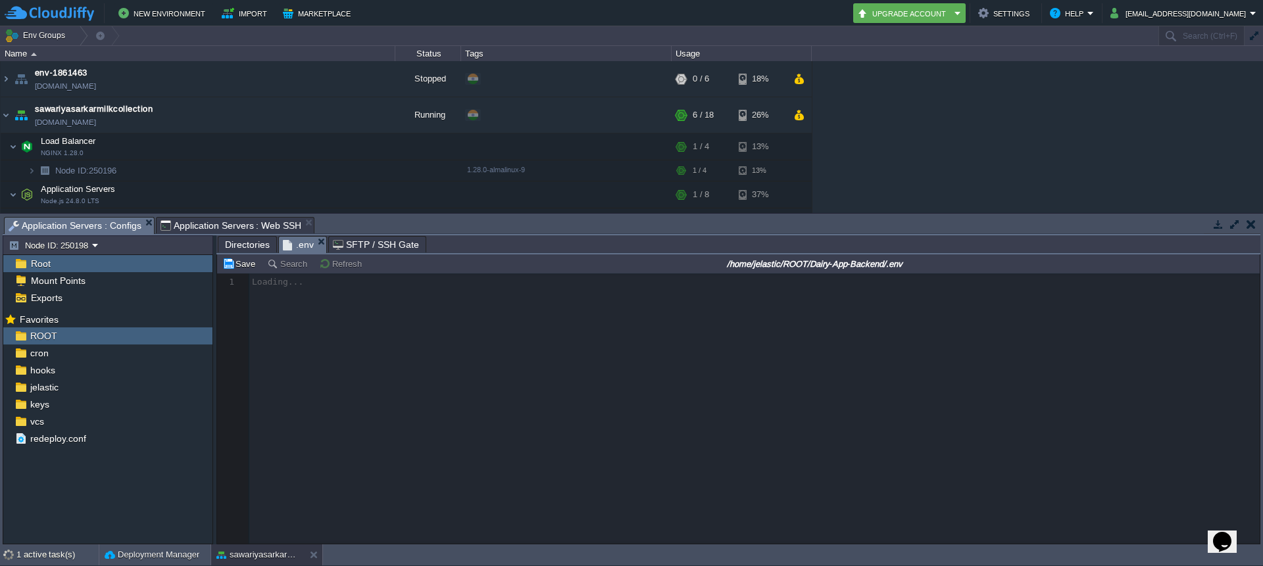
click at [427, 432] on div at bounding box center [738, 409] width 1043 height 270
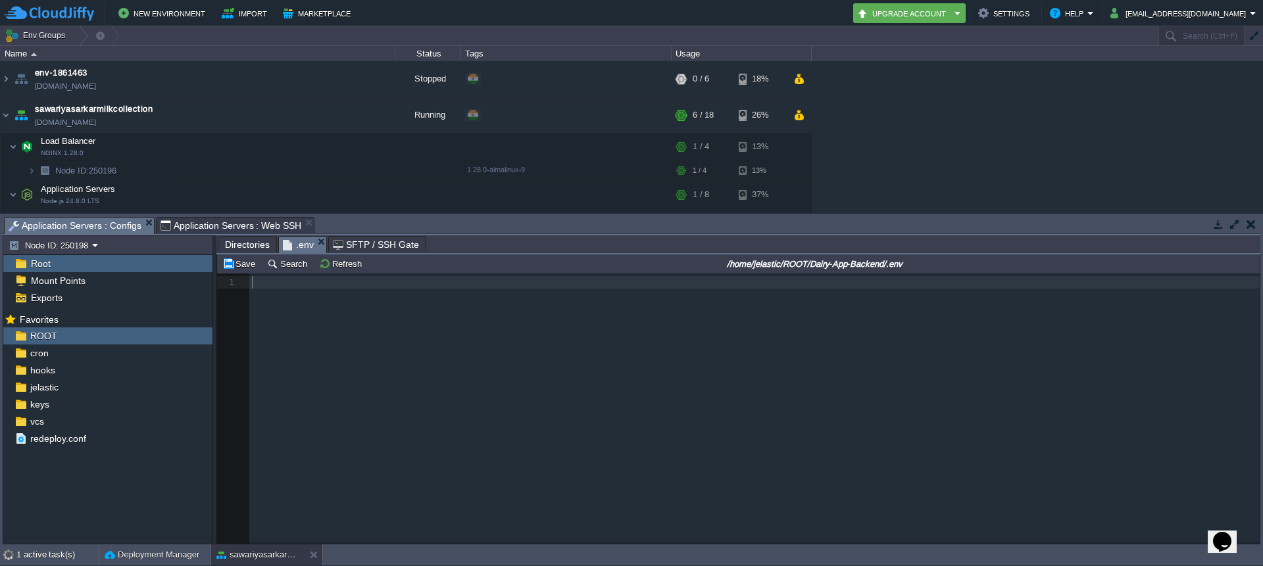
drag, startPoint x: 305, startPoint y: 301, endPoint x: 265, endPoint y: 284, distance: 43.0
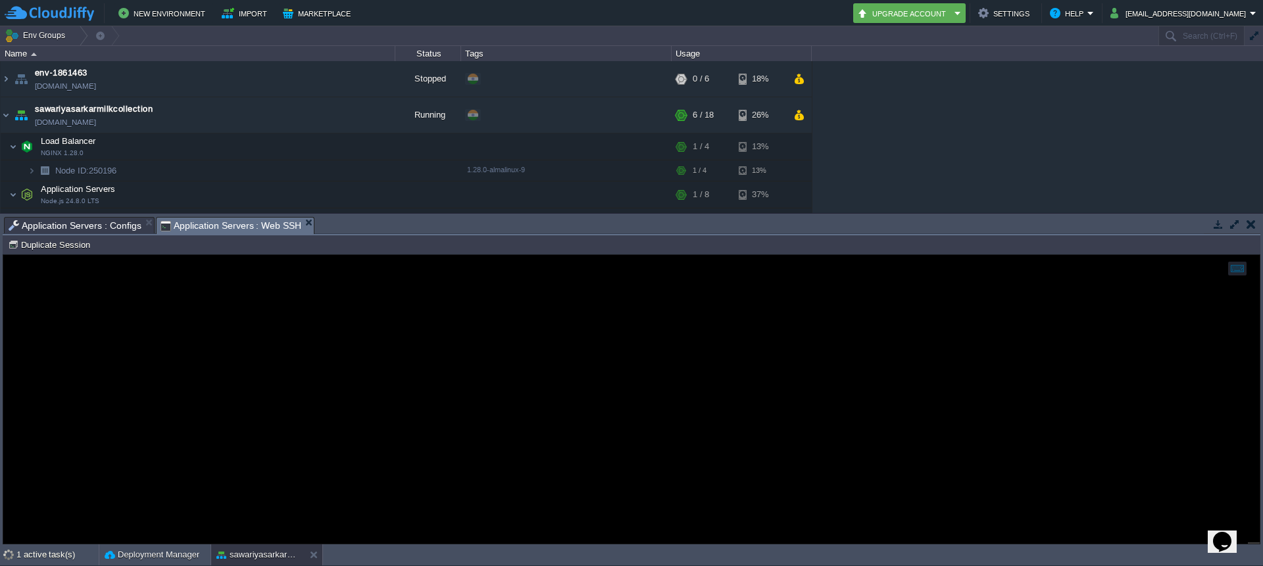
click at [224, 222] on span "Application Servers : Web SSH" at bounding box center [231, 226] width 141 height 16
click at [101, 232] on span "Application Servers : Configs" at bounding box center [75, 226] width 133 height 16
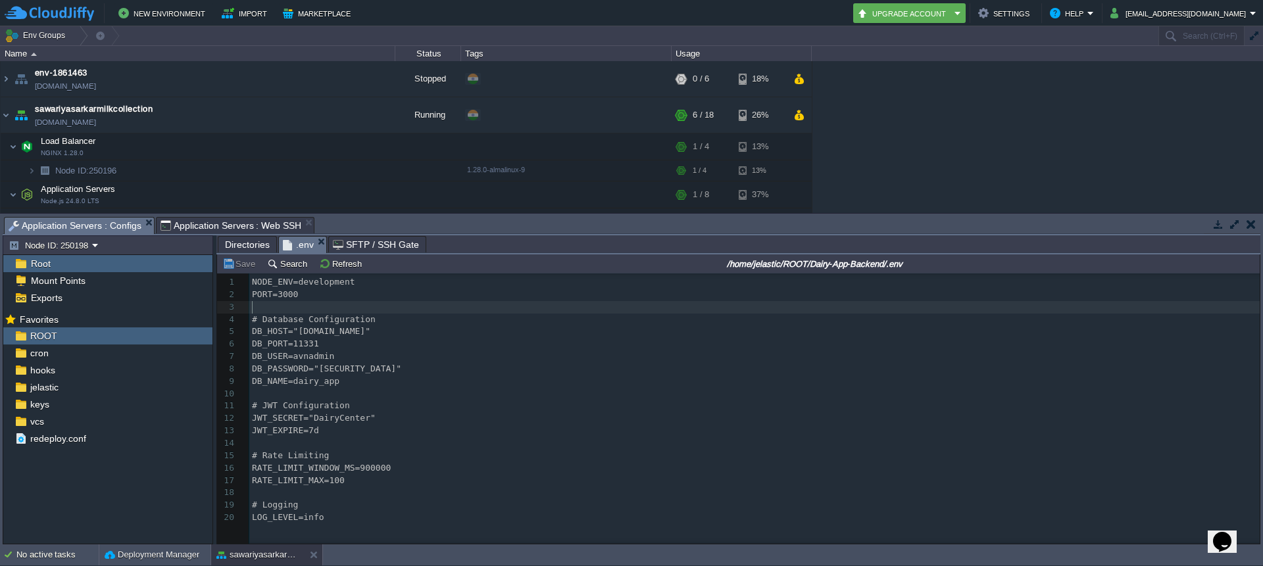
click at [331, 306] on pre "​" at bounding box center [756, 307] width 1015 height 12
click at [310, 295] on pre "PORT=3000" at bounding box center [756, 295] width 1015 height 12
type textarea "8080"
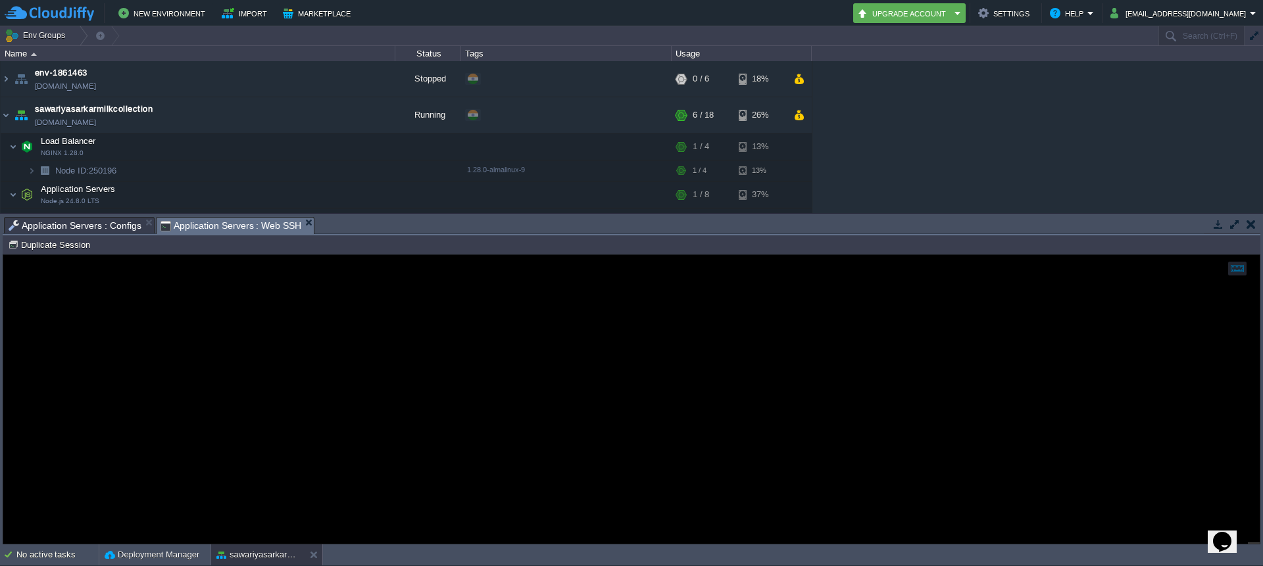
click at [258, 227] on span "Application Servers : Web SSH" at bounding box center [231, 226] width 141 height 16
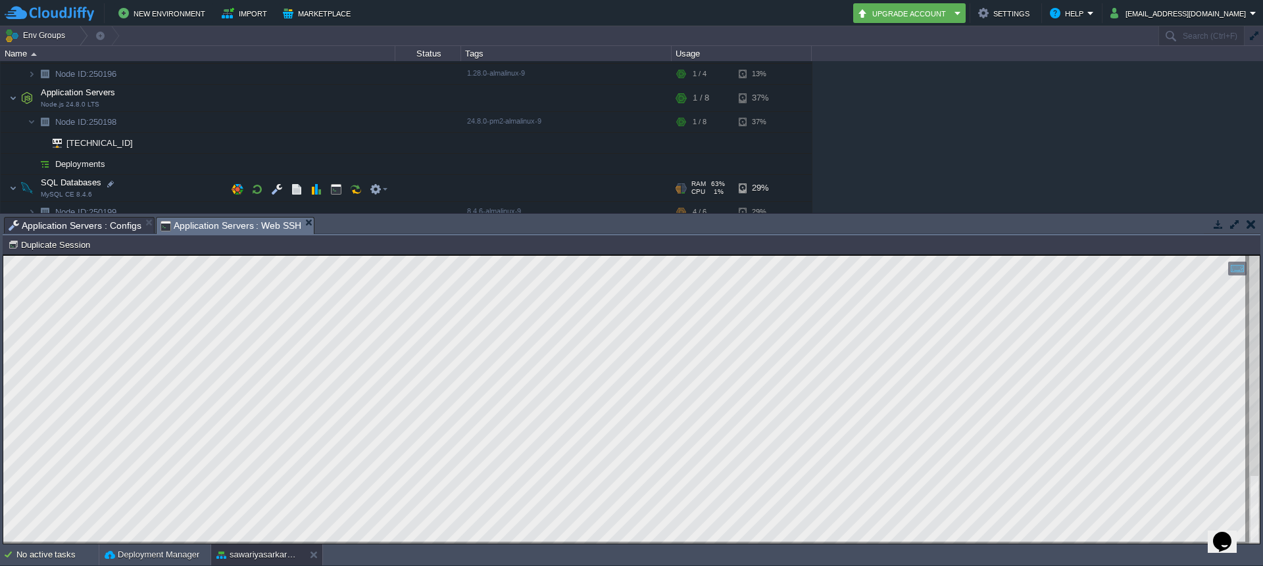
scroll to position [107, 0]
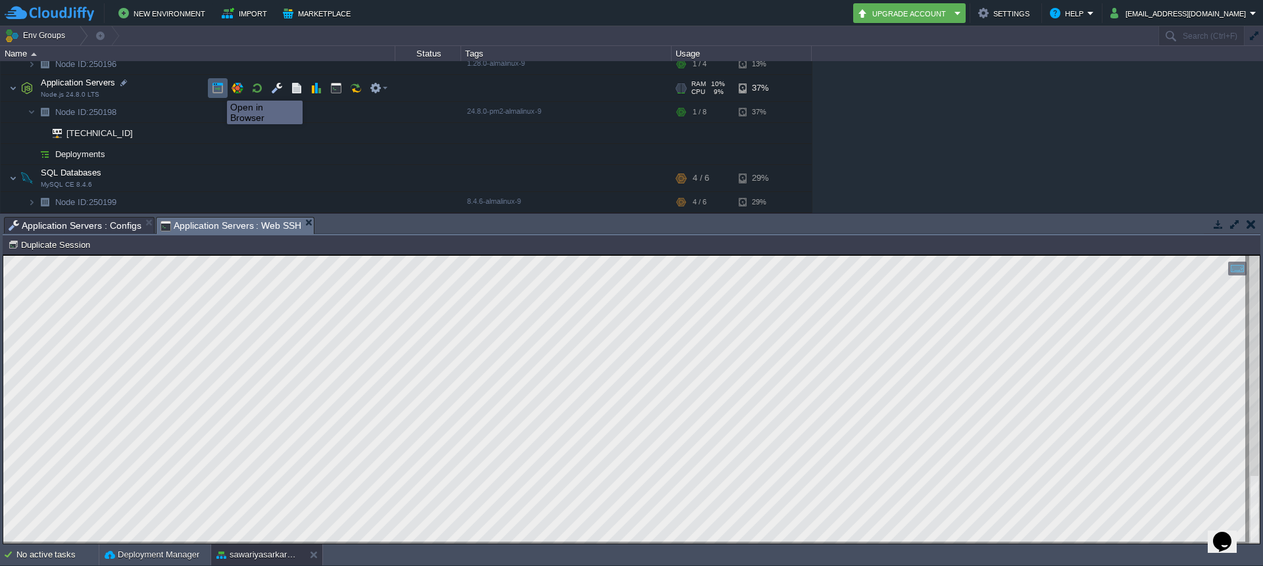
click at [219, 90] on button "button" at bounding box center [218, 88] width 12 height 12
click at [383, 90] on em at bounding box center [379, 88] width 18 height 12
click at [357, 93] on button "button" at bounding box center [356, 88] width 12 height 12
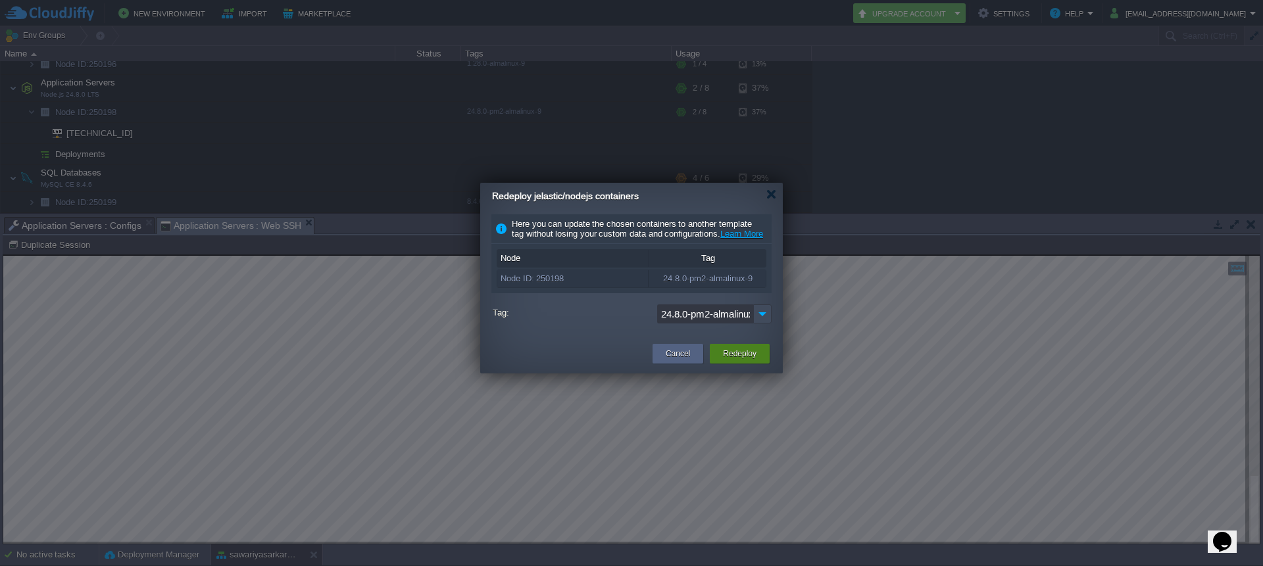
click at [751, 360] on button "Redeploy" at bounding box center [740, 353] width 34 height 13
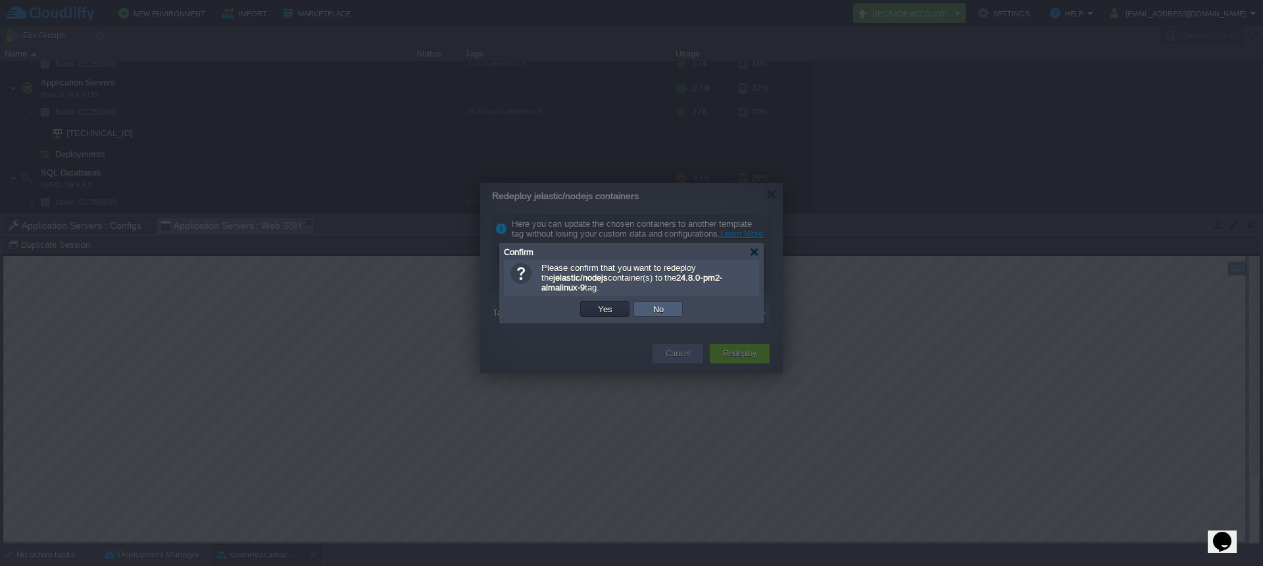
click at [668, 313] on td "No" at bounding box center [657, 309] width 49 height 16
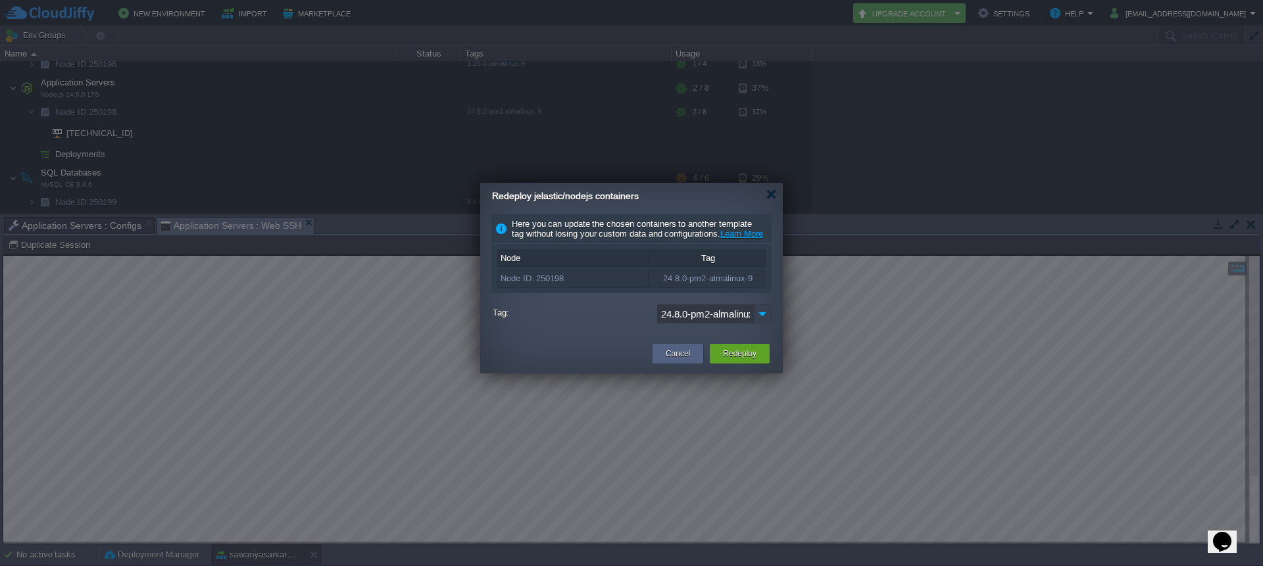
click at [760, 324] on img at bounding box center [762, 314] width 18 height 19
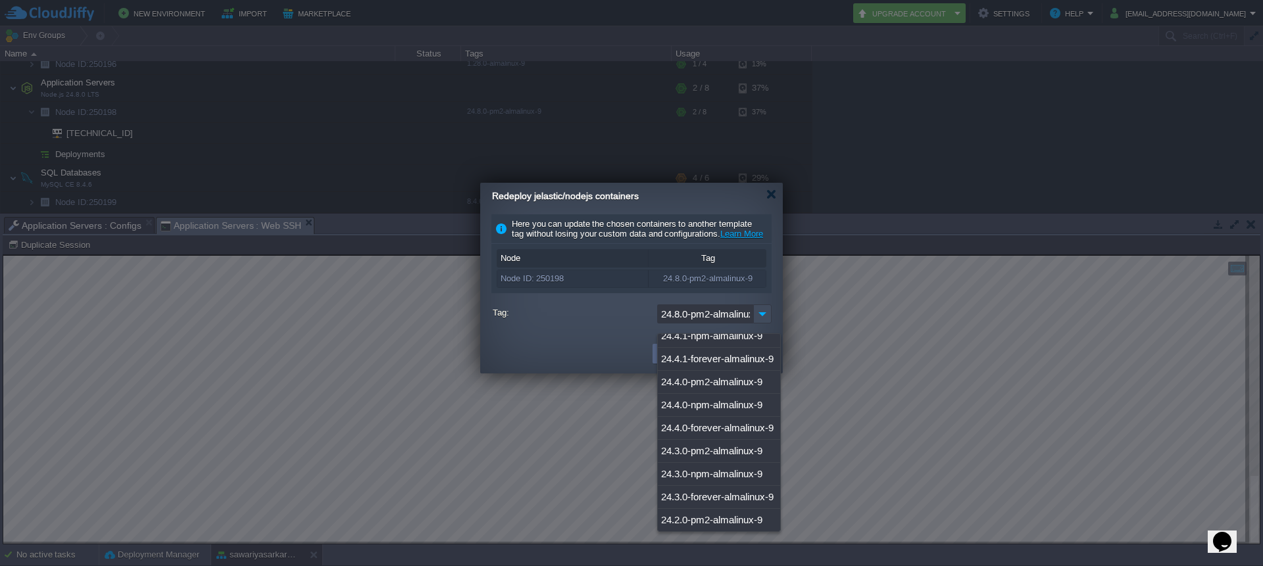
scroll to position [0, 0]
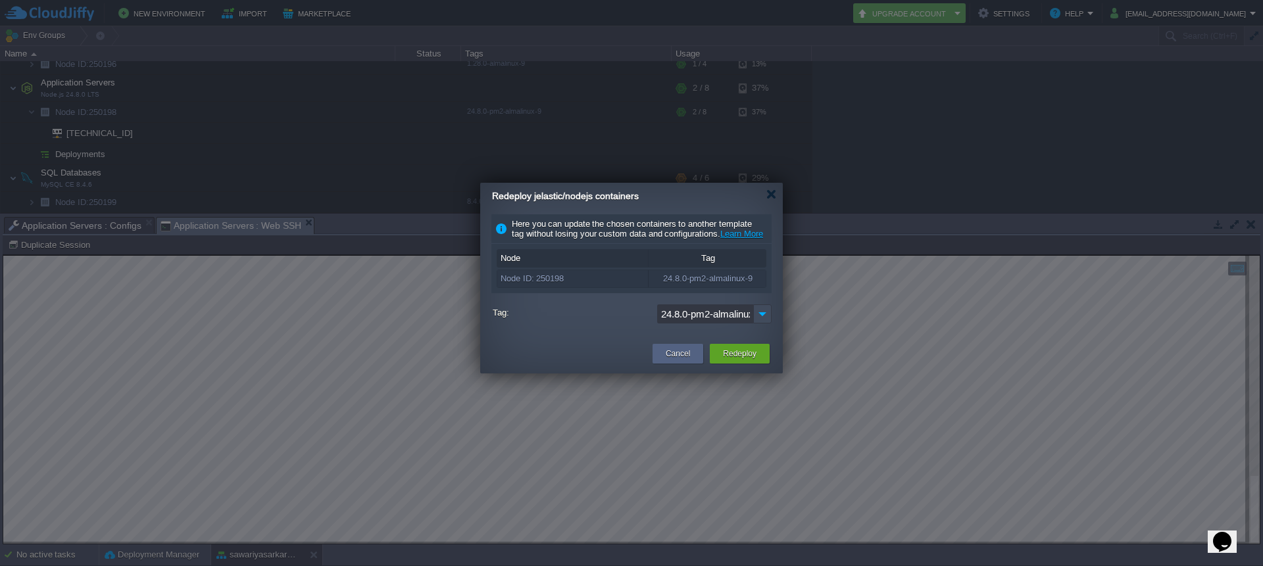
click at [593, 359] on td at bounding box center [568, 354] width 162 height 24
click at [739, 360] on button "Redeploy" at bounding box center [740, 353] width 34 height 13
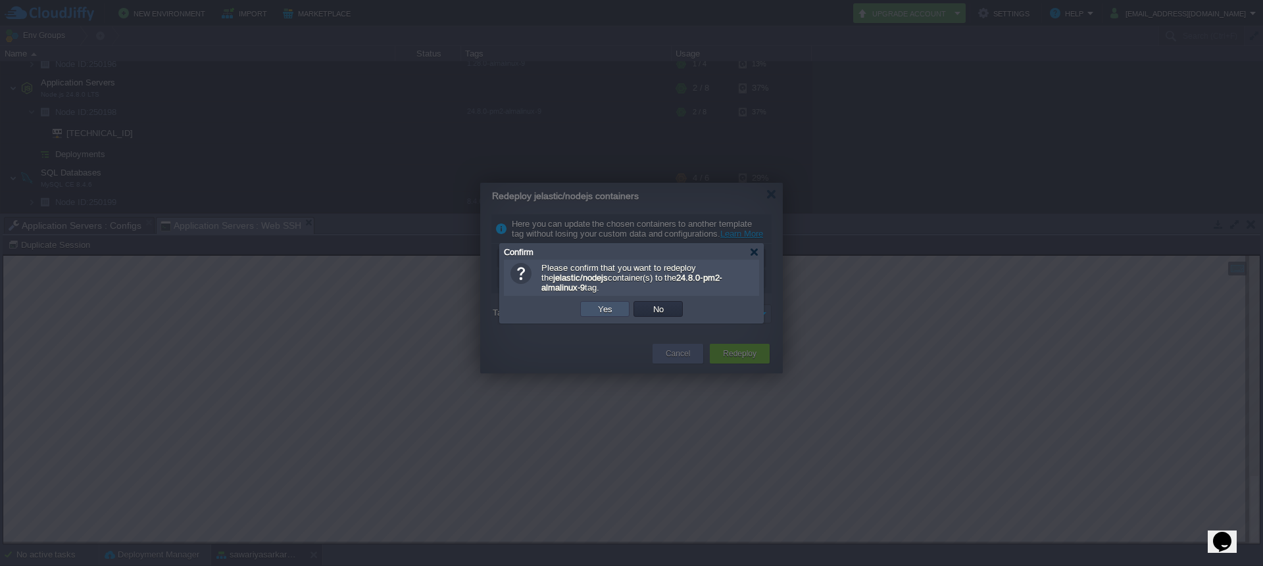
click at [609, 309] on button "Yes" at bounding box center [605, 309] width 22 height 12
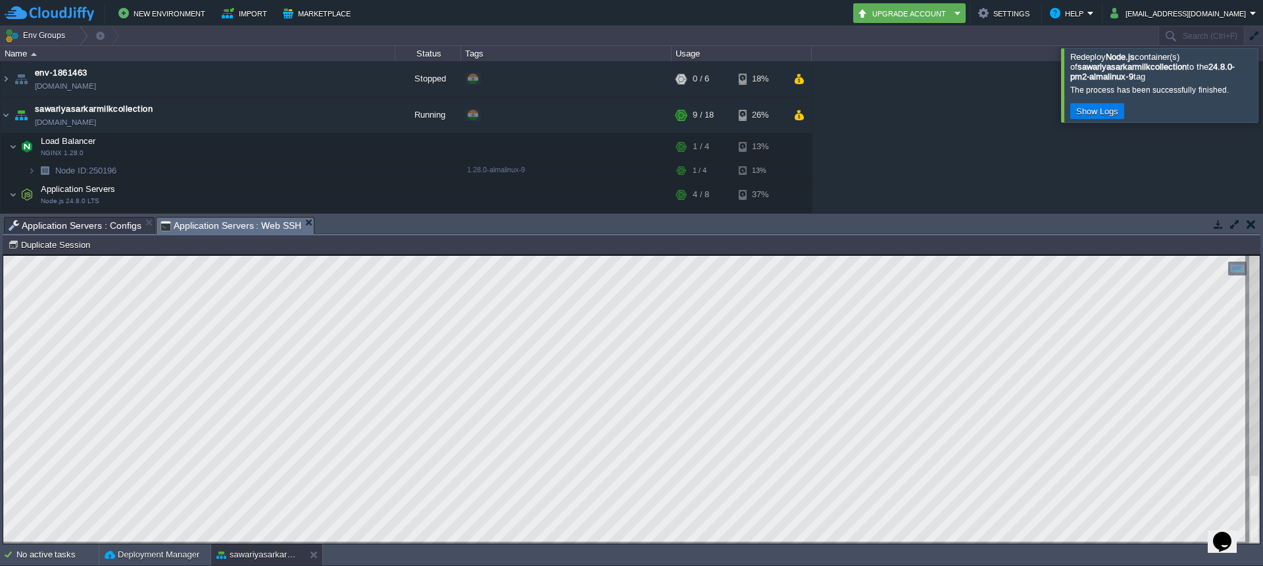
scroll to position [107, 0]
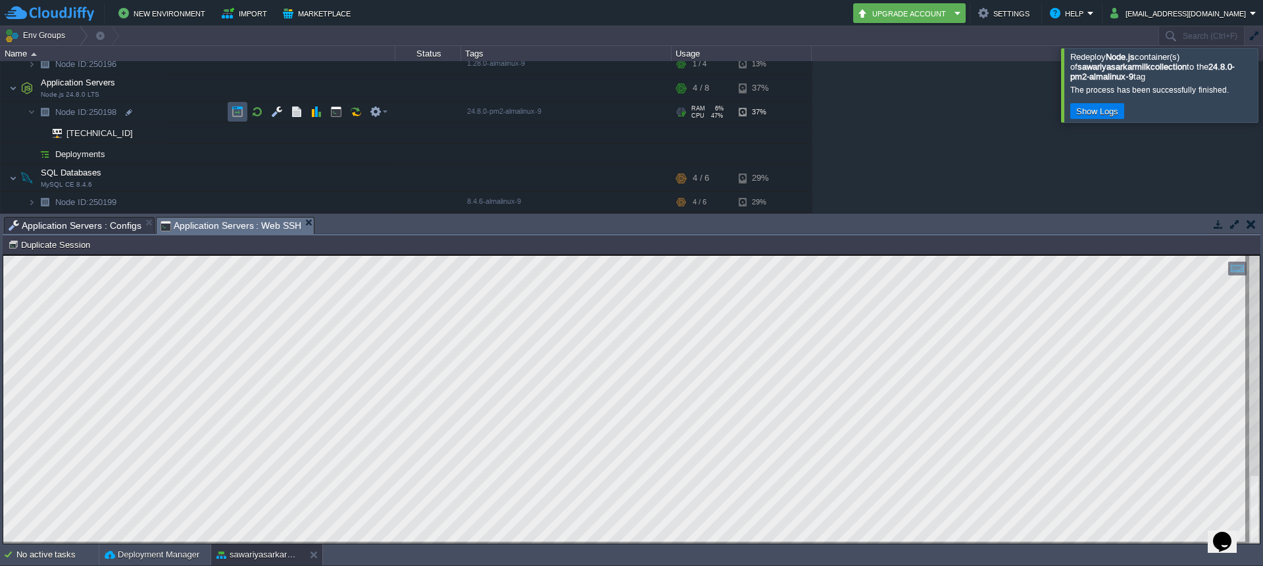
click at [242, 111] on button "button" at bounding box center [238, 112] width 12 height 12
click at [214, 93] on button "button" at bounding box center [218, 88] width 12 height 12
click at [125, 136] on div at bounding box center [126, 134] width 12 height 12
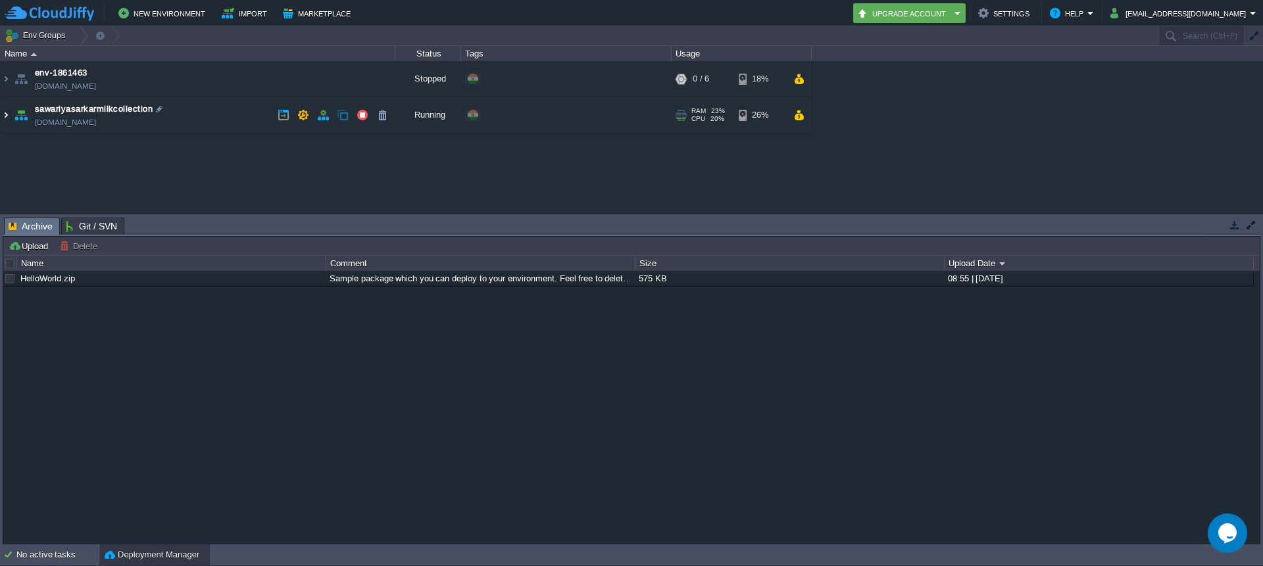
click at [1, 115] on img at bounding box center [6, 115] width 11 height 36
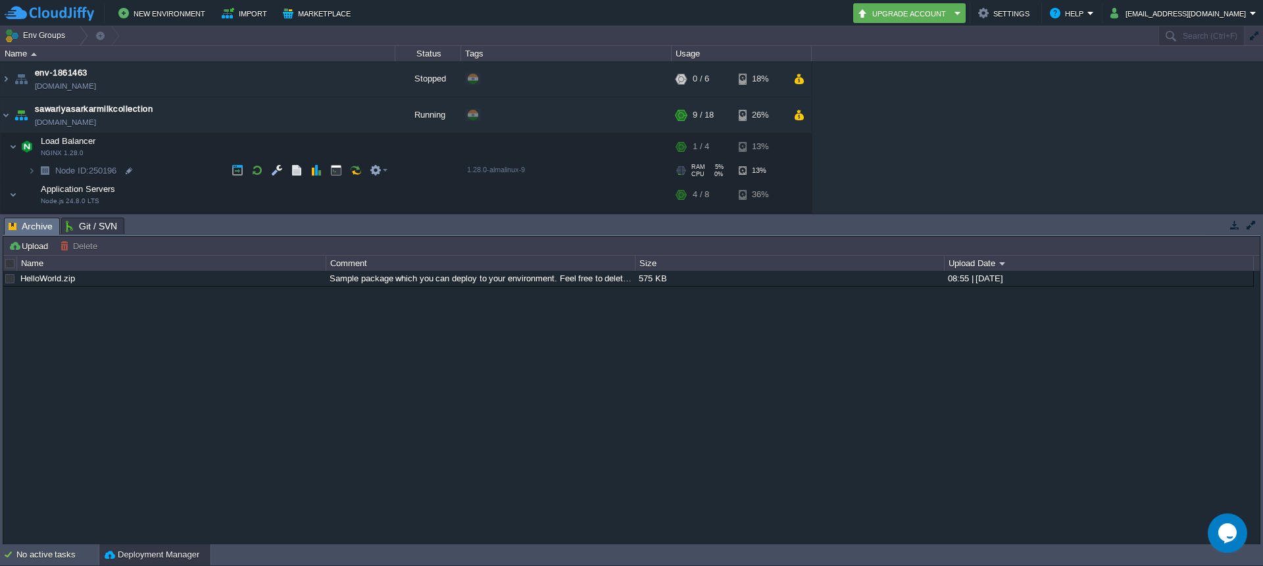
scroll to position [85, 0]
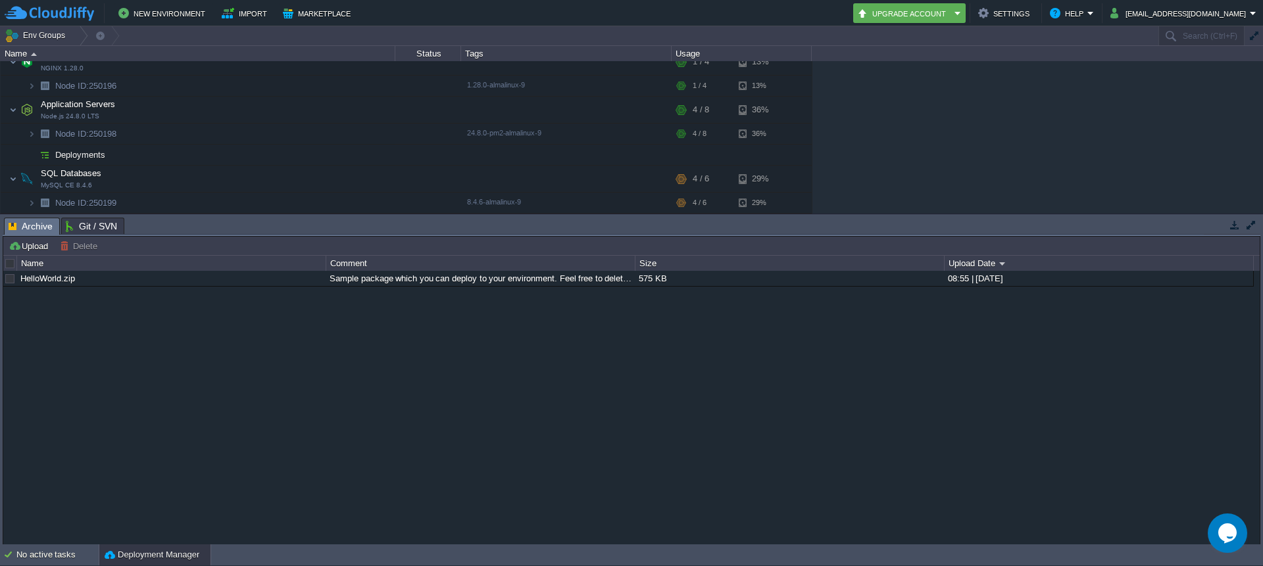
click at [1250, 227] on button "button" at bounding box center [1251, 225] width 12 height 12
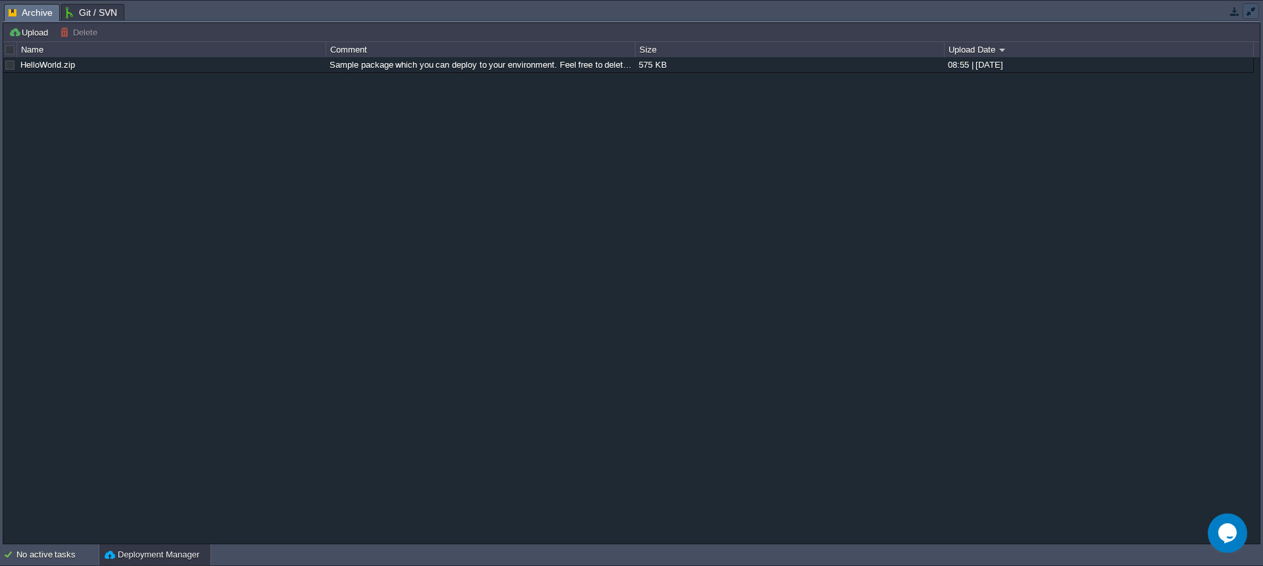
click at [1253, 18] on td at bounding box center [1251, 11] width 16 height 16
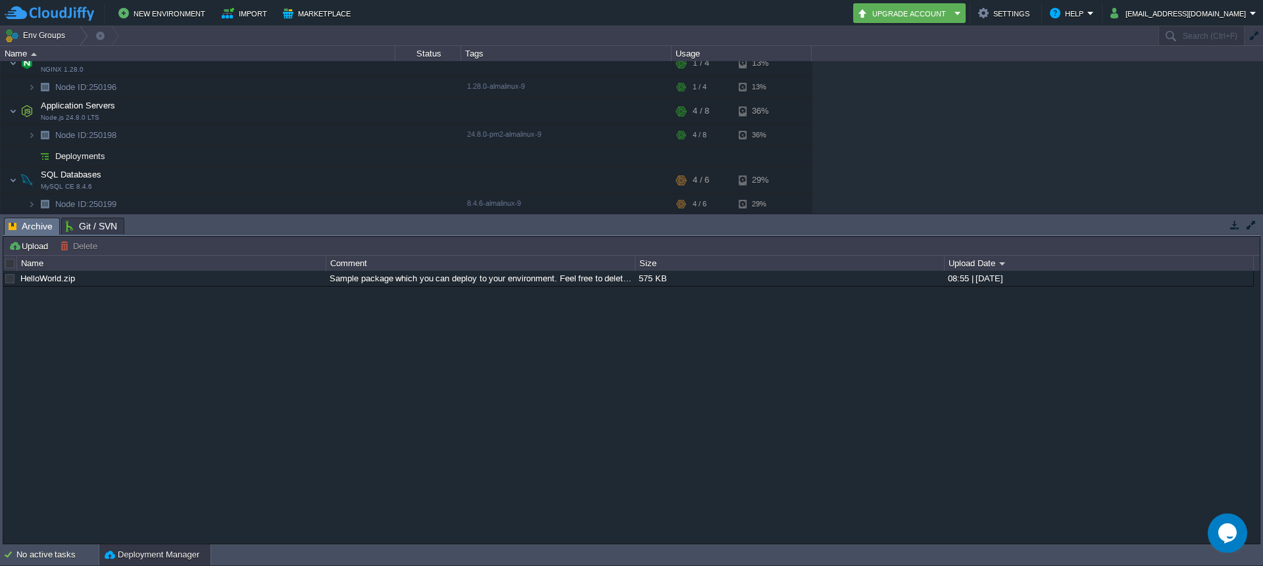
click at [8, 216] on div "Tasks Activity Log Archive Git / SVN Upload Delete Deploy to ... Custom applica…" at bounding box center [631, 379] width 1263 height 330
drag, startPoint x: 176, startPoint y: 216, endPoint x: 166, endPoint y: 402, distance: 185.8
click at [166, 402] on div "Tasks Activity Log Archive Git / SVN Upload Delete Deploy to ... Custom applica…" at bounding box center [631, 379] width 1263 height 330
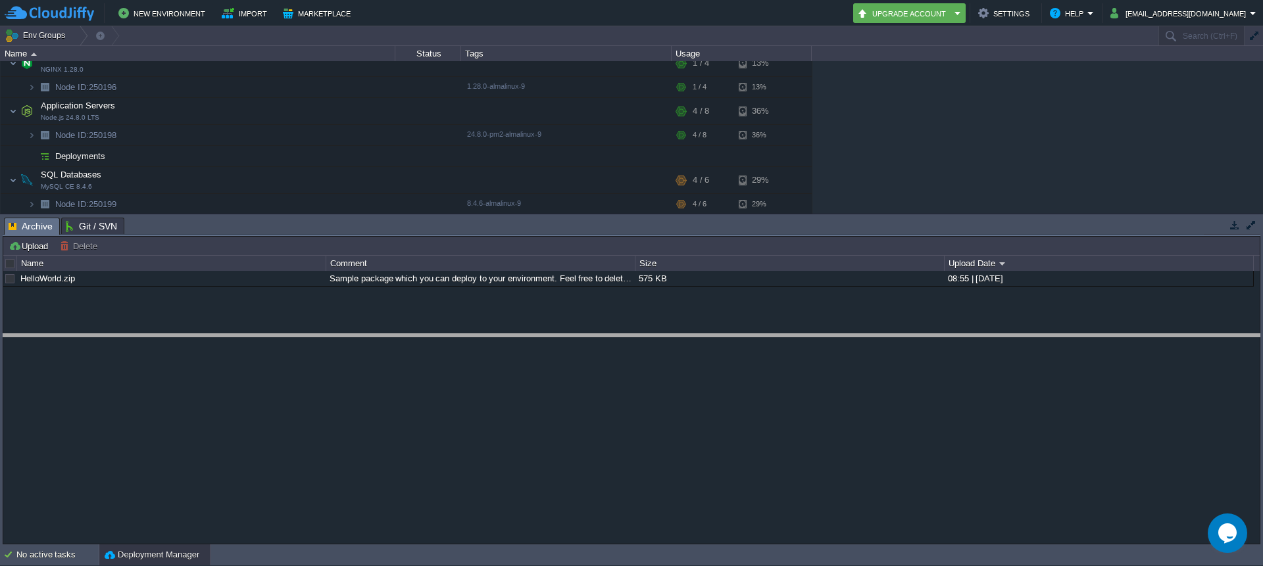
drag, startPoint x: 299, startPoint y: 224, endPoint x: 301, endPoint y: 401, distance: 177.6
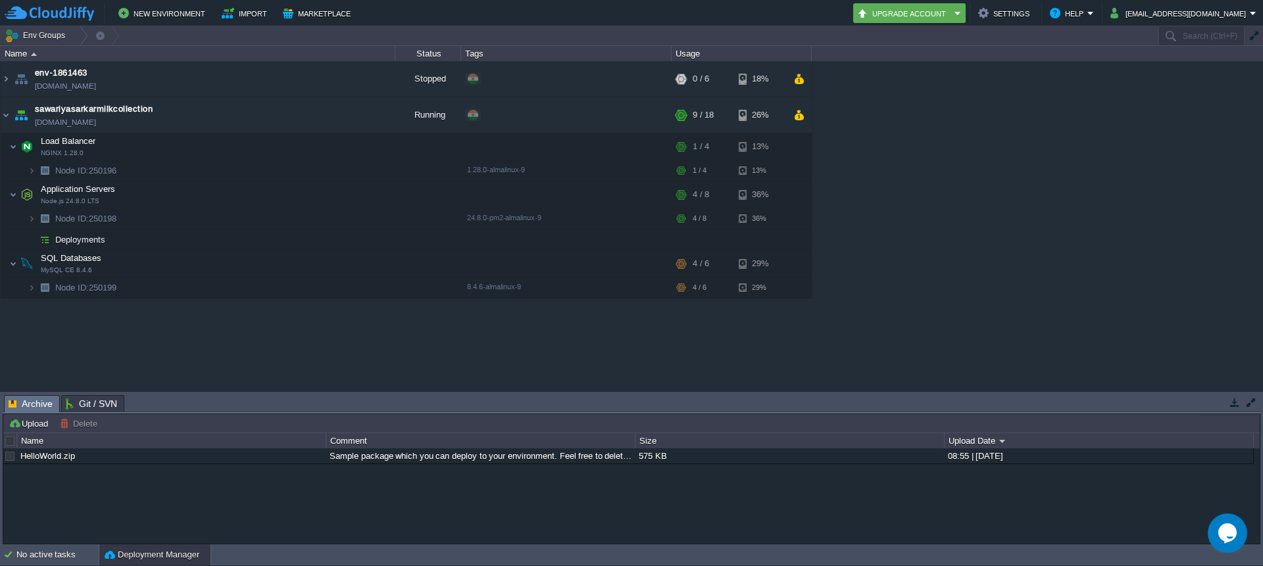
scroll to position [0, 0]
click at [99, 241] on span "Deployments" at bounding box center [80, 239] width 53 height 11
click at [86, 243] on span "Deployments" at bounding box center [80, 239] width 53 height 11
click at [359, 239] on button "button" at bounding box center [363, 240] width 12 height 12
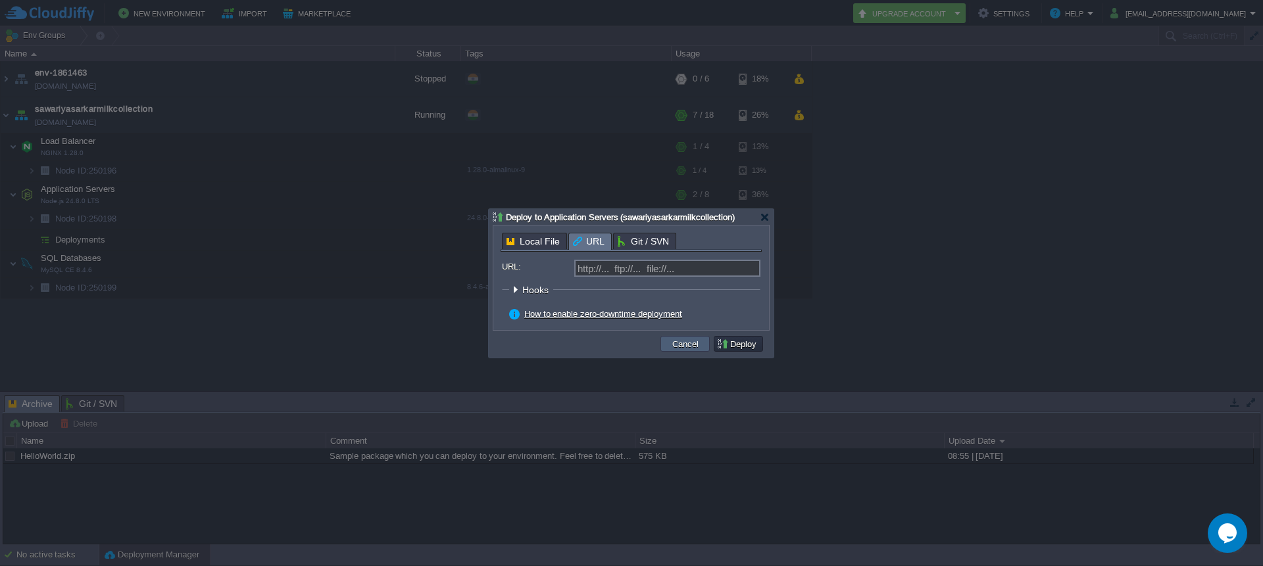
click at [670, 342] on button "Cancel" at bounding box center [685, 344] width 34 height 12
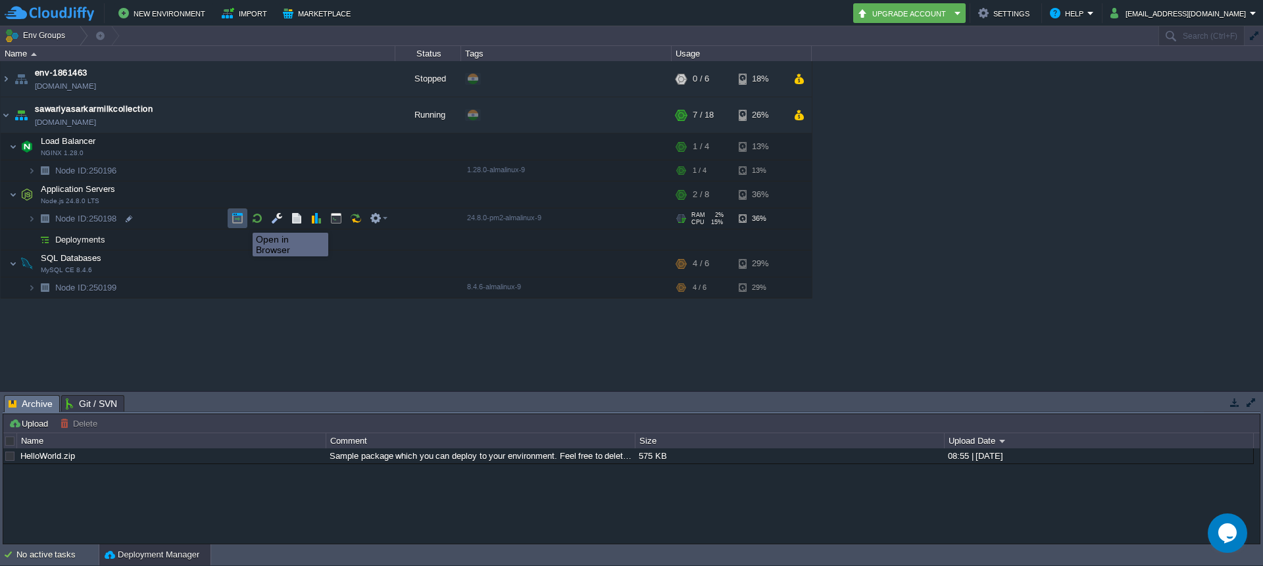
click at [240, 222] on button "button" at bounding box center [238, 218] width 12 height 12
click at [282, 199] on button "button" at bounding box center [277, 195] width 12 height 12
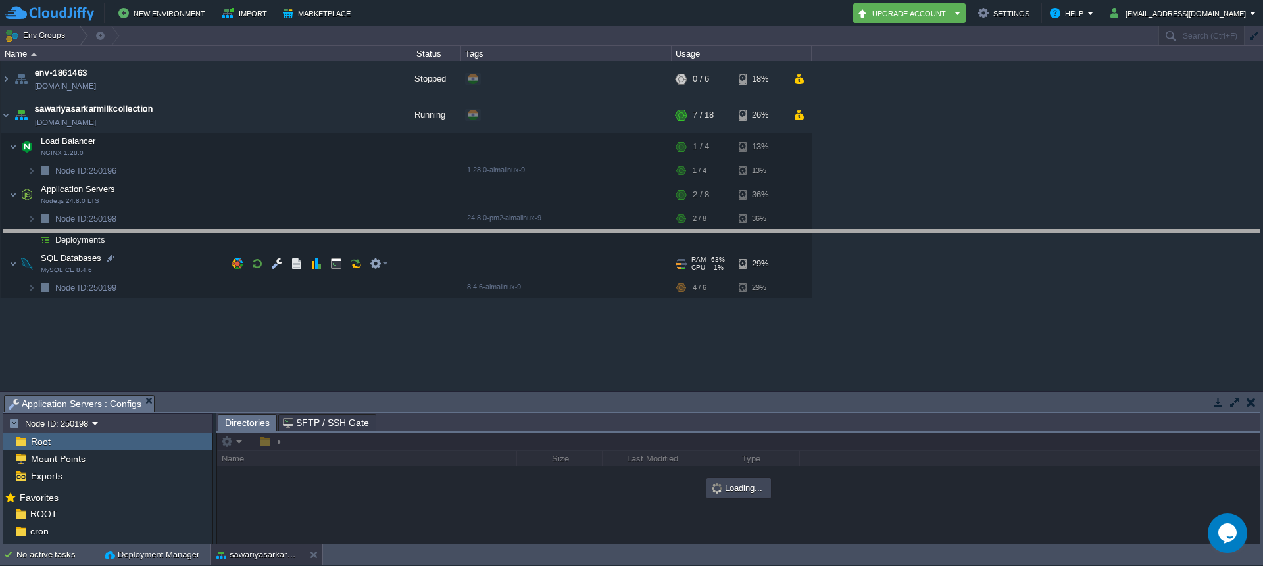
drag, startPoint x: 385, startPoint y: 398, endPoint x: 386, endPoint y: 211, distance: 186.8
click at [386, 211] on body "New Environment Import Marketplace Bonus ₹0.00 Upgrade Account Settings Help ko…" at bounding box center [631, 283] width 1263 height 566
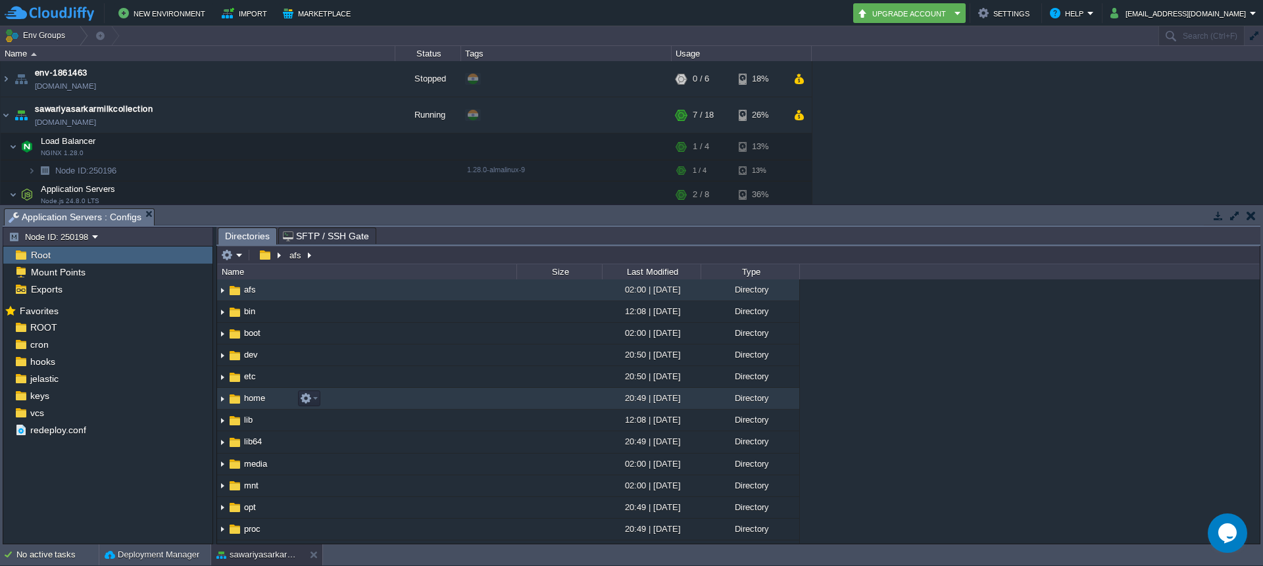
scroll to position [381, 0]
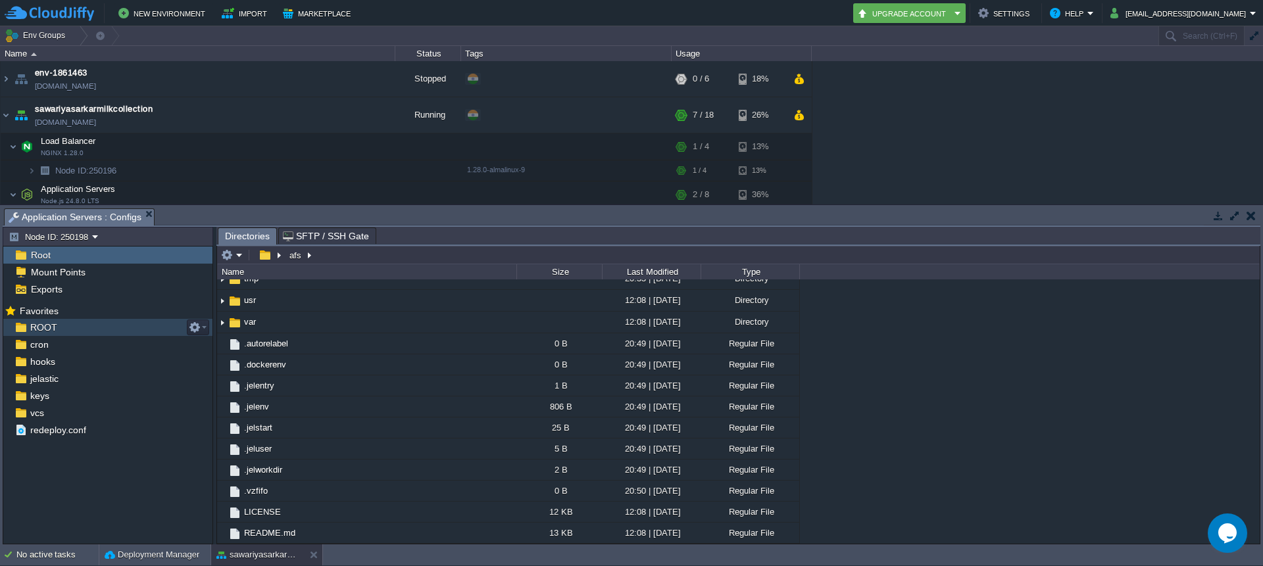
click at [41, 327] on span "ROOT" at bounding box center [44, 328] width 32 height 12
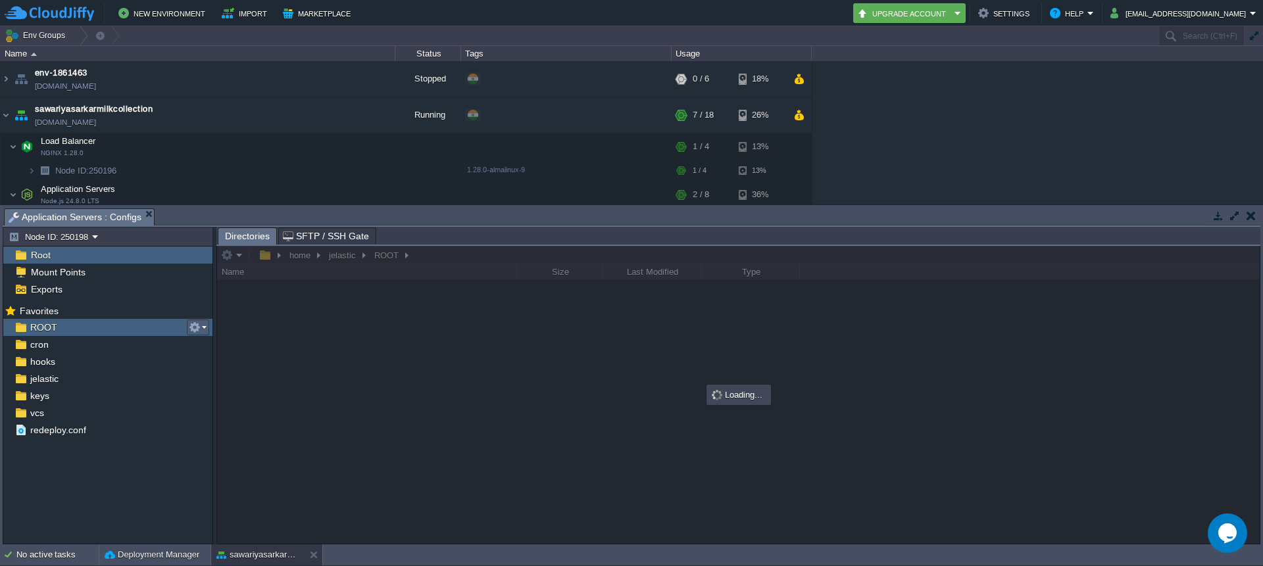
click at [206, 325] on em at bounding box center [198, 328] width 18 height 12
click at [284, 435] on div at bounding box center [738, 395] width 1043 height 298
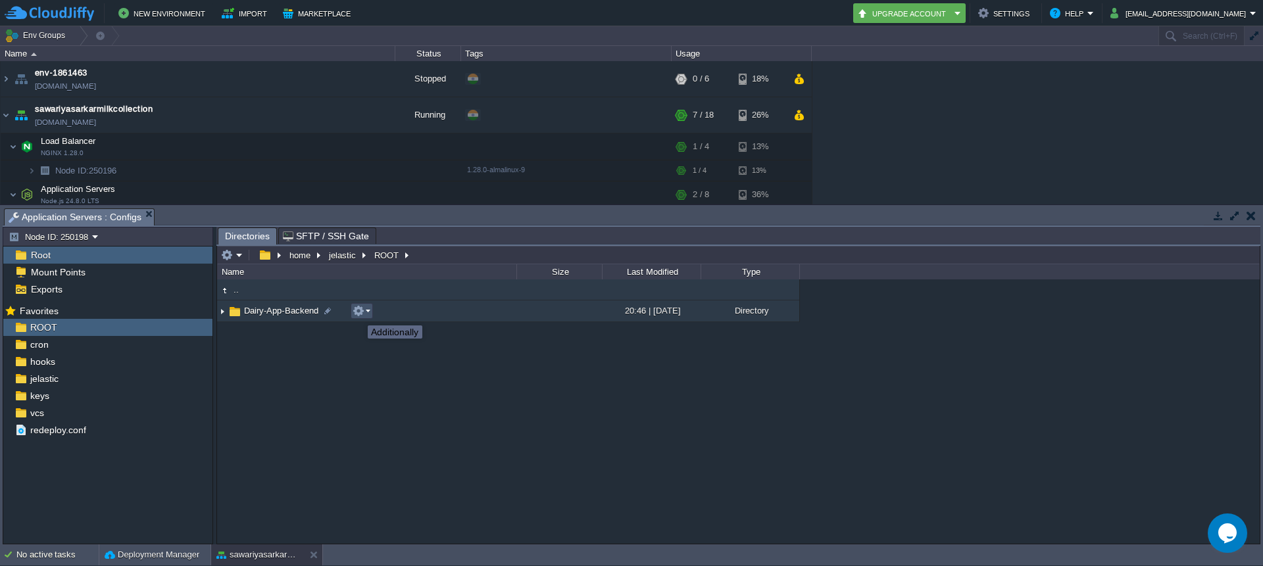
click at [358, 314] on button "button" at bounding box center [359, 311] width 12 height 12
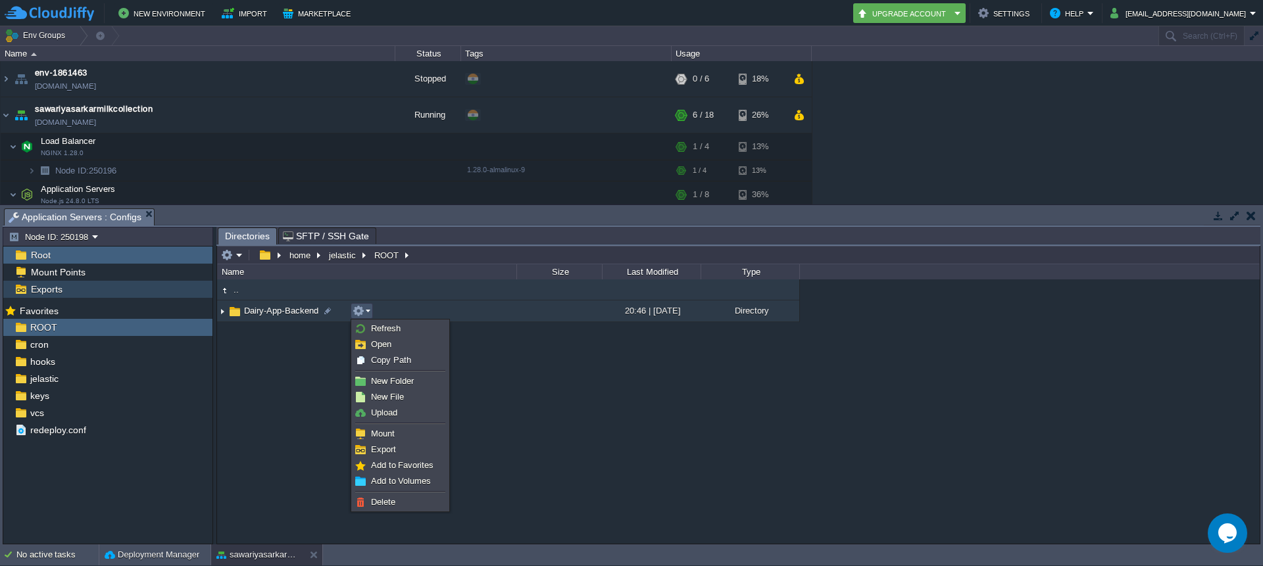
click at [82, 291] on div "Exports" at bounding box center [107, 289] width 209 height 17
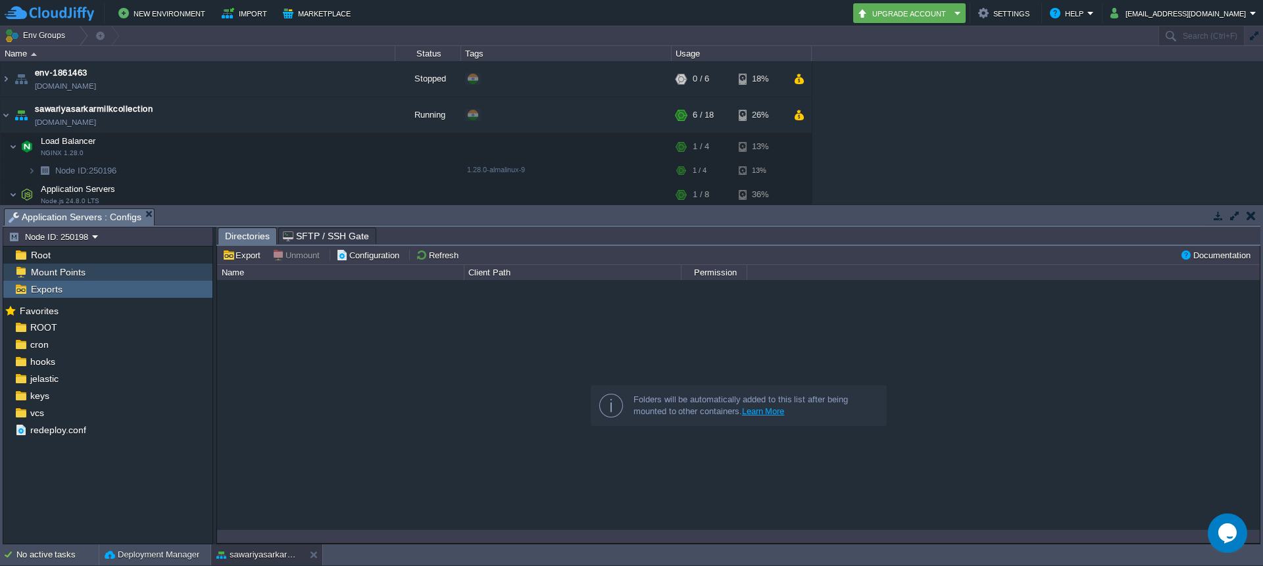
click at [81, 274] on span "Mount Points" at bounding box center [57, 272] width 59 height 12
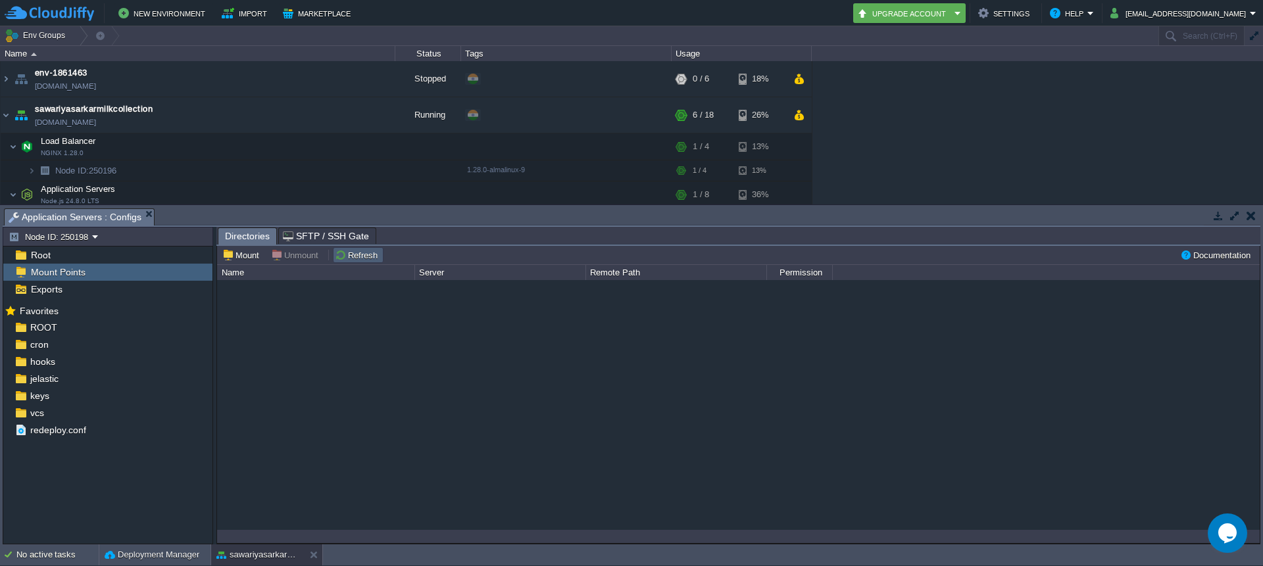
click at [347, 247] on td "Refresh" at bounding box center [358, 255] width 51 height 16
click at [86, 324] on div "ROOT" at bounding box center [107, 327] width 209 height 17
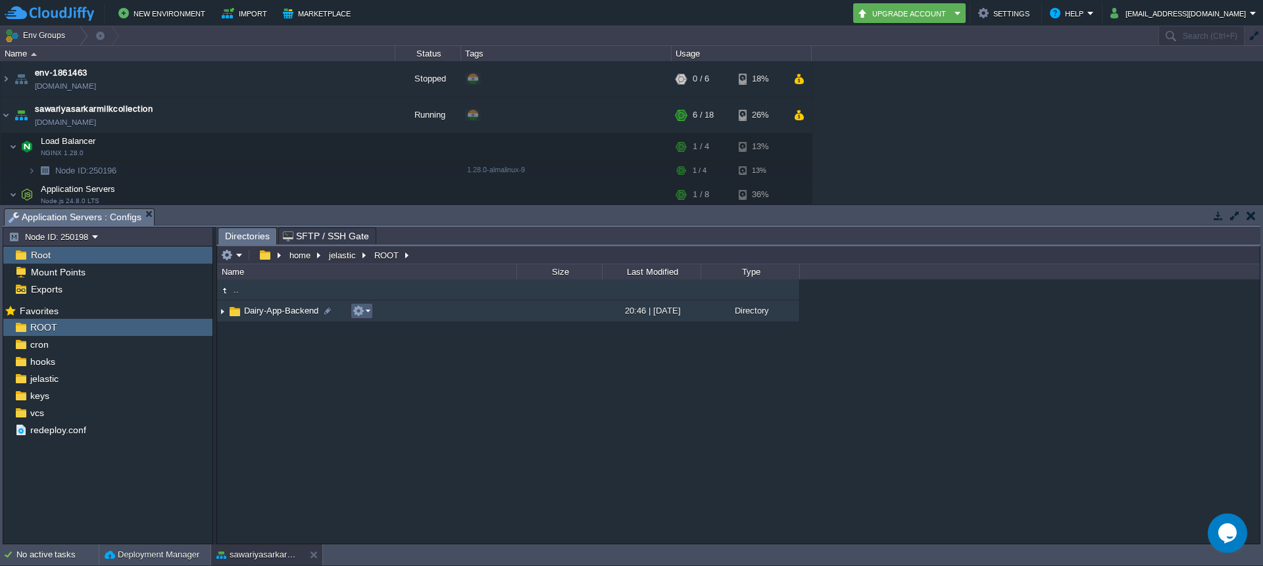
click at [367, 311] on em at bounding box center [362, 311] width 18 height 12
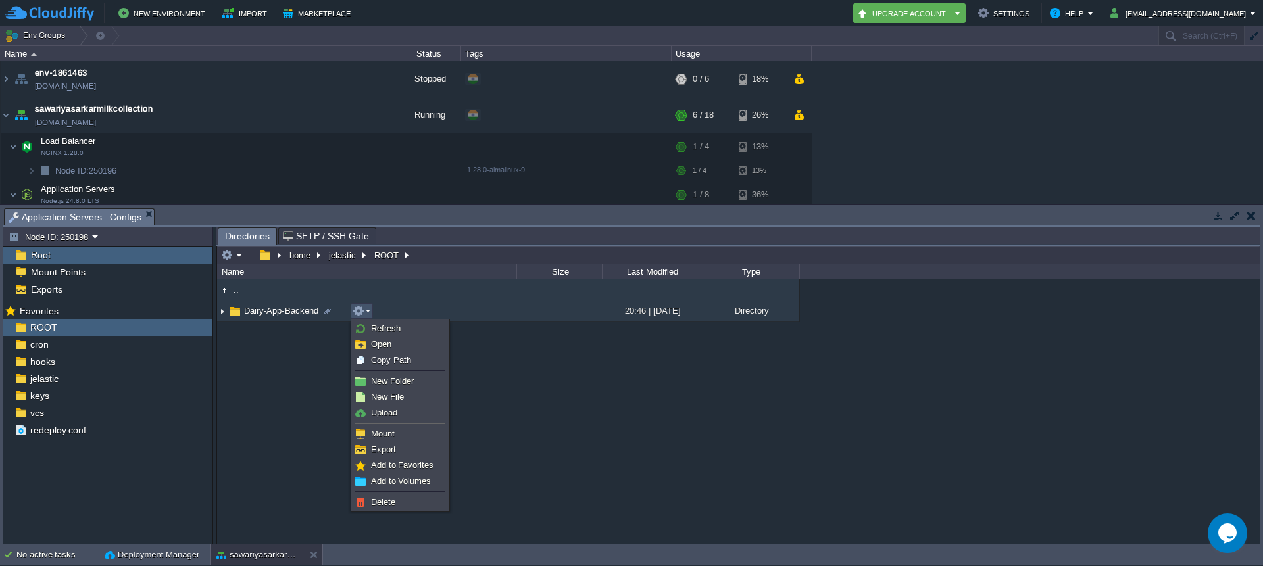
click at [291, 393] on div ".. Dairy-App-Backend 20:46 | 15 Sep 2025 Directory" at bounding box center [738, 412] width 1043 height 264
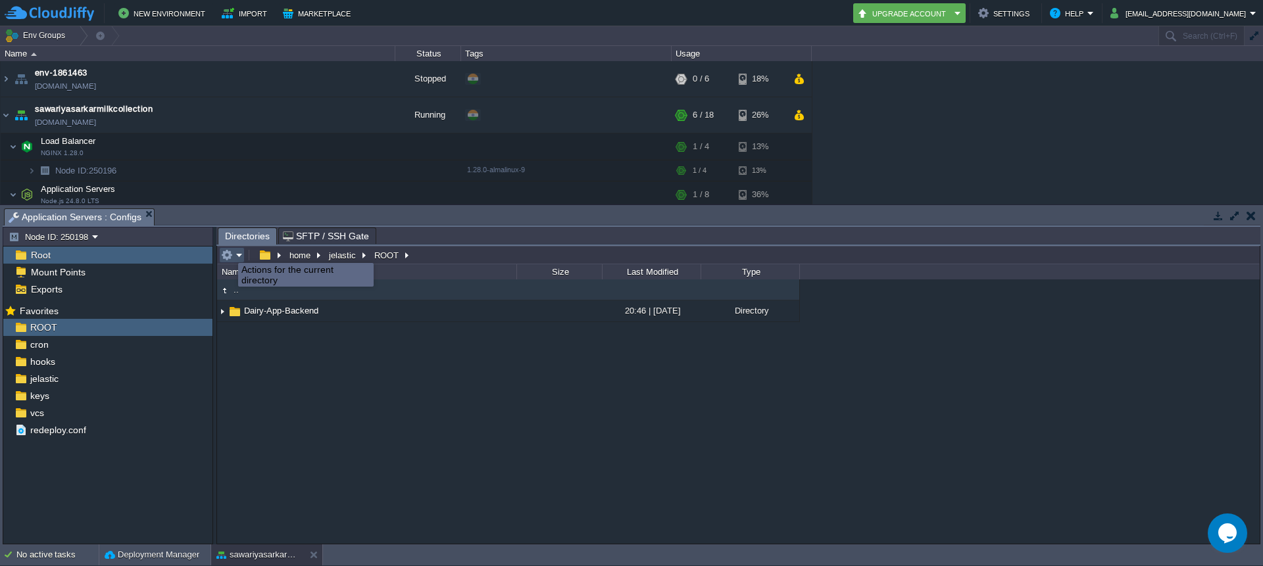
click at [228, 251] on button "button" at bounding box center [227, 255] width 12 height 12
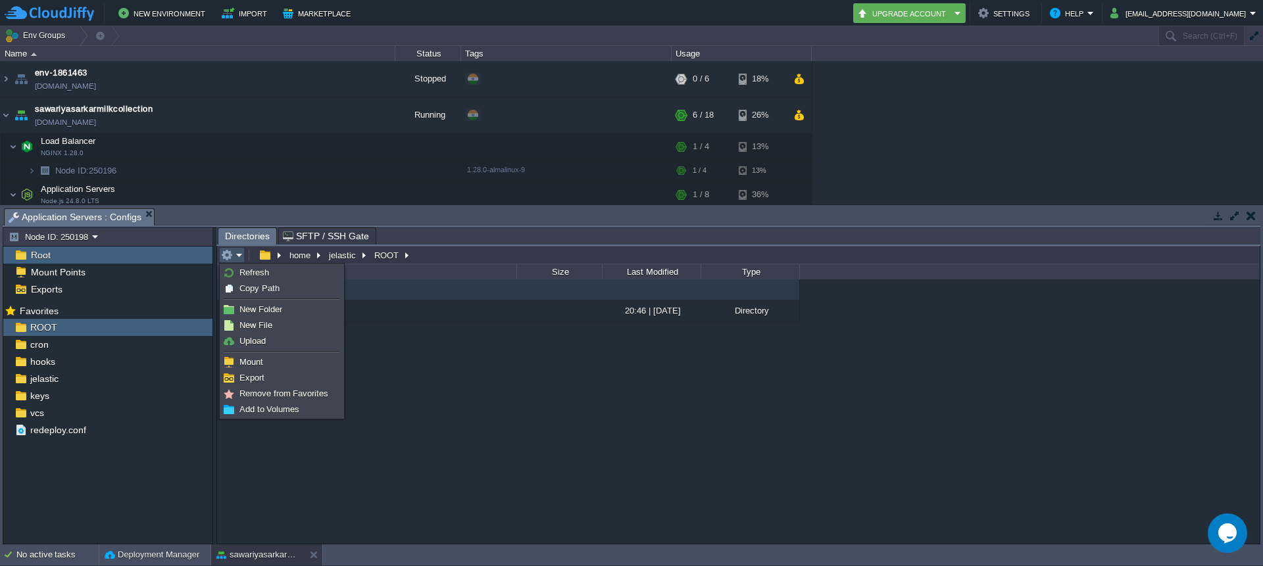
click at [460, 449] on div ".. Dairy-App-Backend 20:46 | 15 Sep 2025 Directory" at bounding box center [738, 412] width 1043 height 264
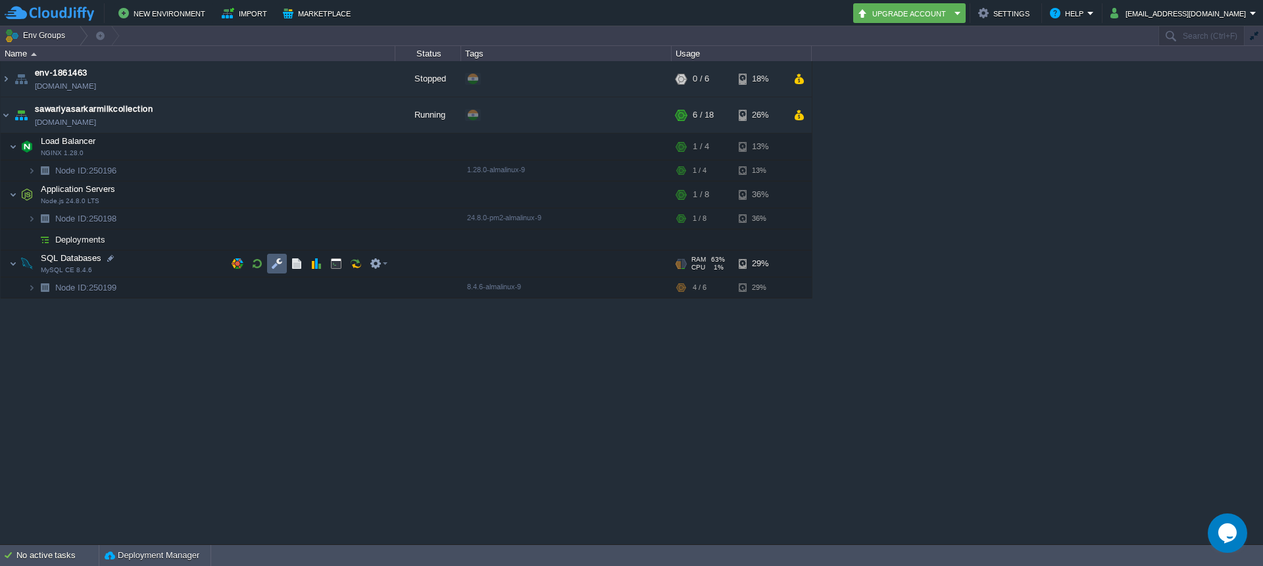
click at [278, 271] on td at bounding box center [277, 264] width 20 height 20
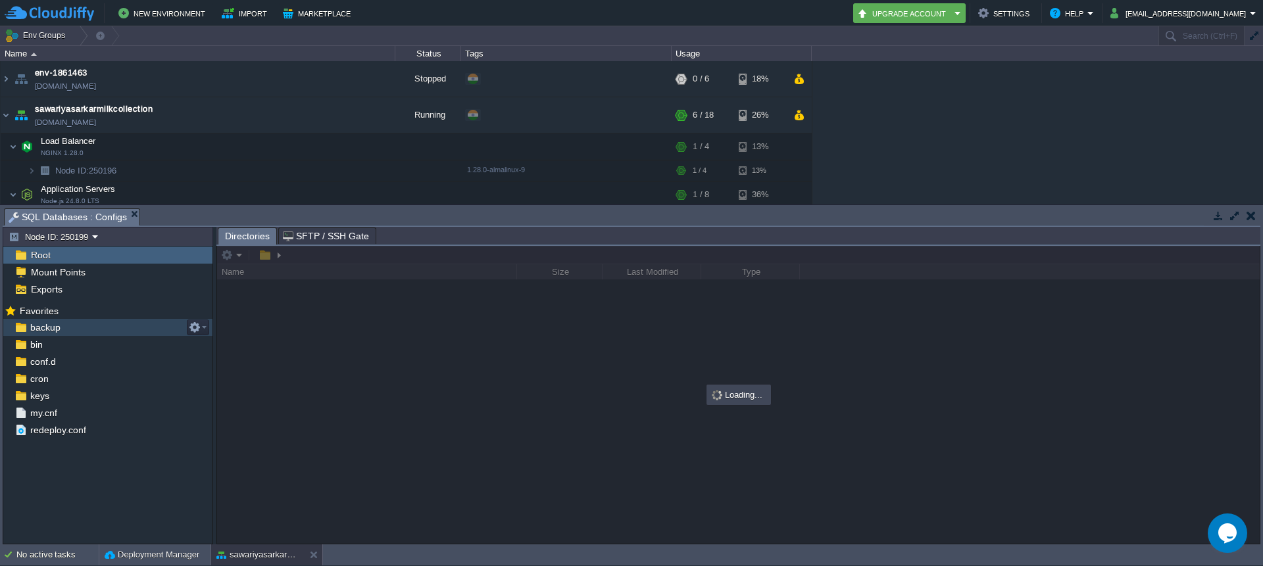
click at [80, 327] on div "backup" at bounding box center [107, 327] width 209 height 17
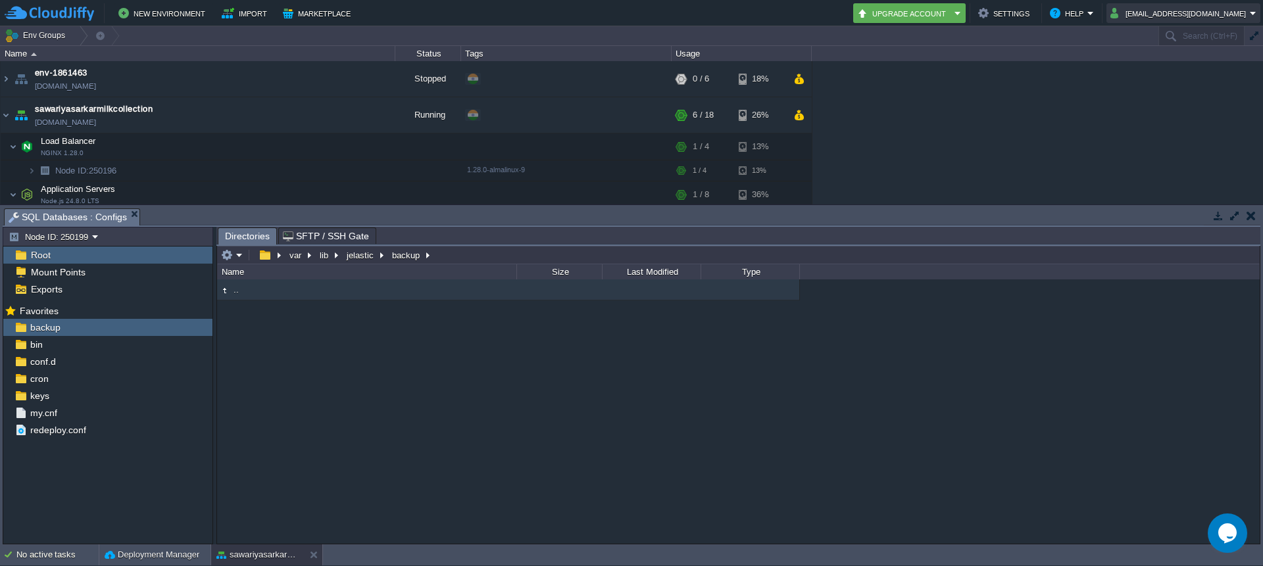
click at [1247, 13] on button "[EMAIL_ADDRESS][DOMAIN_NAME]" at bounding box center [1179, 13] width 139 height 16
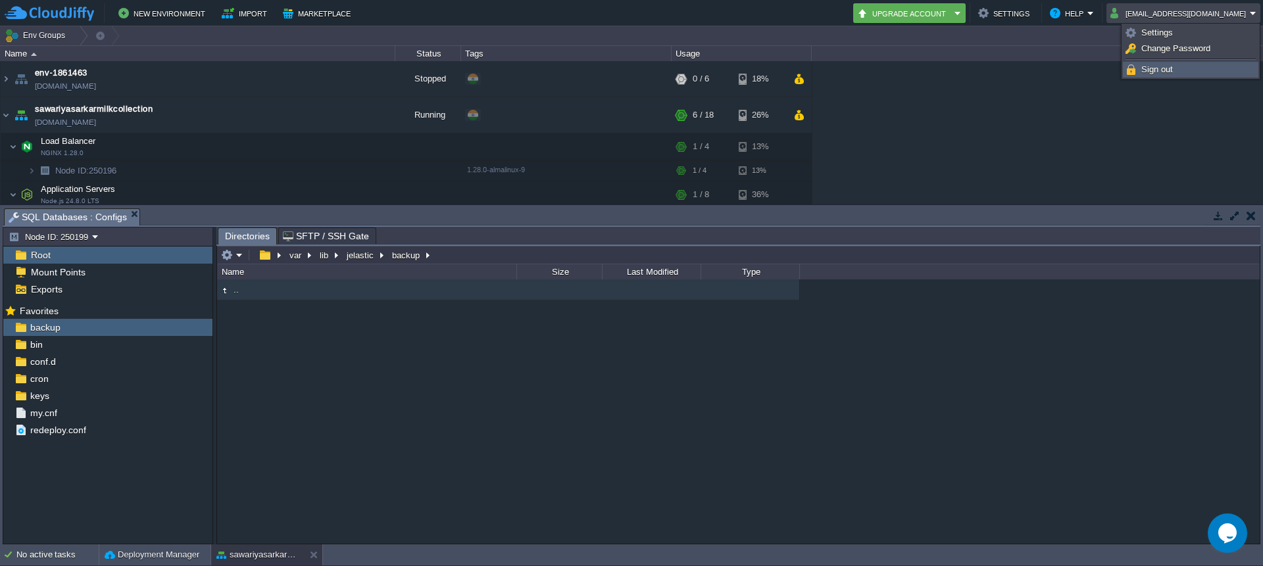
click at [1162, 72] on span "Sign out" at bounding box center [1157, 69] width 32 height 10
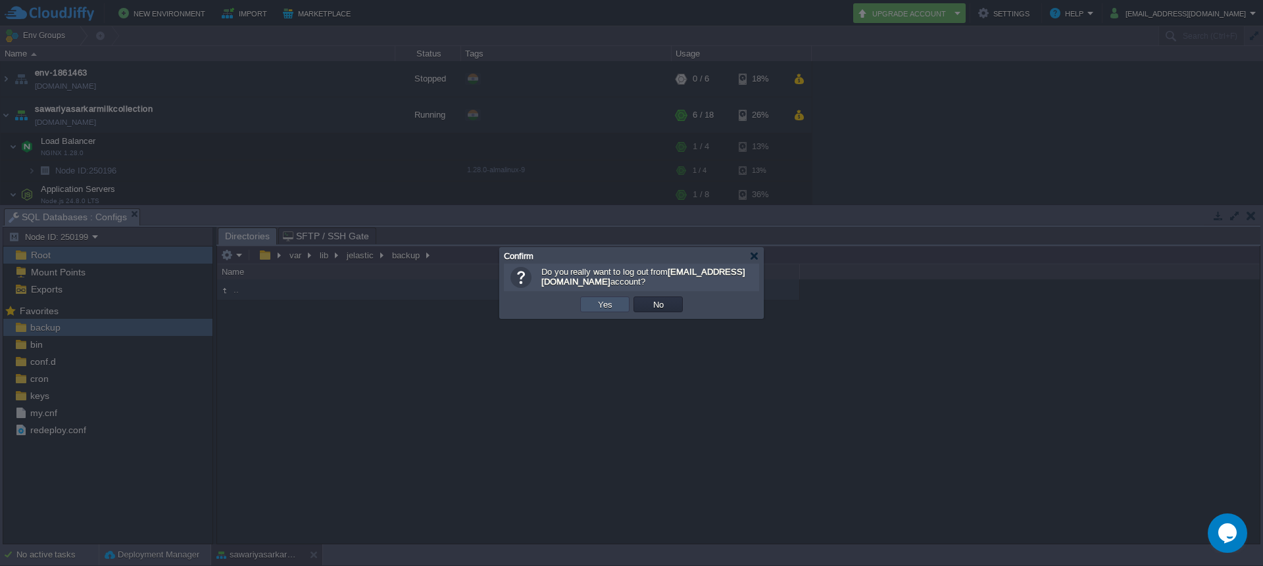
click at [607, 307] on button "Yes" at bounding box center [605, 305] width 22 height 12
